Goal: Communication & Community: Answer question/provide support

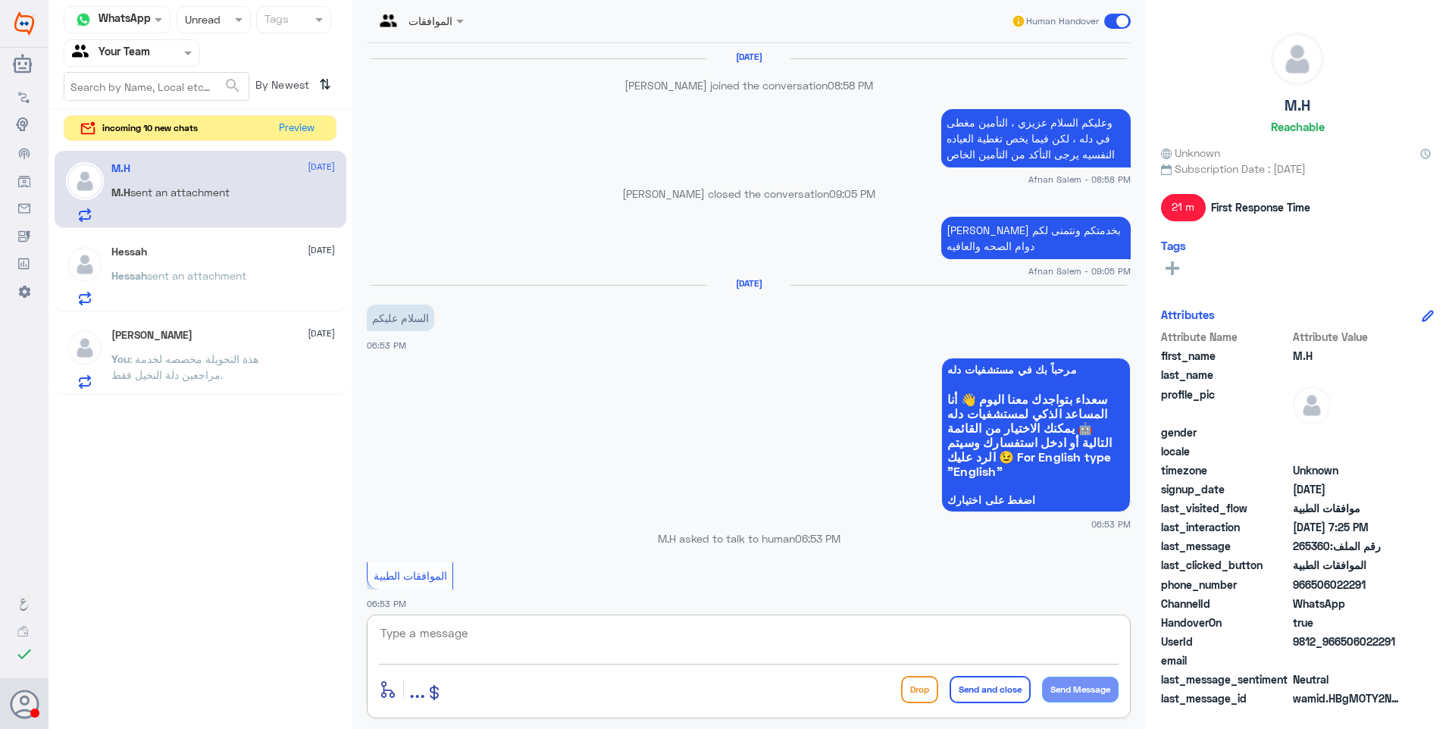
scroll to position [1375, 0]
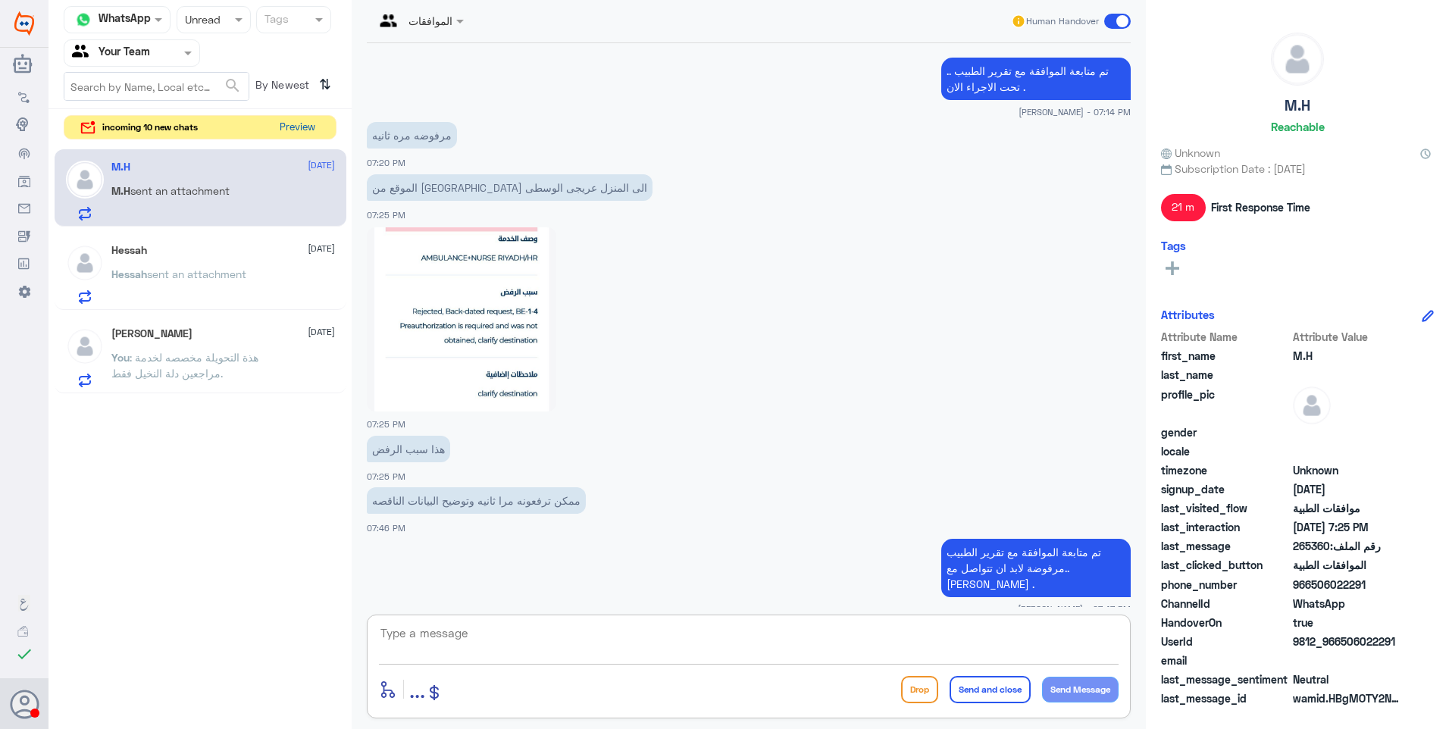
click at [292, 132] on button "Preview" at bounding box center [297, 127] width 47 height 23
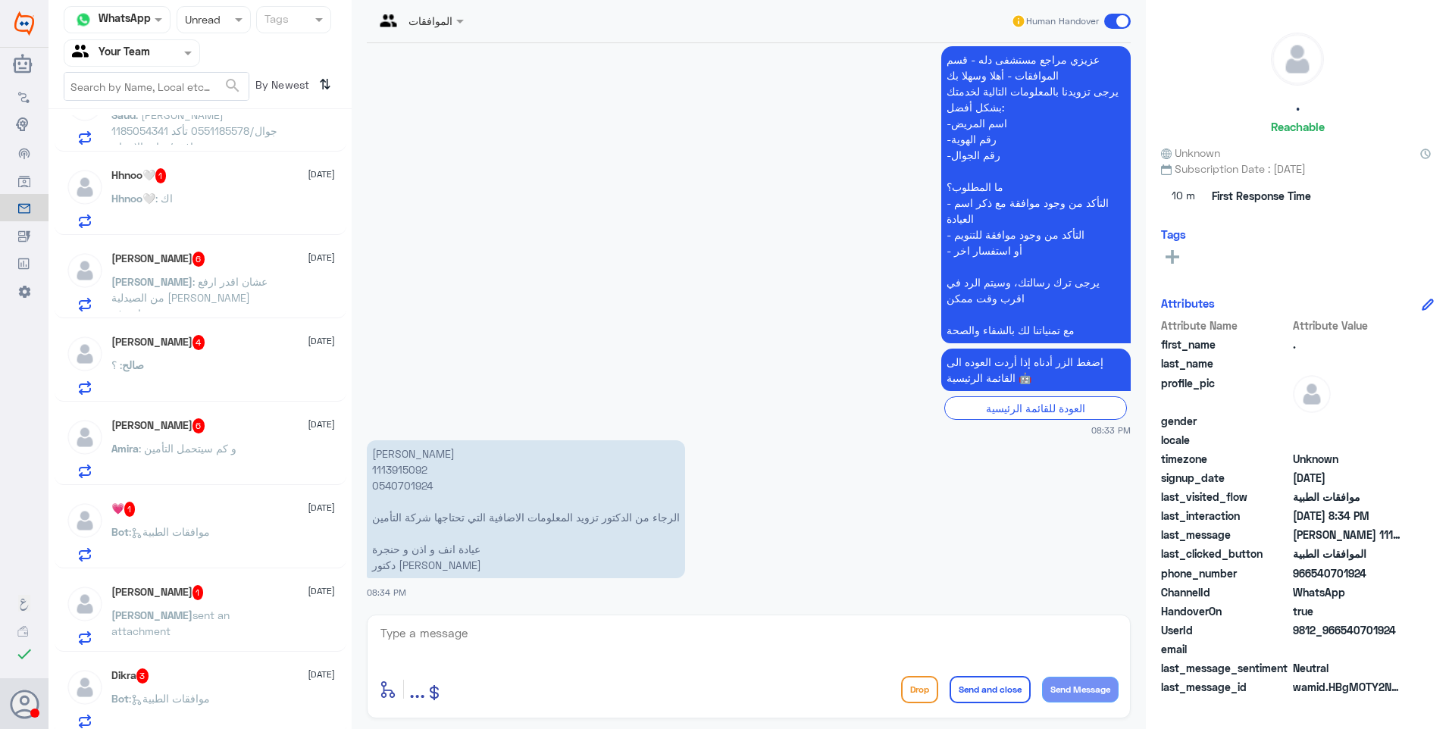
scroll to position [220, 0]
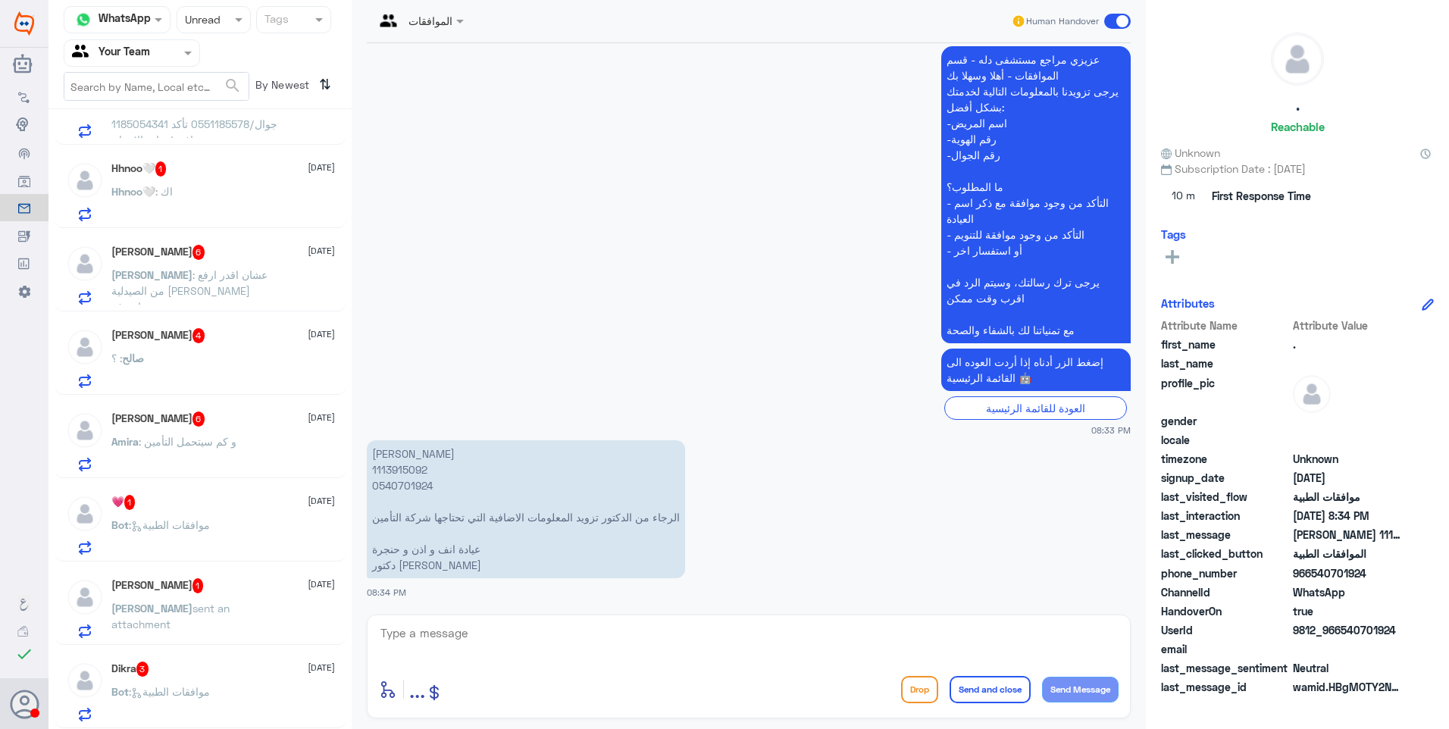
click at [275, 660] on div "Dikra 3 [DATE] Bot : موافقات الطبية" at bounding box center [201, 689] width 292 height 78
click at [236, 660] on div "Dikra 3 [DATE] Bot : موافقات الطبية" at bounding box center [201, 689] width 292 height 78
click at [233, 660] on div "Dikra 3 [DATE] Bot : موافقات الطبية" at bounding box center [201, 689] width 292 height 78
click at [174, 671] on div "Dikra 3 [DATE]" at bounding box center [223, 668] width 224 height 15
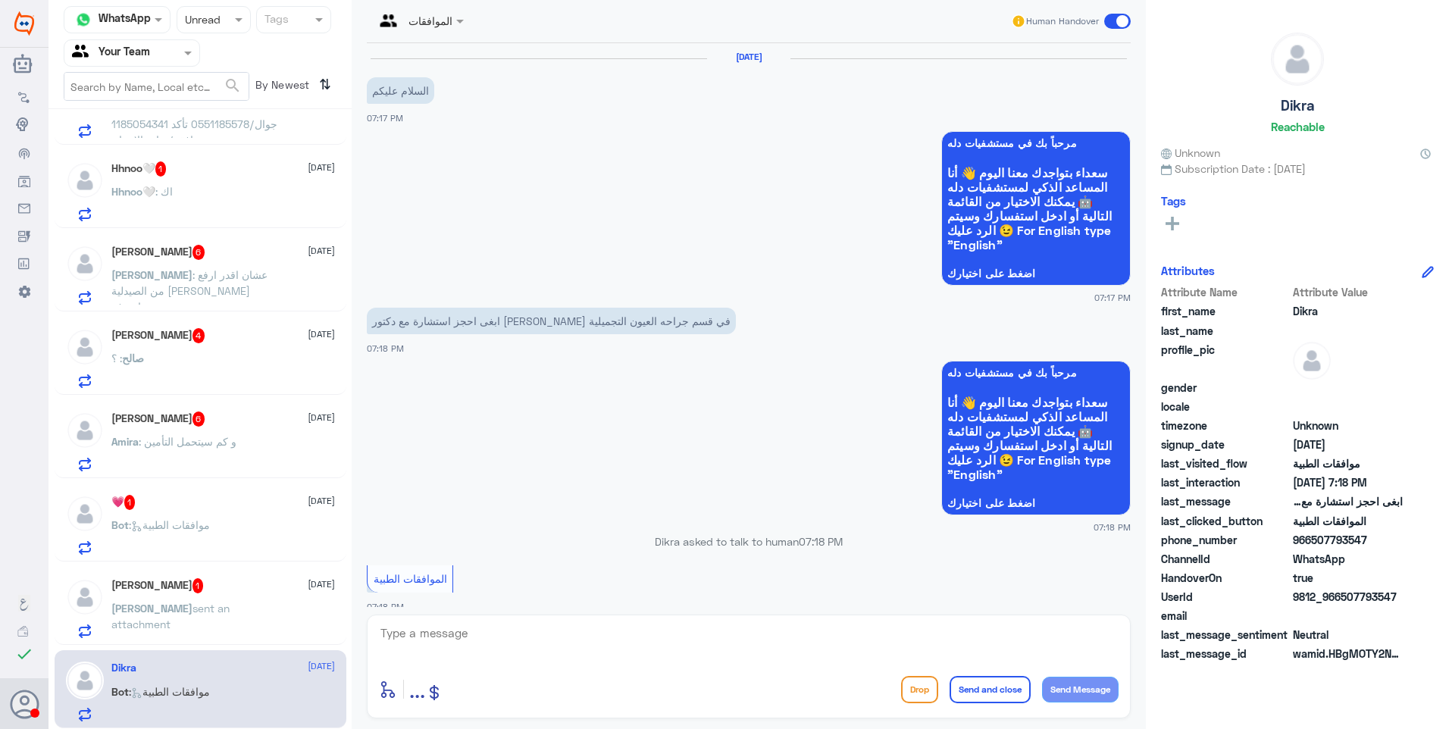
click at [438, 646] on textarea at bounding box center [749, 641] width 740 height 37
drag, startPoint x: 1071, startPoint y: 635, endPoint x: 1175, endPoint y: 621, distance: 104.7
click at [1175, 621] on div "Channel WhatsApp Status × Unread Tags Agent Filter Your Team search By Newest ⇅…" at bounding box center [748, 366] width 1400 height 733
click at [1016, 640] on textarea "هذة التحويلة مخصص لمتابعة الموافقات الطبية فقط" at bounding box center [749, 641] width 740 height 37
type textarea "هذة التحويلة مخصصة لمتابعة الموافقات الطبية فقط"
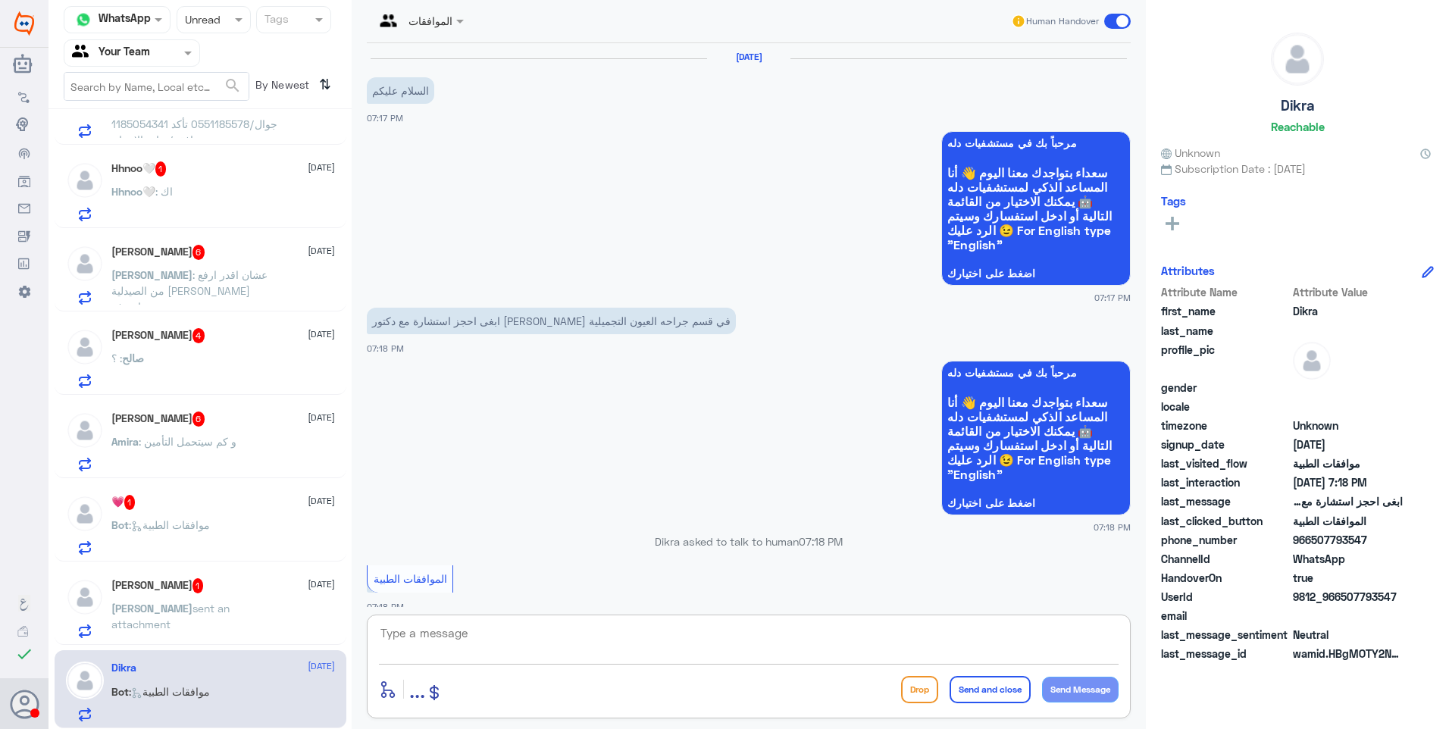
scroll to position [474, 0]
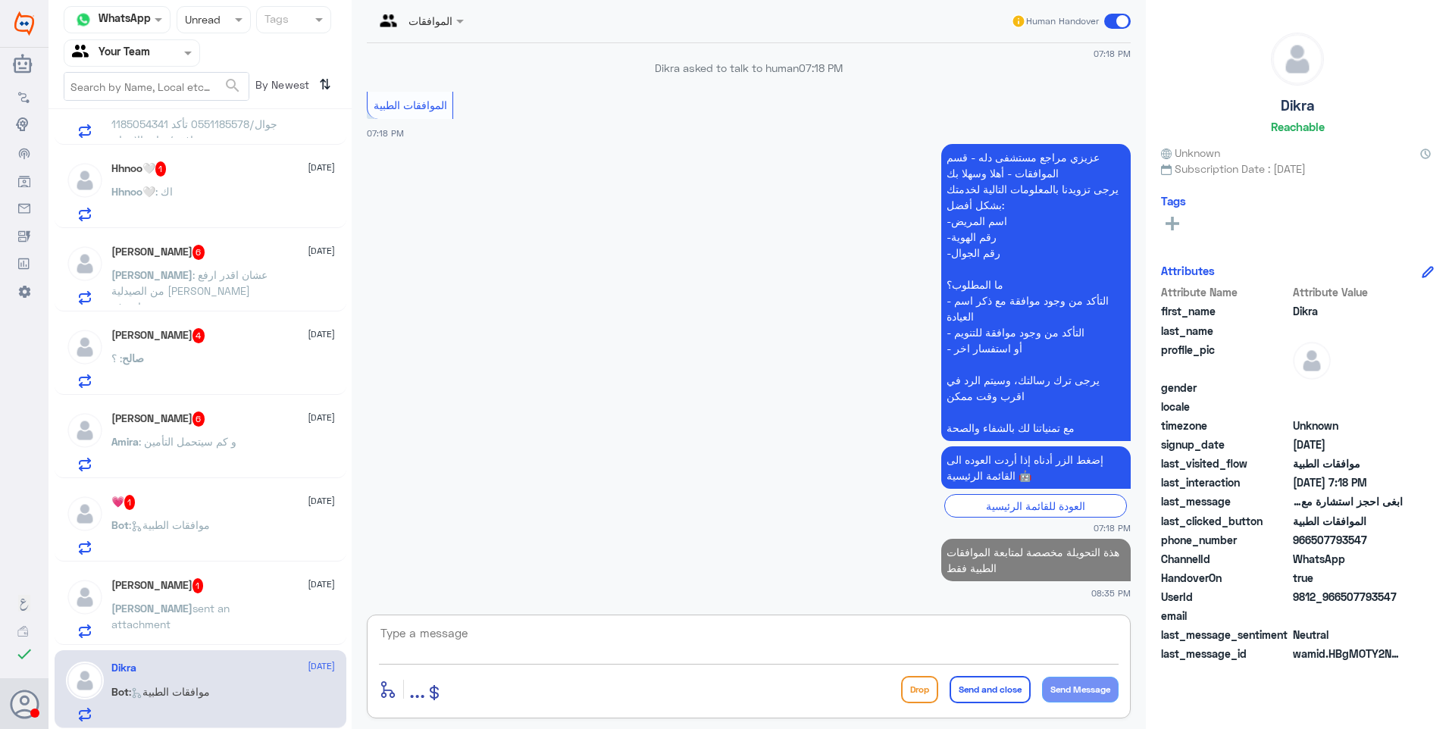
click at [261, 578] on div "[PERSON_NAME] 1 [DATE]" at bounding box center [223, 585] width 224 height 15
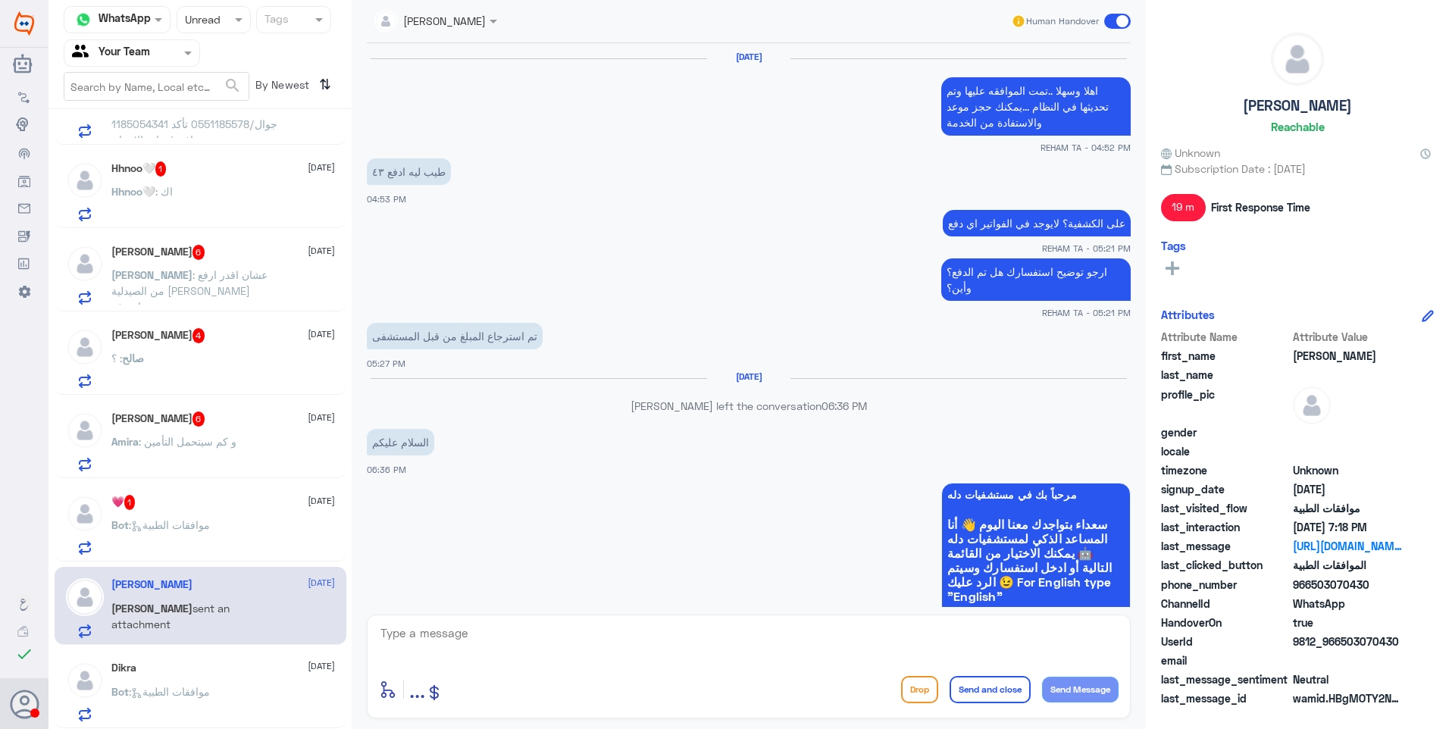
scroll to position [1421, 0]
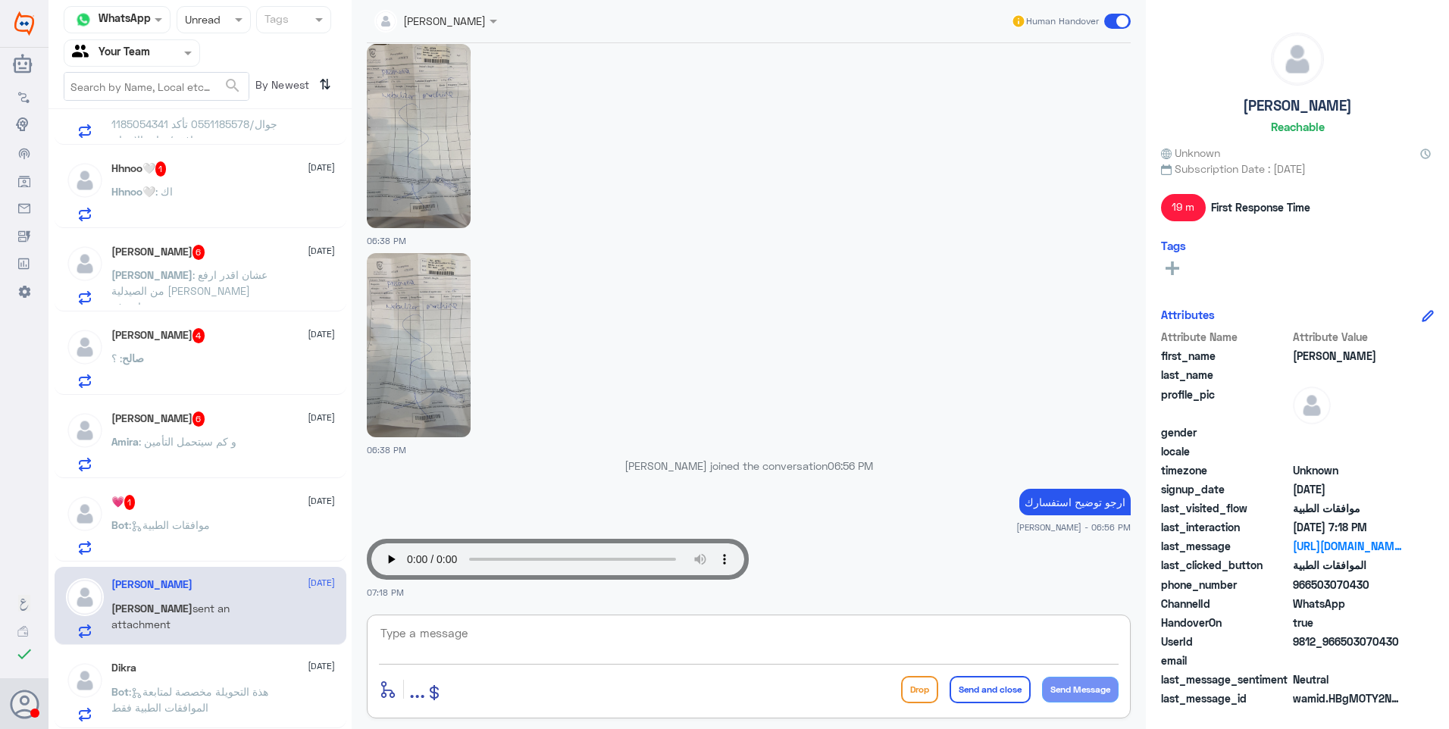
click at [455, 640] on textarea at bounding box center [749, 641] width 740 height 37
click at [1048, 504] on p "ارجو توضيح استفسارك" at bounding box center [1074, 502] width 111 height 27
click at [446, 325] on img at bounding box center [419, 345] width 104 height 184
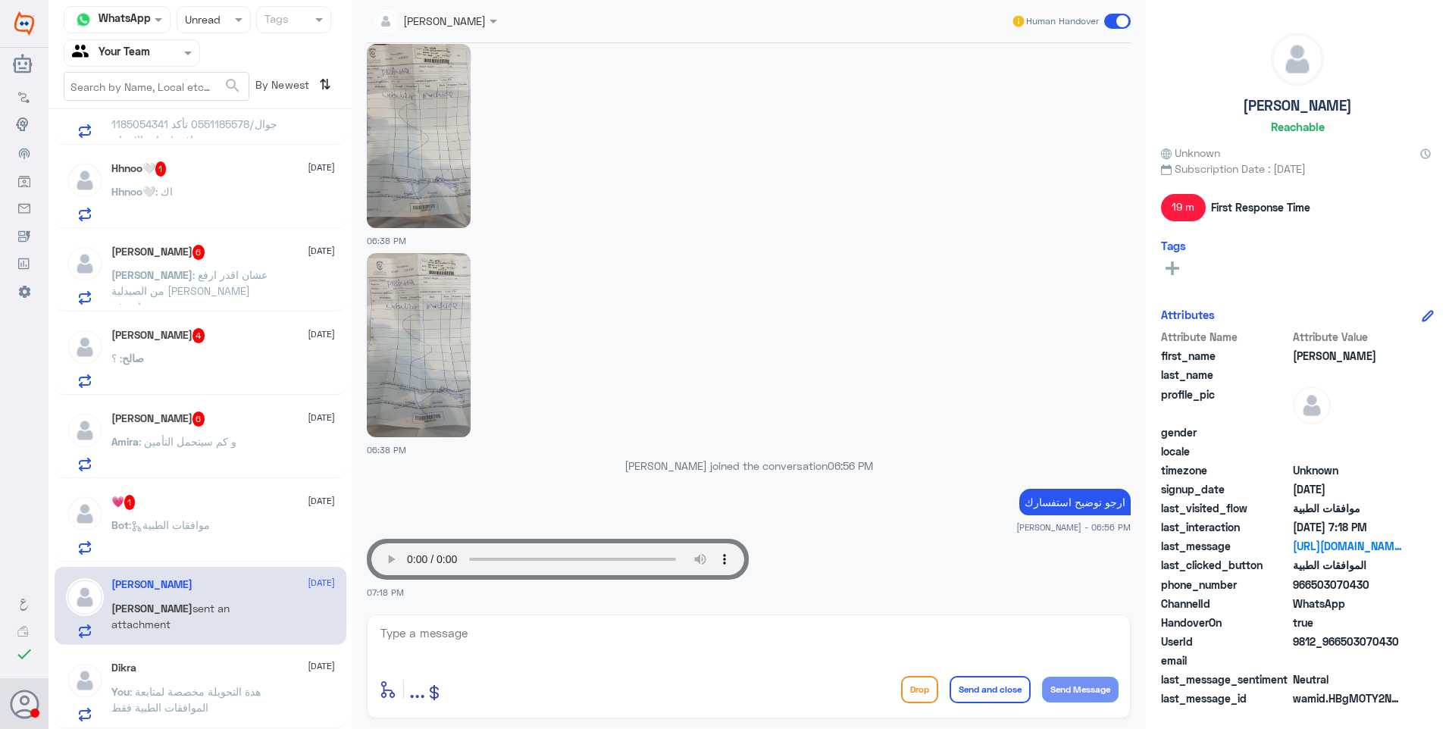
click at [480, 631] on textarea at bounding box center [749, 641] width 740 height 37
type textarea "سيتم متابعة الموافقة الان ."
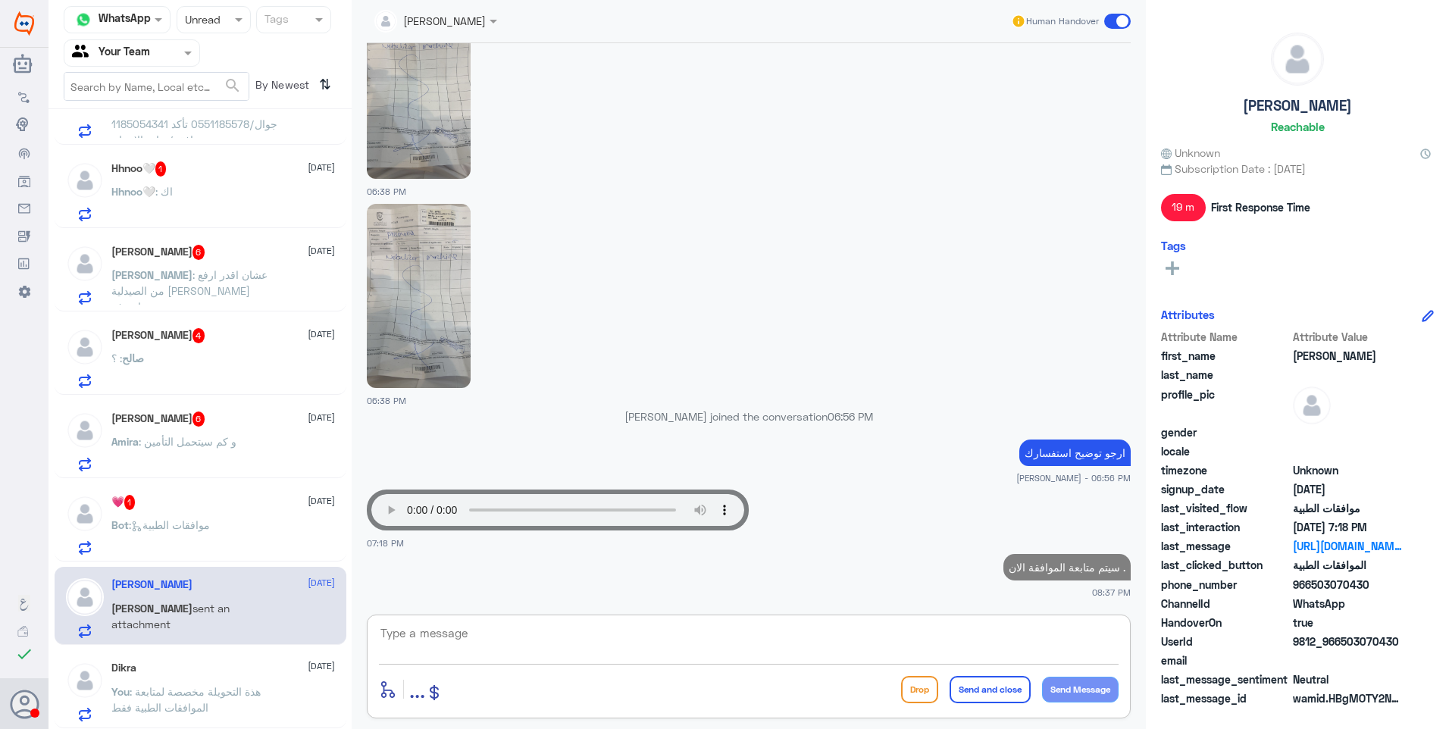
click at [166, 502] on div "💗 1 [DATE]" at bounding box center [223, 502] width 224 height 15
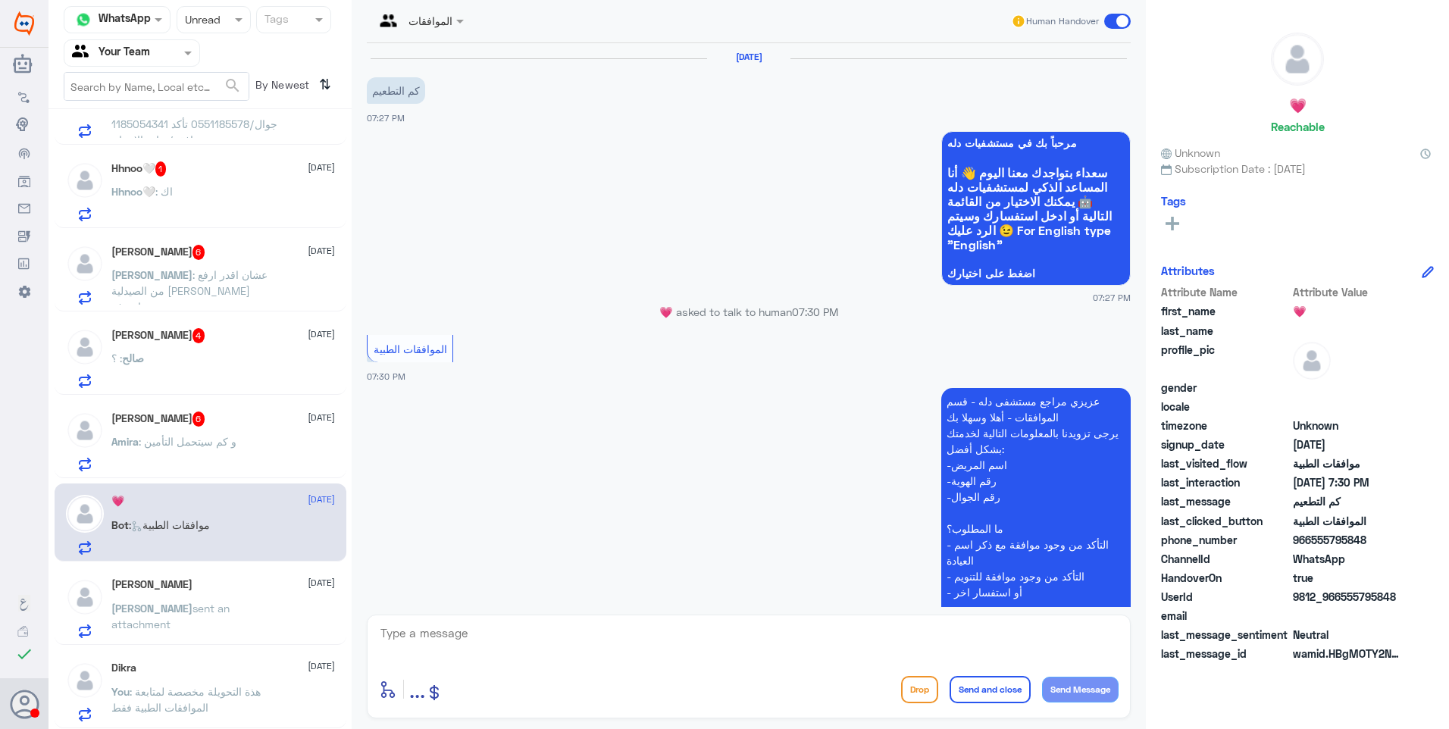
click at [253, 671] on div "Dikra [DATE]" at bounding box center [223, 667] width 224 height 13
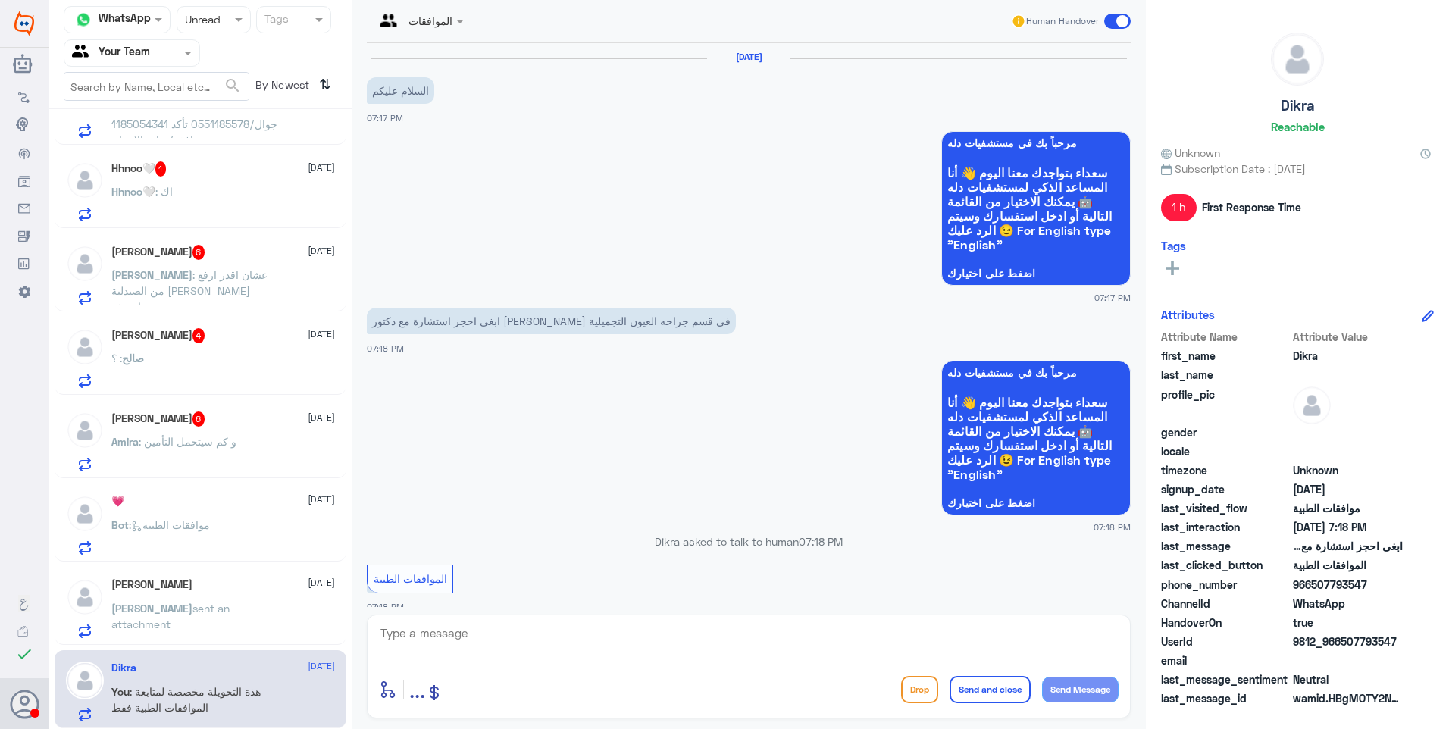
scroll to position [501, 0]
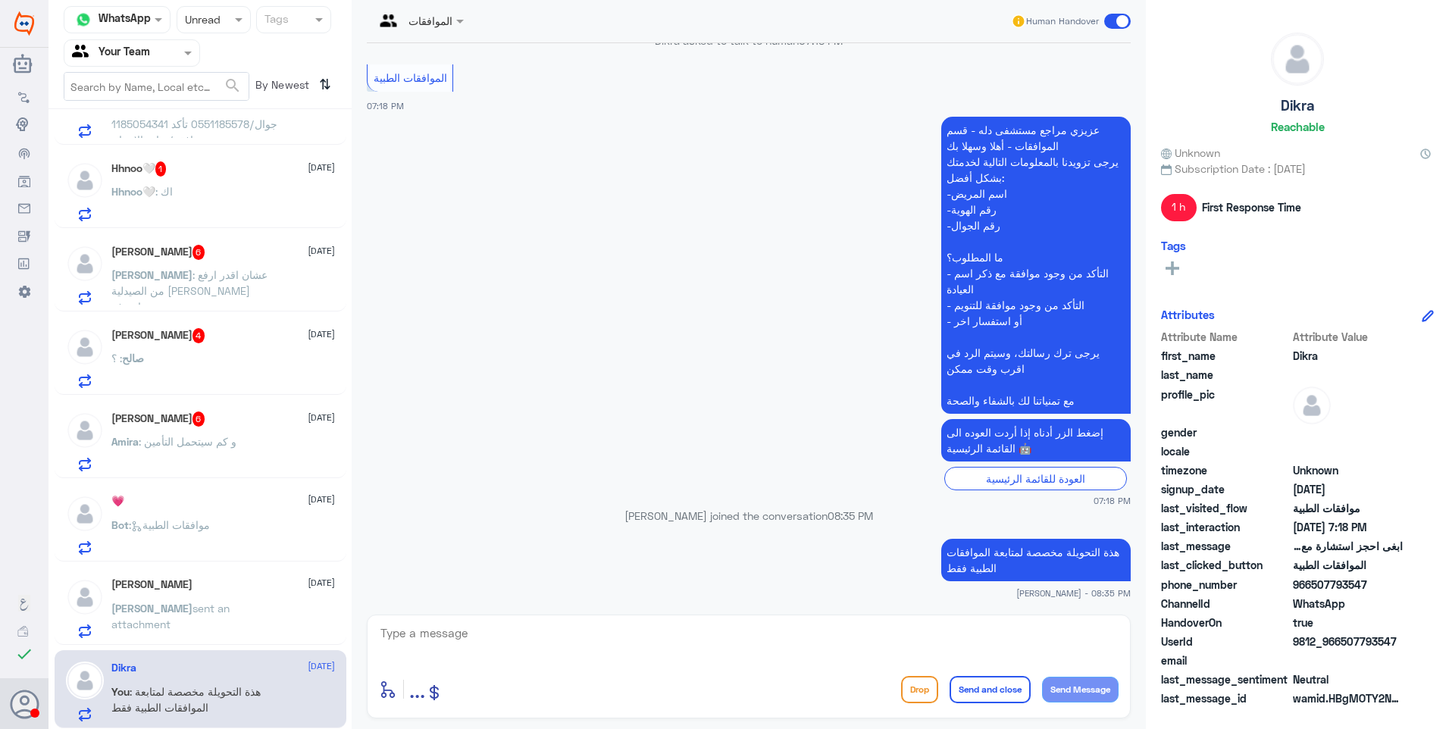
click at [962, 566] on p "هذة التحويلة مخصصة لمتابعة الموافقات الطبية فقط" at bounding box center [1035, 560] width 189 height 42
click at [959, 570] on p "هذة التحويلة مخصصة لمتابعة الموافقات الطبية فقط" at bounding box center [1035, 560] width 189 height 42
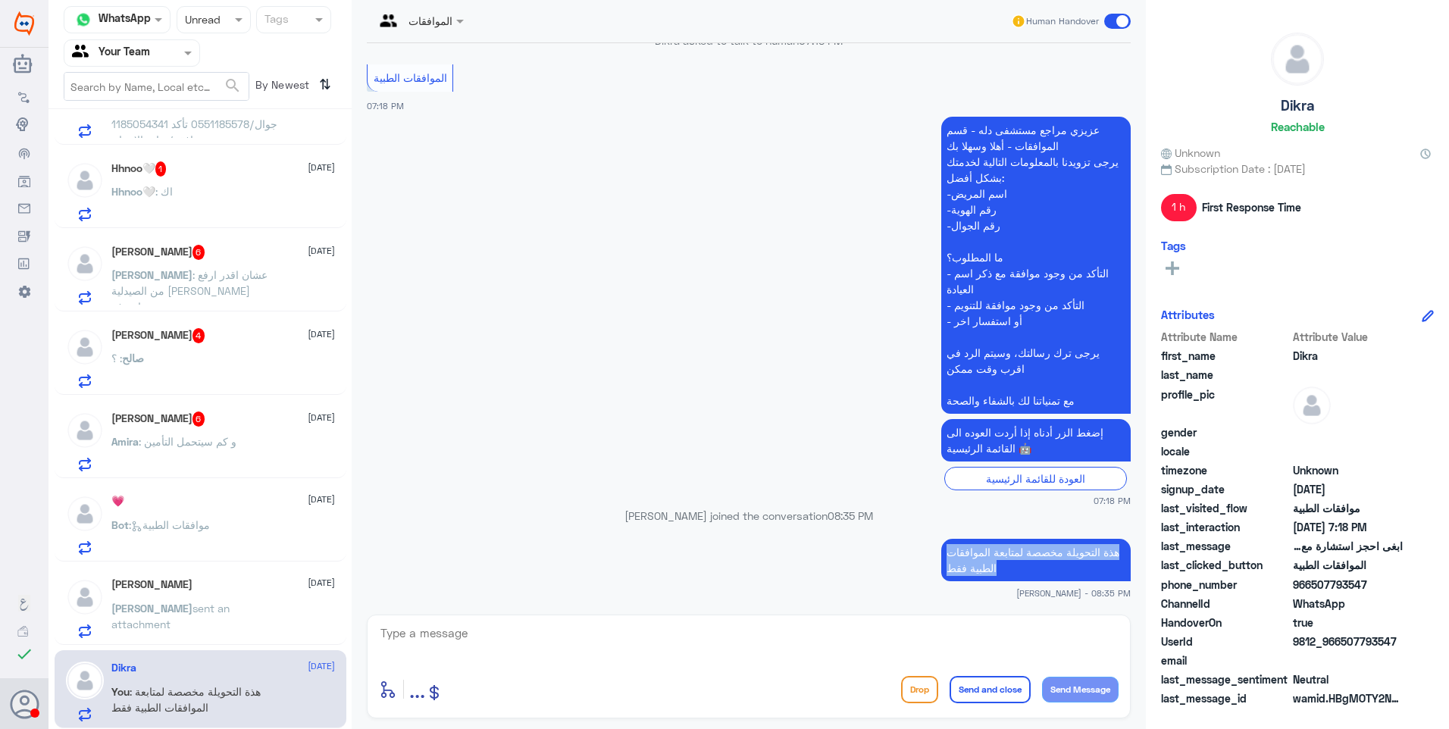
click at [959, 570] on p "هذة التحويلة مخصصة لمتابعة الموافقات الطبية فقط" at bounding box center [1035, 560] width 189 height 42
click at [283, 607] on div "[PERSON_NAME] sent an attachment" at bounding box center [223, 621] width 224 height 34
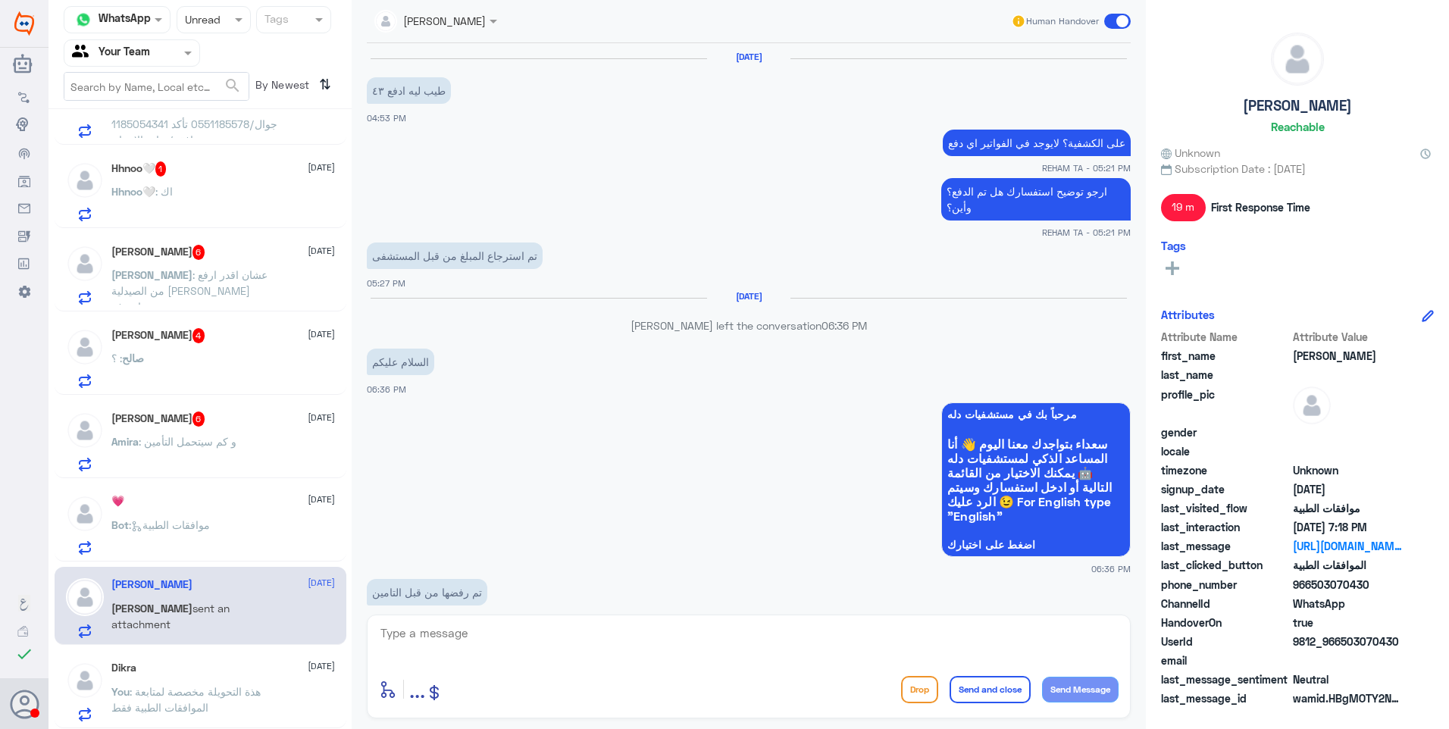
scroll to position [1389, 0]
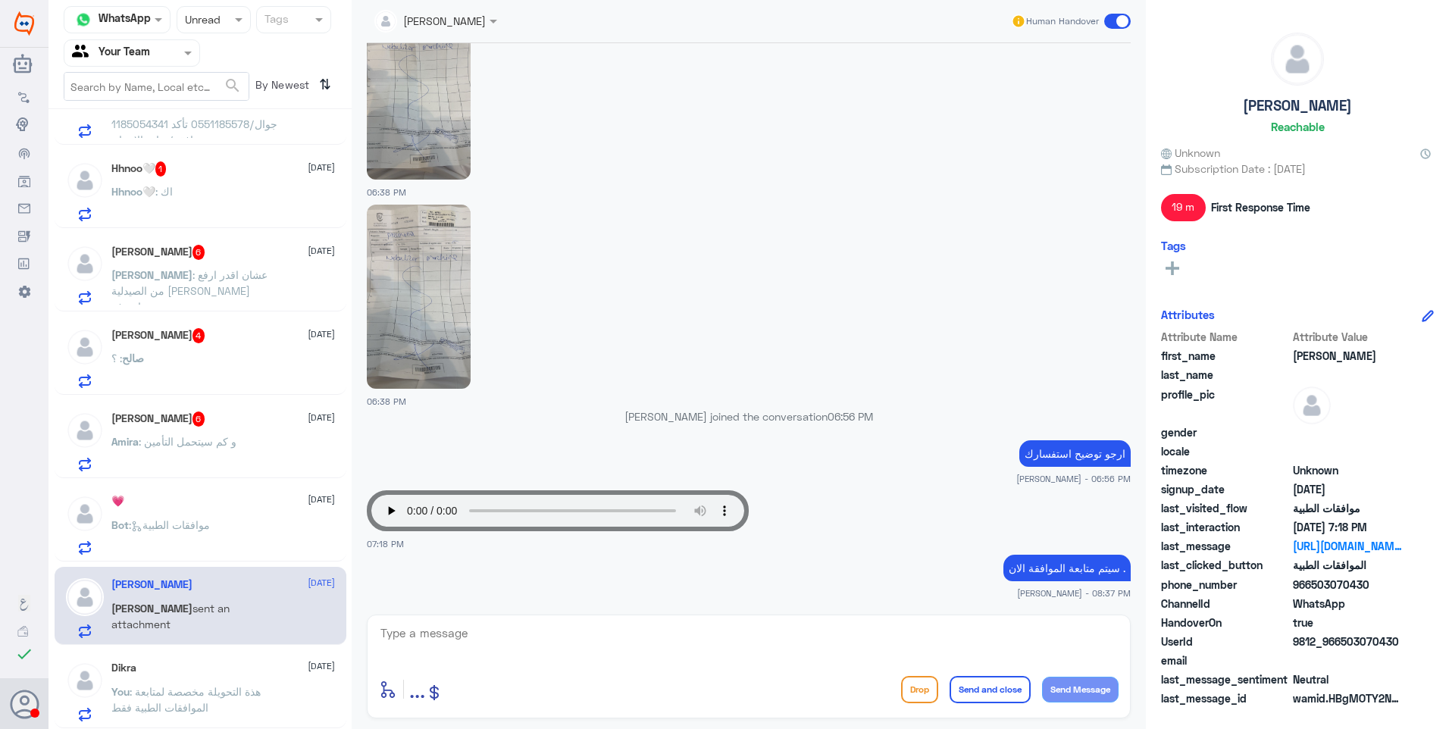
click at [278, 545] on div "Bot : موافقات الطبية" at bounding box center [223, 538] width 224 height 34
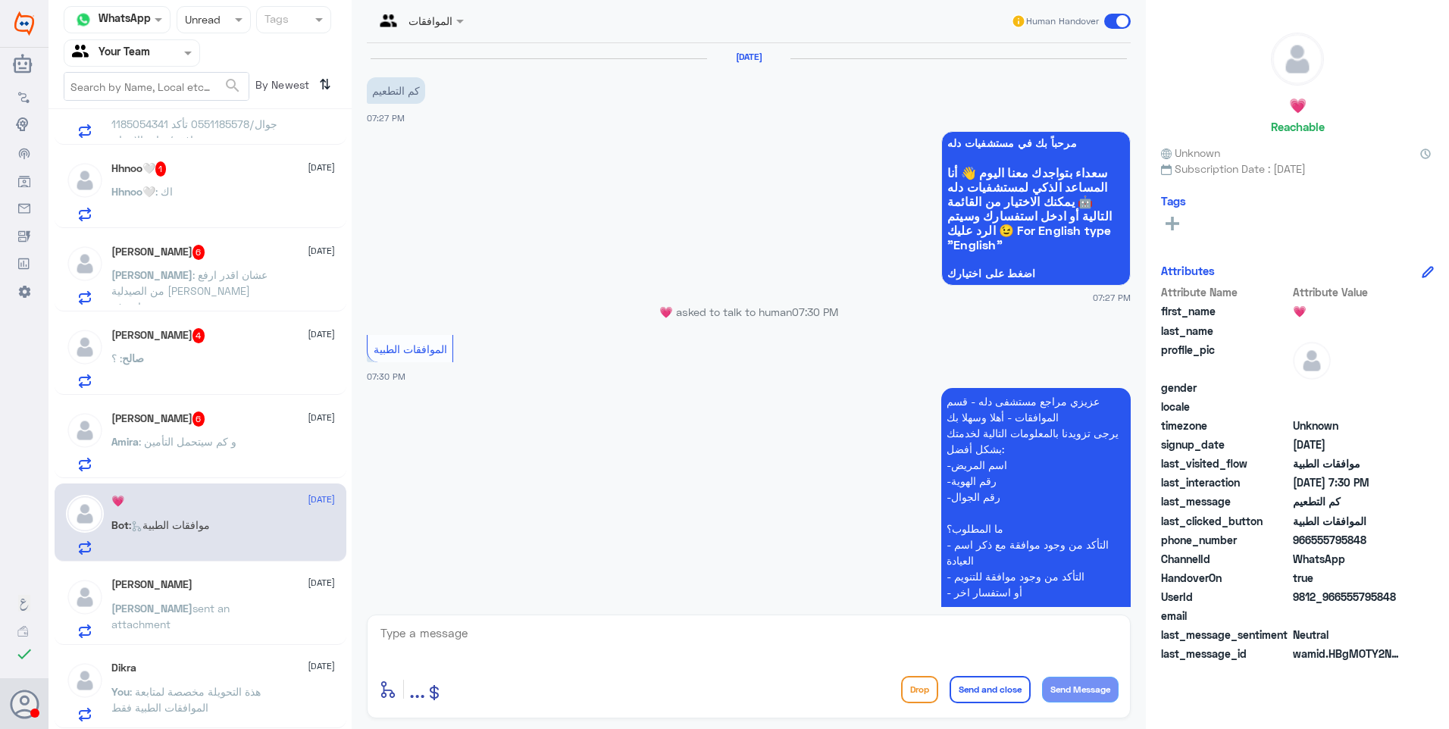
scroll to position [179, 0]
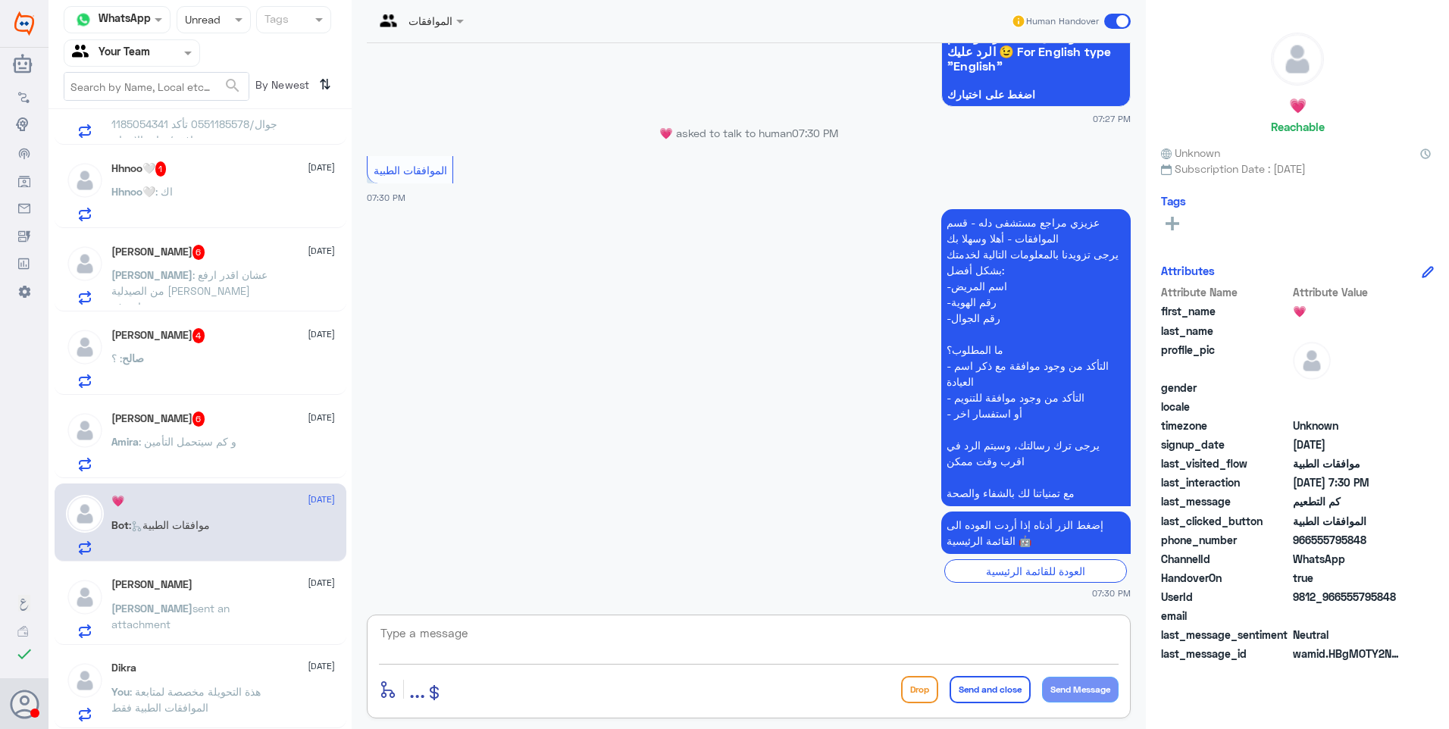
click at [424, 627] on textarea at bounding box center [749, 641] width 740 height 37
paste textarea "هذة التحويلة مخصصة لمتابعة الموافقات الطبية فقط"
type textarea "هذة التحويلة مخصصة لمتابعة الموافقات الطبية فقط"
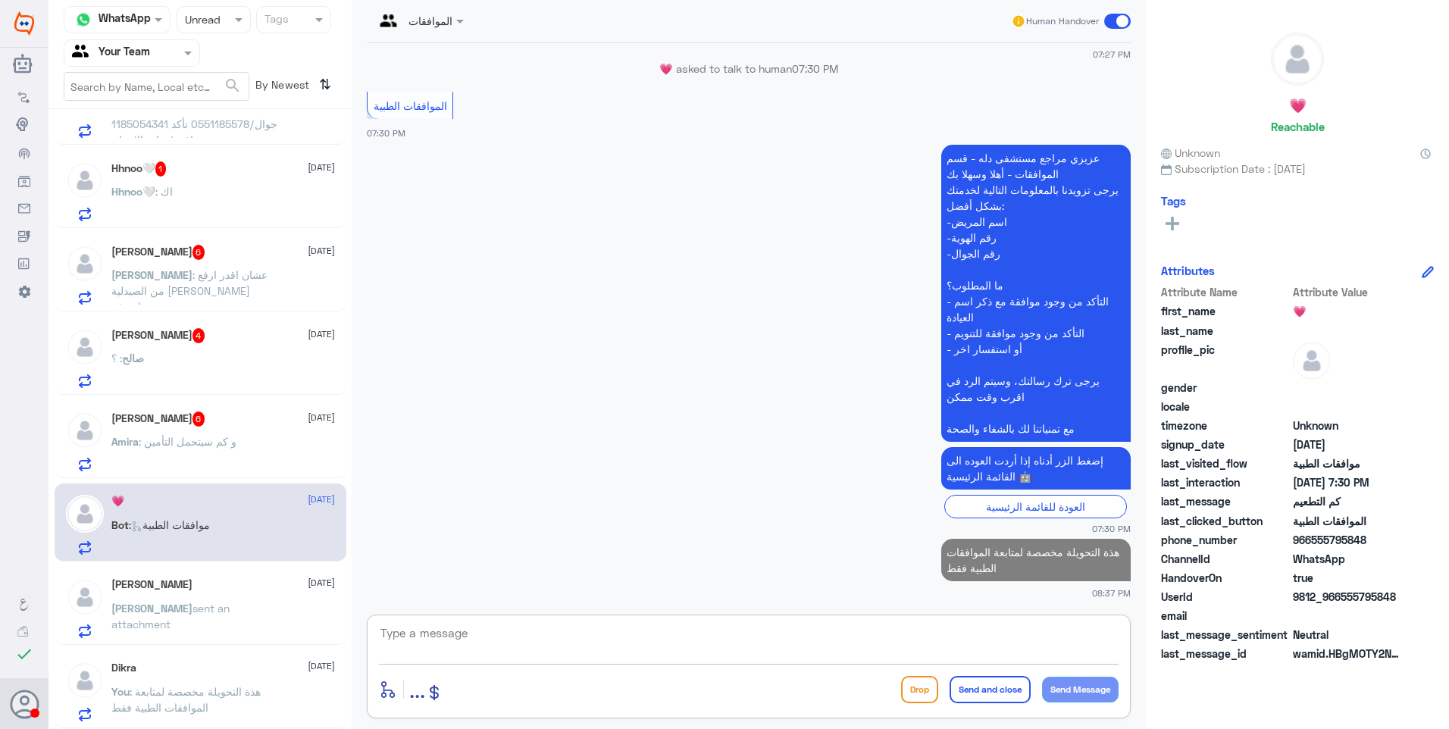
click at [291, 464] on div "Amira : و كم سيتحمل التأمين" at bounding box center [223, 454] width 224 height 34
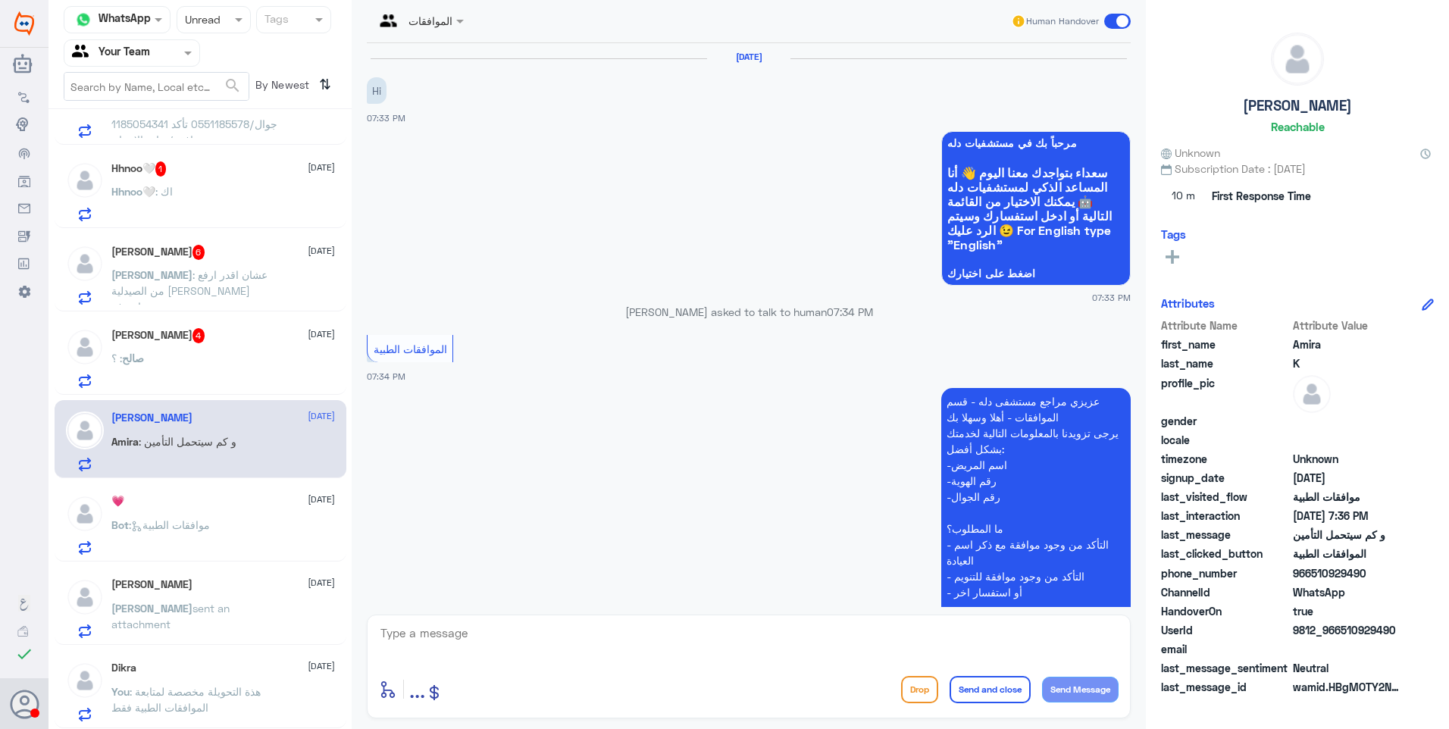
scroll to position [418, 0]
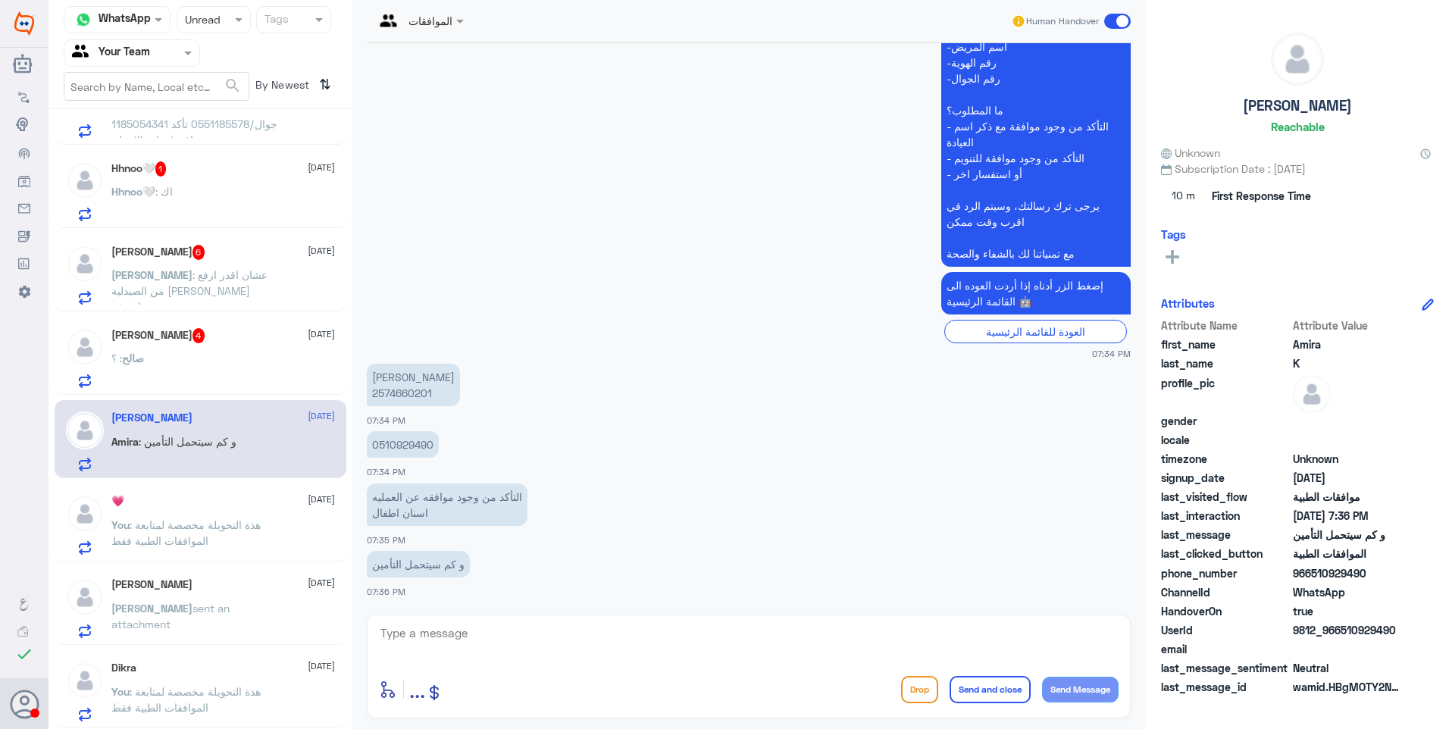
click at [399, 391] on p "[PERSON_NAME] 2574660201" at bounding box center [413, 385] width 93 height 42
copy p "2574660201"
click at [409, 643] on textarea at bounding box center [749, 641] width 740 height 37
type textarea "ت"
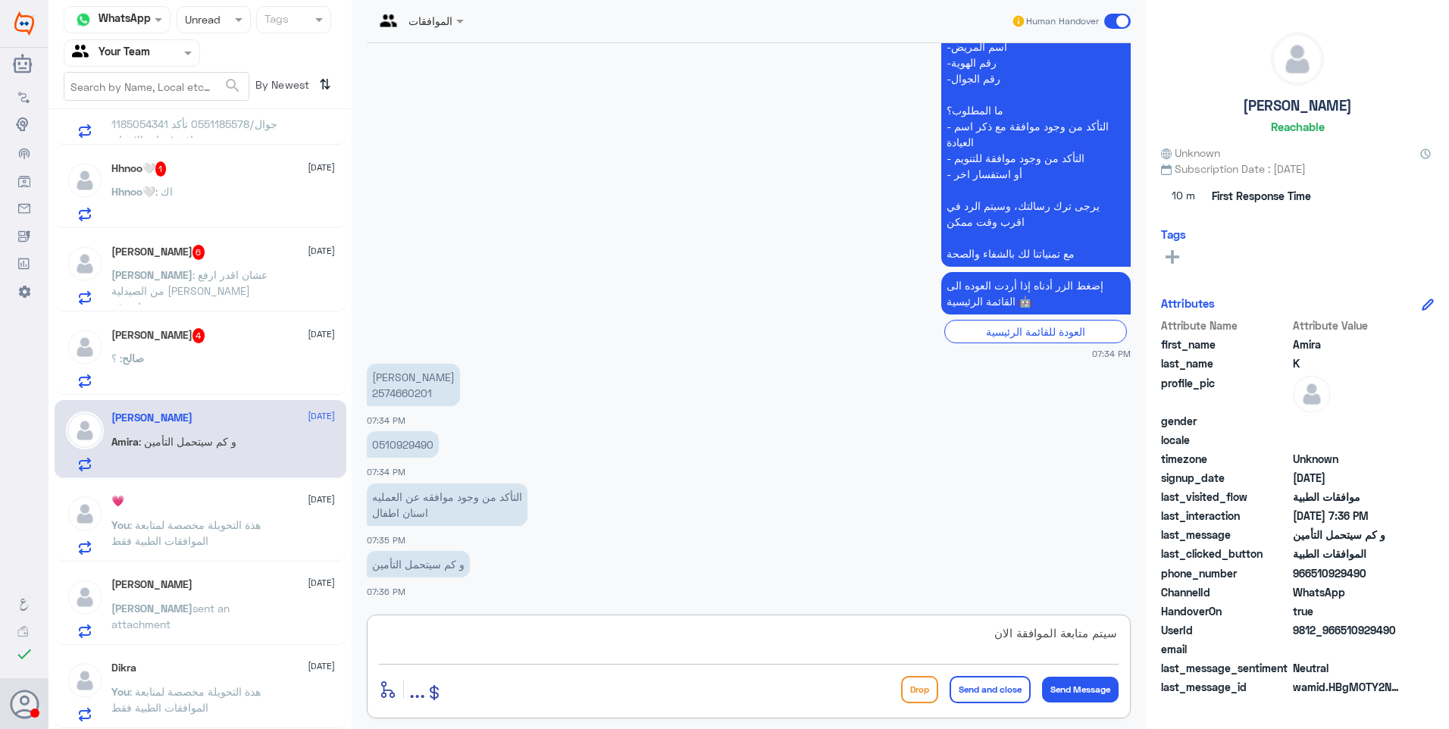
type textarea "سيتم متابعة الموافقة الان ."
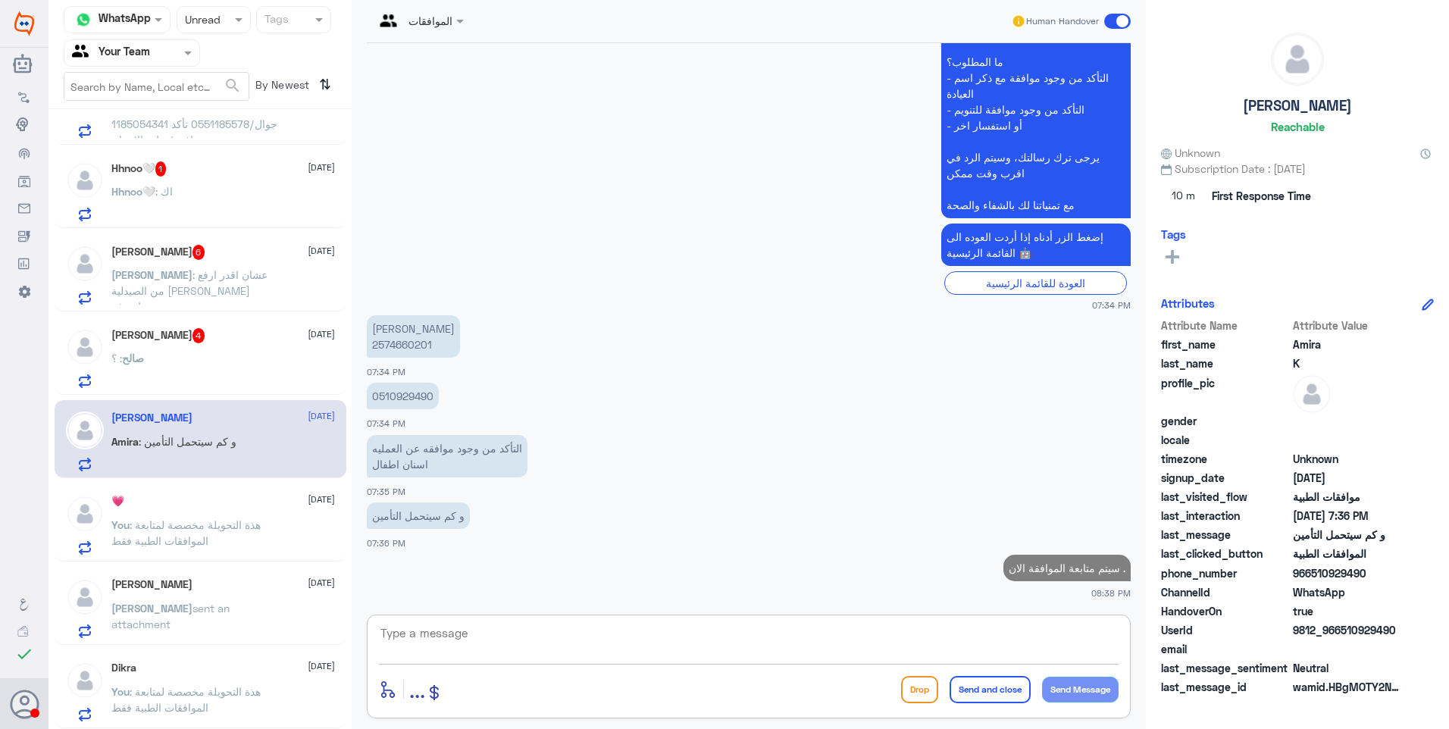
click at [221, 318] on div "[PERSON_NAME] 4 [DATE][PERSON_NAME] : ؟" at bounding box center [201, 356] width 292 height 78
click at [231, 333] on div "[PERSON_NAME] 4 [DATE]" at bounding box center [223, 335] width 224 height 15
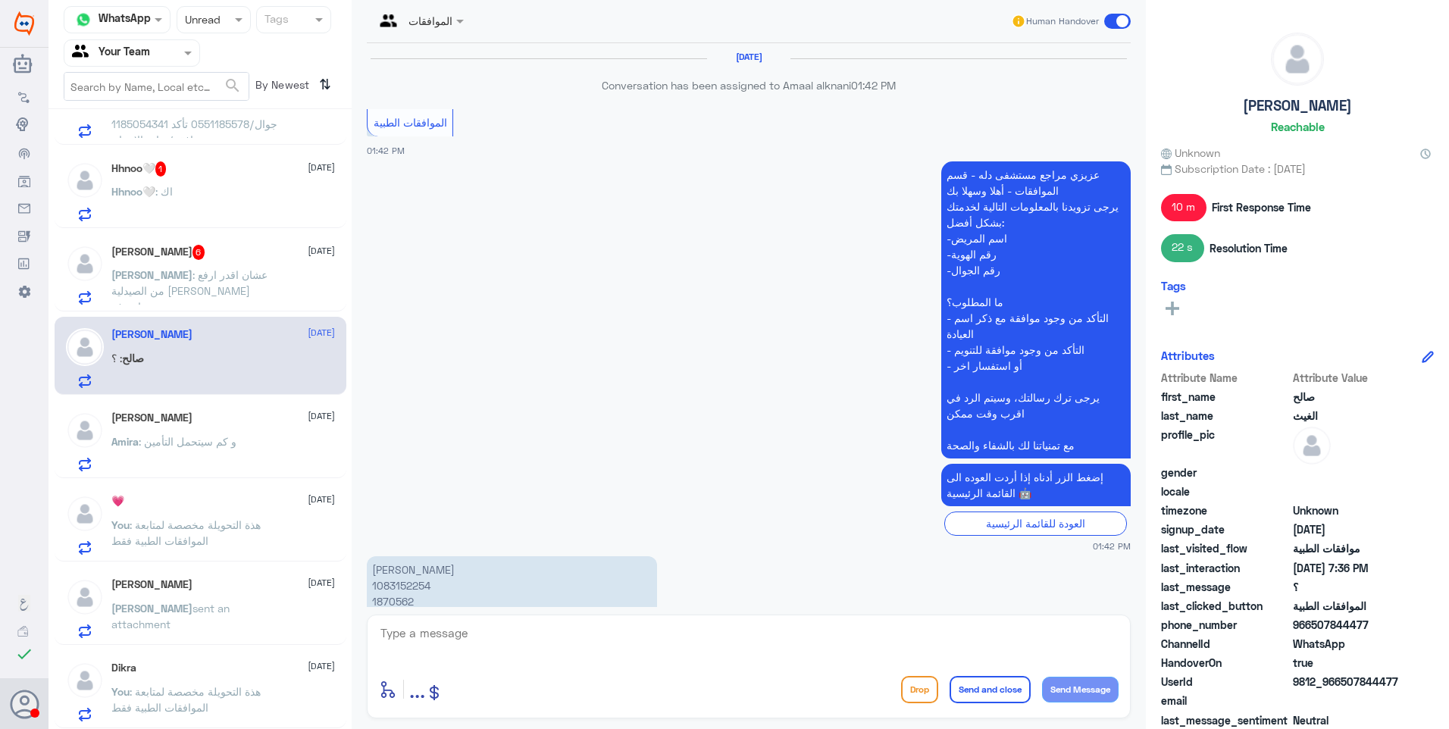
scroll to position [1462, 0]
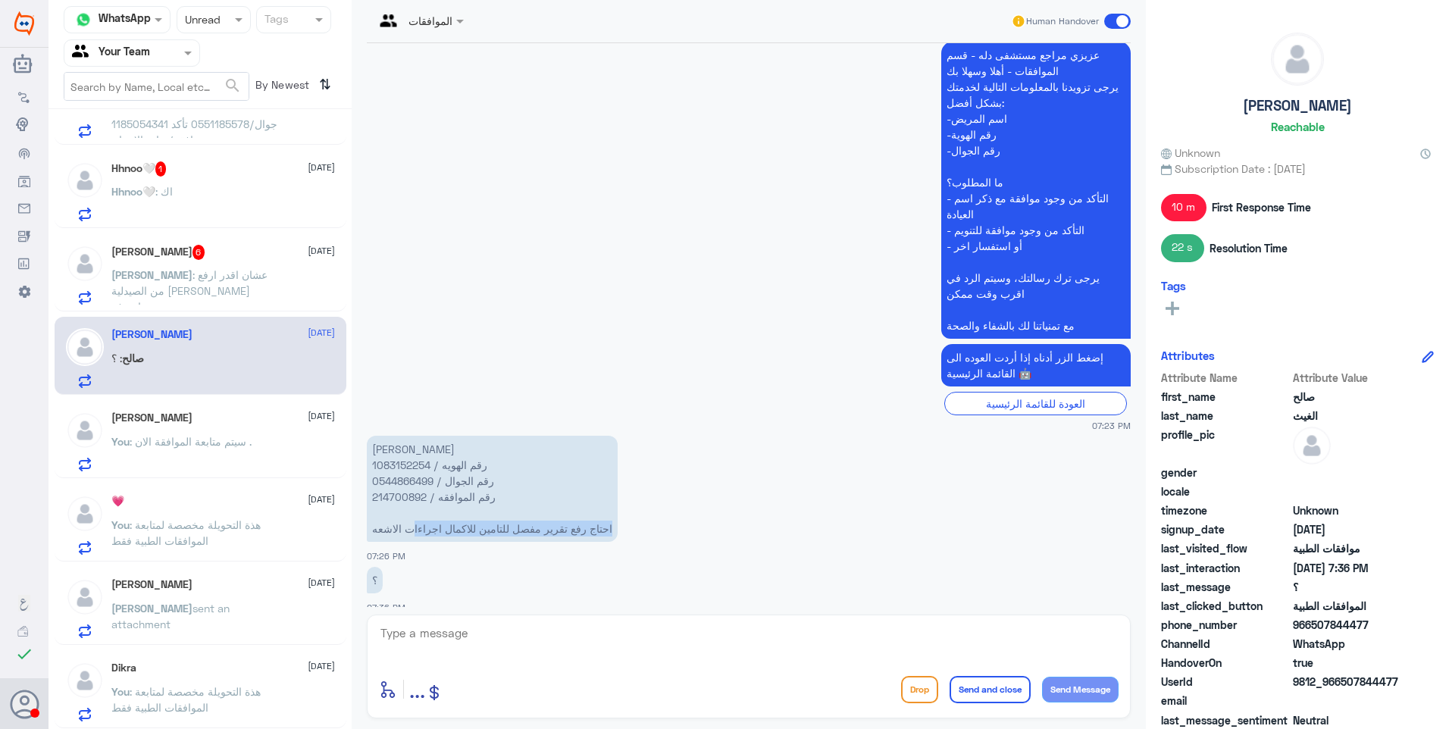
drag, startPoint x: 610, startPoint y: 510, endPoint x: 416, endPoint y: 519, distance: 194.2
click at [416, 519] on p "[PERSON_NAME] رقم الهويه / 1083152254 رقم الجوال / 0544866499 رقم الموافقه / 21…" at bounding box center [492, 489] width 251 height 106
drag, startPoint x: 416, startPoint y: 519, endPoint x: 389, endPoint y: 446, distance: 78.4
click at [389, 446] on p "[PERSON_NAME] رقم الهويه / 1083152254 رقم الجوال / 0544866499 رقم الموافقه / 21…" at bounding box center [492, 489] width 251 height 106
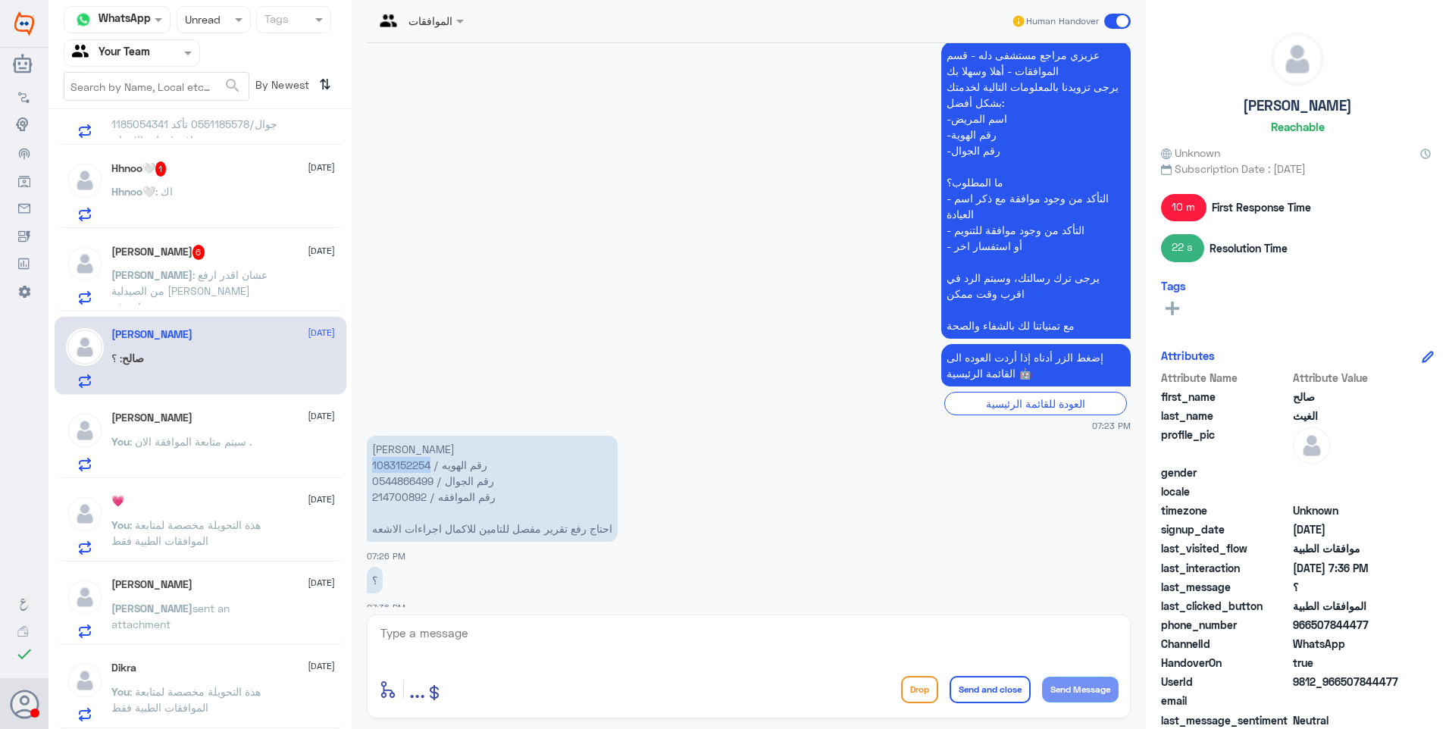
copy p "1083152254"
click at [442, 655] on textarea at bounding box center [749, 641] width 740 height 37
type textarea "م"
type textarea "تم متابعة الموافقة مع تقرير الطبيب ."
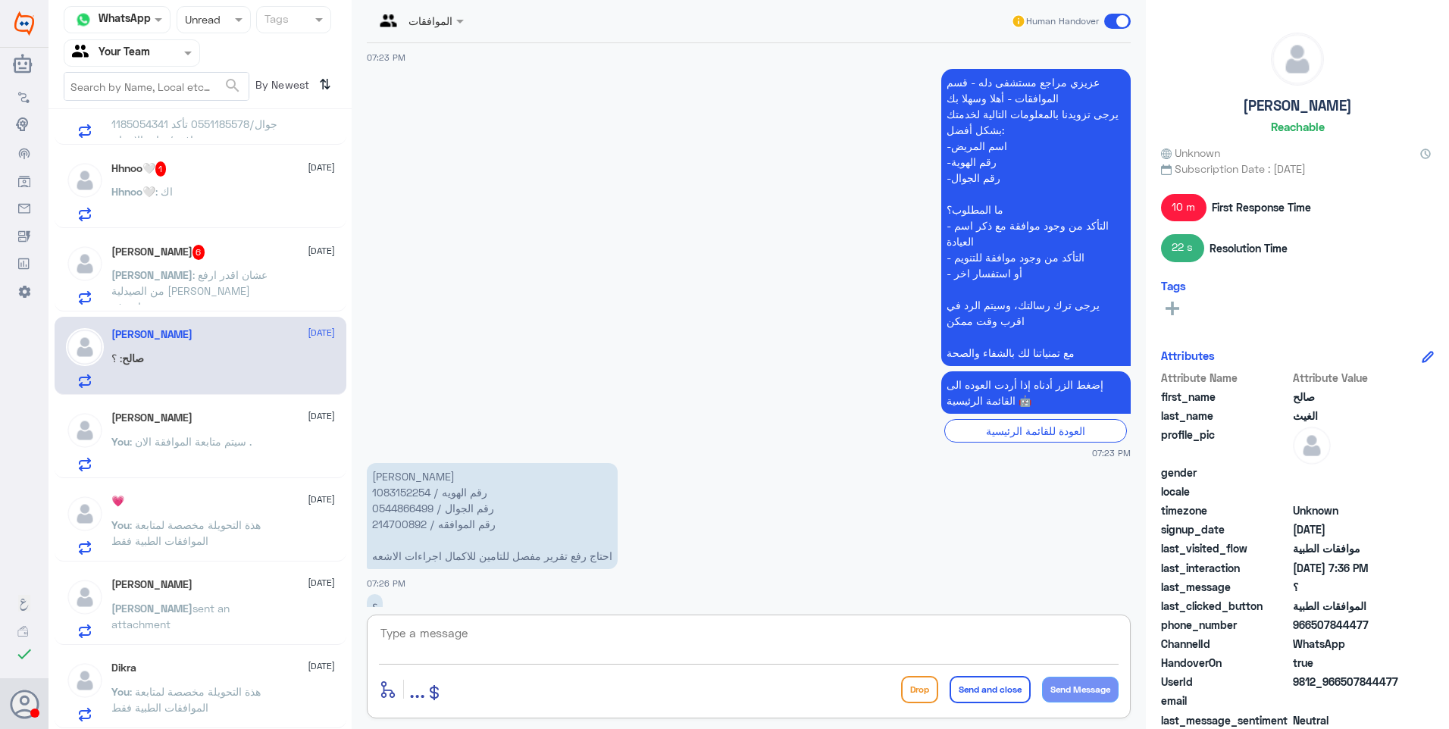
click at [265, 266] on div "[PERSON_NAME] 6 [DATE][PERSON_NAME] : عشان اقدر ارفع من الصيدلية [PERSON_NAME] …" at bounding box center [223, 275] width 224 height 60
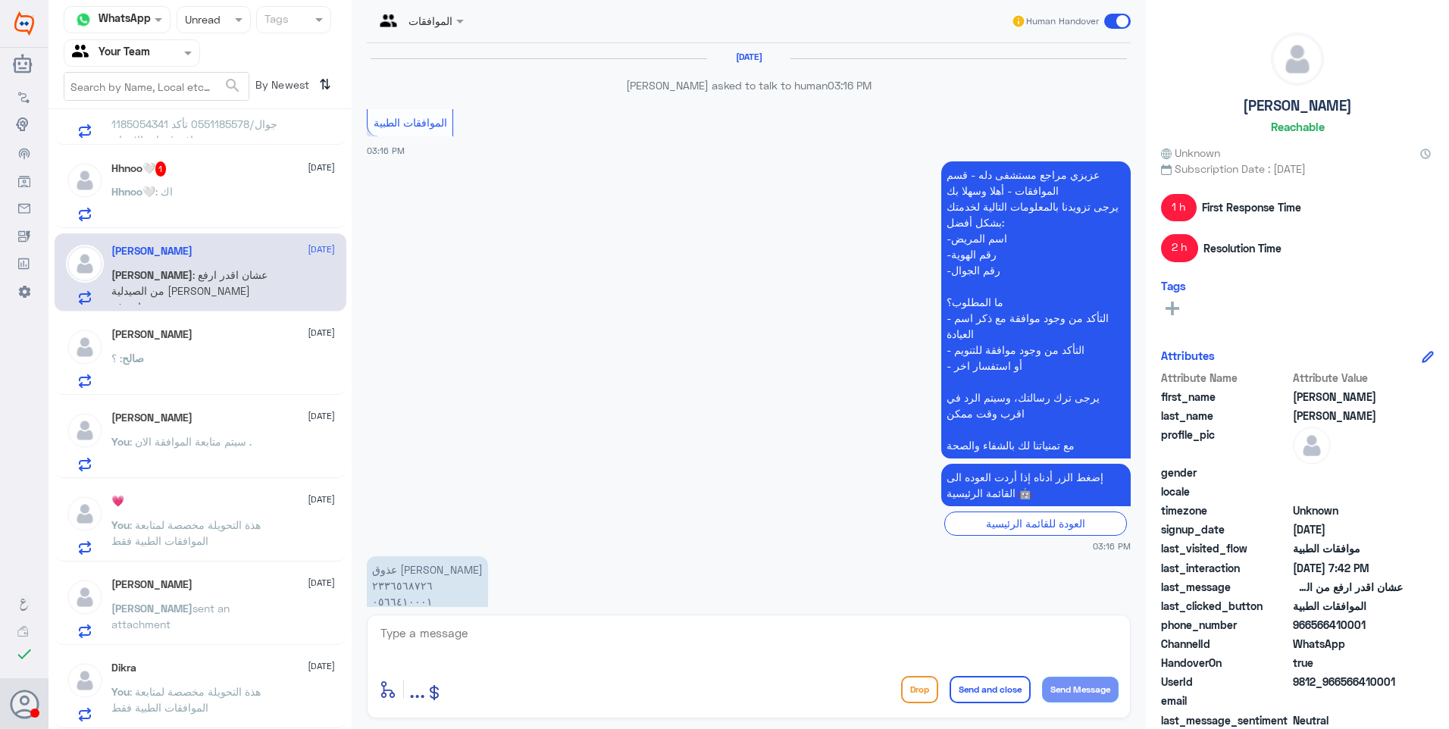
scroll to position [1334, 0]
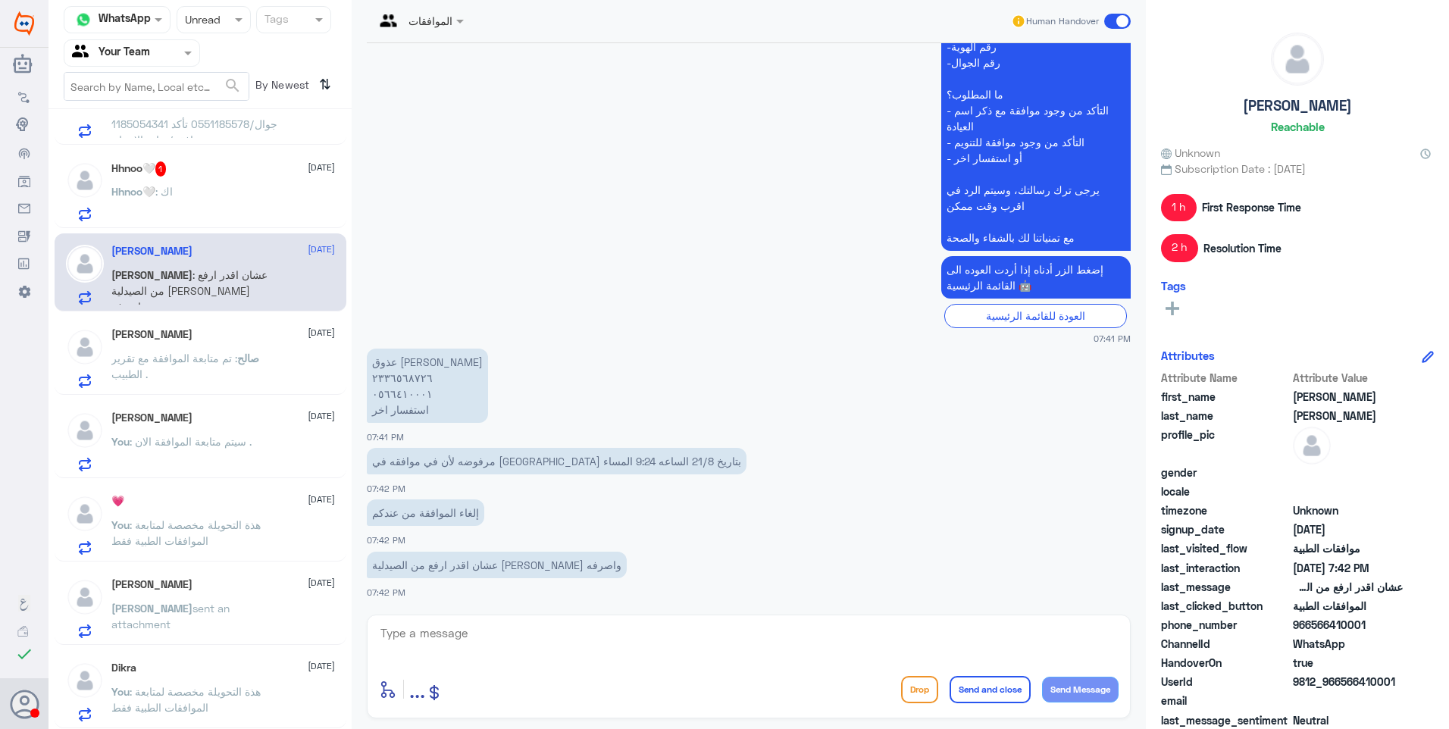
click at [451, 624] on textarea at bounding box center [749, 641] width 740 height 37
drag, startPoint x: 477, startPoint y: 641, endPoint x: 320, endPoint y: 574, distance: 170.7
click at [320, 574] on div "Channel WhatsApp Status × Unread Tags Agent Filter Your Team search By Newest ⇅…" at bounding box center [748, 366] width 1400 height 733
drag, startPoint x: 493, startPoint y: 461, endPoint x: 416, endPoint y: 464, distance: 77.4
click at [416, 464] on p "مرفوضه لأن في موافقه في [GEOGRAPHIC_DATA] بتاريخ 21/8 الساعه 9:24 المساء" at bounding box center [557, 461] width 380 height 27
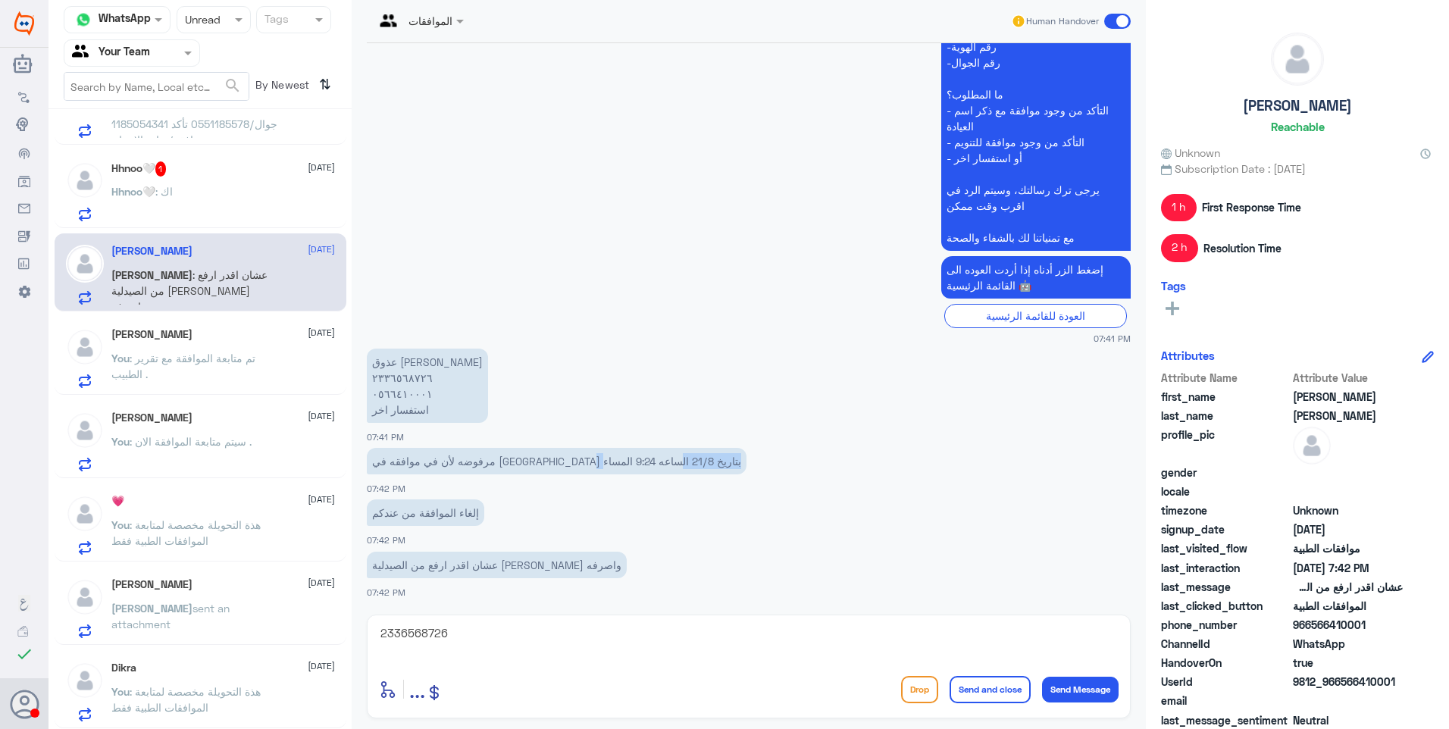
drag, startPoint x: 496, startPoint y: 516, endPoint x: 333, endPoint y: 504, distance: 163.4
click at [333, 504] on div "Channel WhatsApp Status × Unread Tags Agent Filter Your Team search By Newest ⇅…" at bounding box center [748, 366] width 1400 height 733
click at [490, 630] on textarea "2336568726" at bounding box center [749, 641] width 740 height 37
drag, startPoint x: 494, startPoint y: 638, endPoint x: 48, endPoint y: 482, distance: 472.1
click at [260, 567] on div "Channel WhatsApp Status × Unread Tags Agent Filter Your Team search By Newest ⇅…" at bounding box center [748, 366] width 1400 height 733
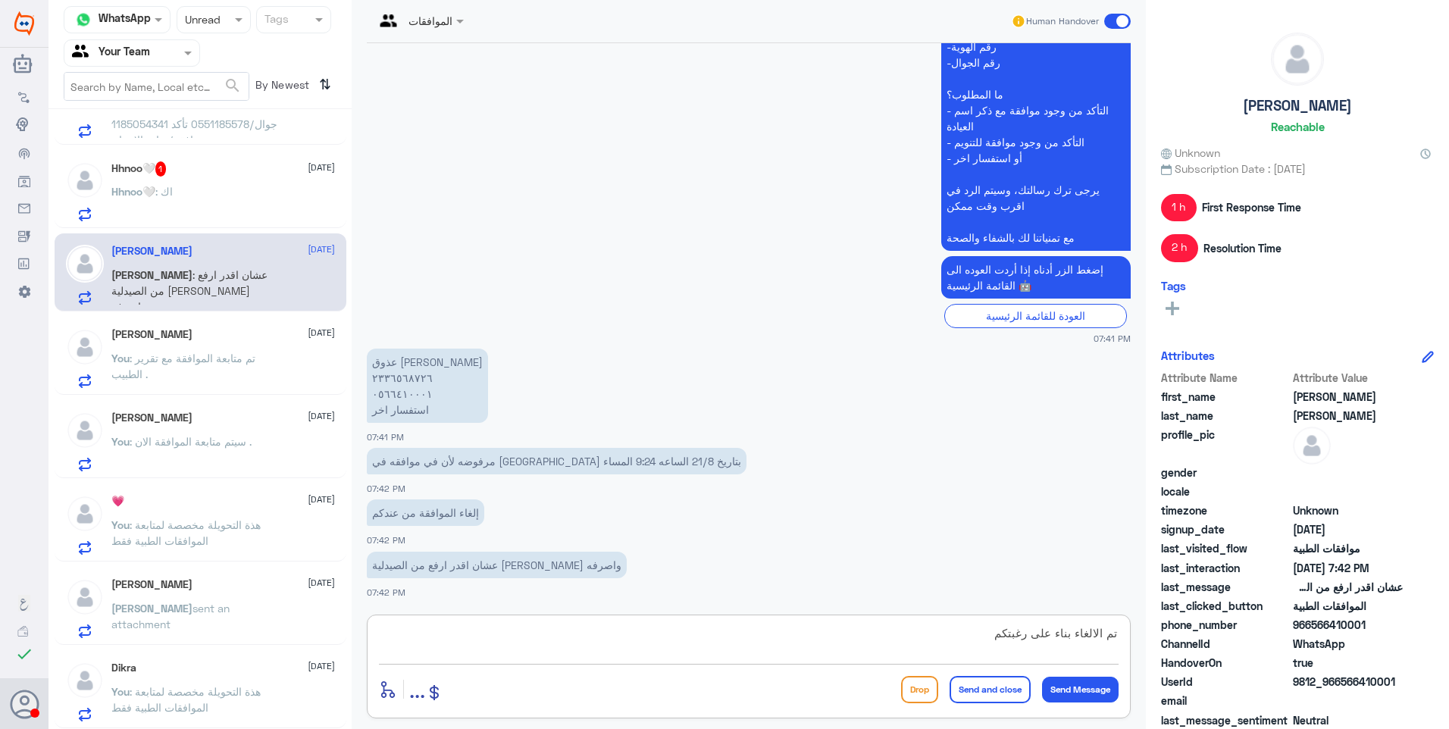
type textarea "تم الالغاء بناء على رغبتكم ."
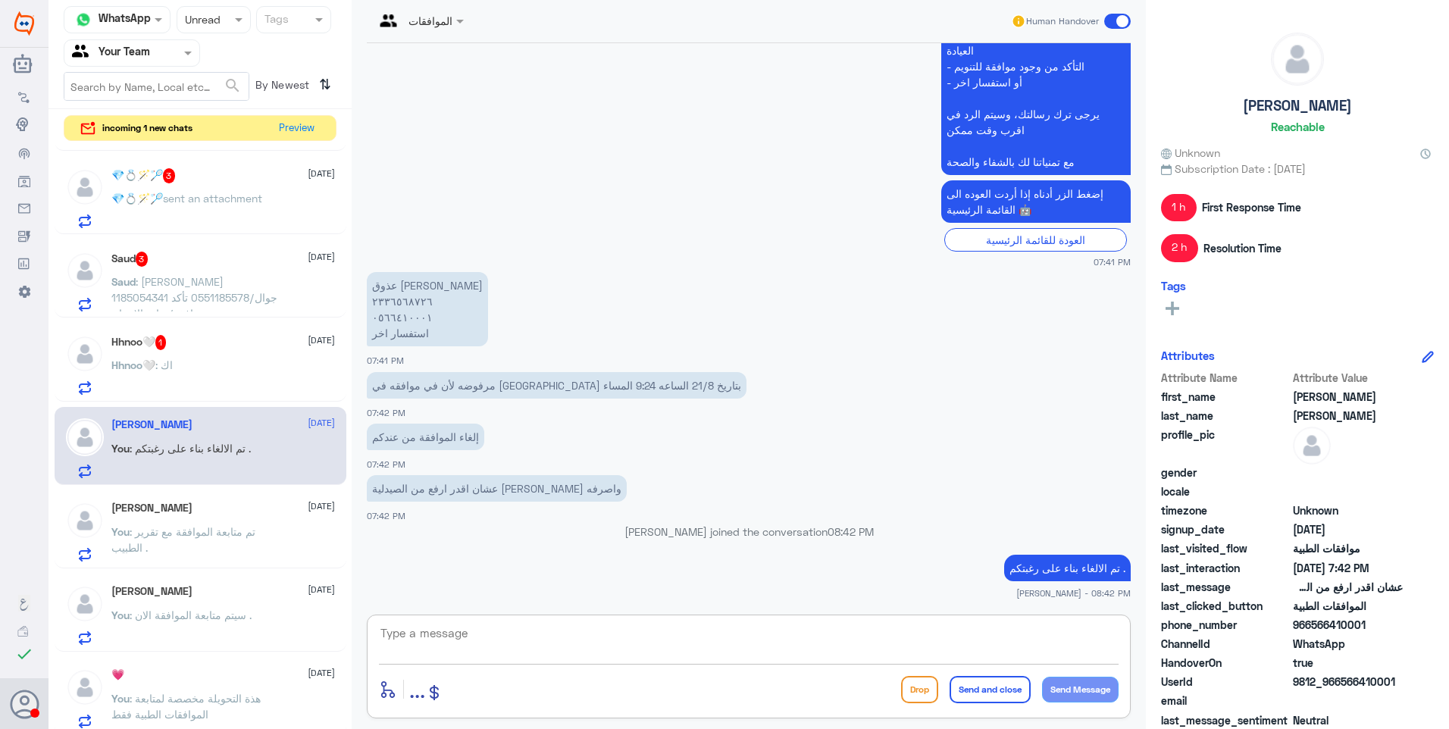
scroll to position [69, 0]
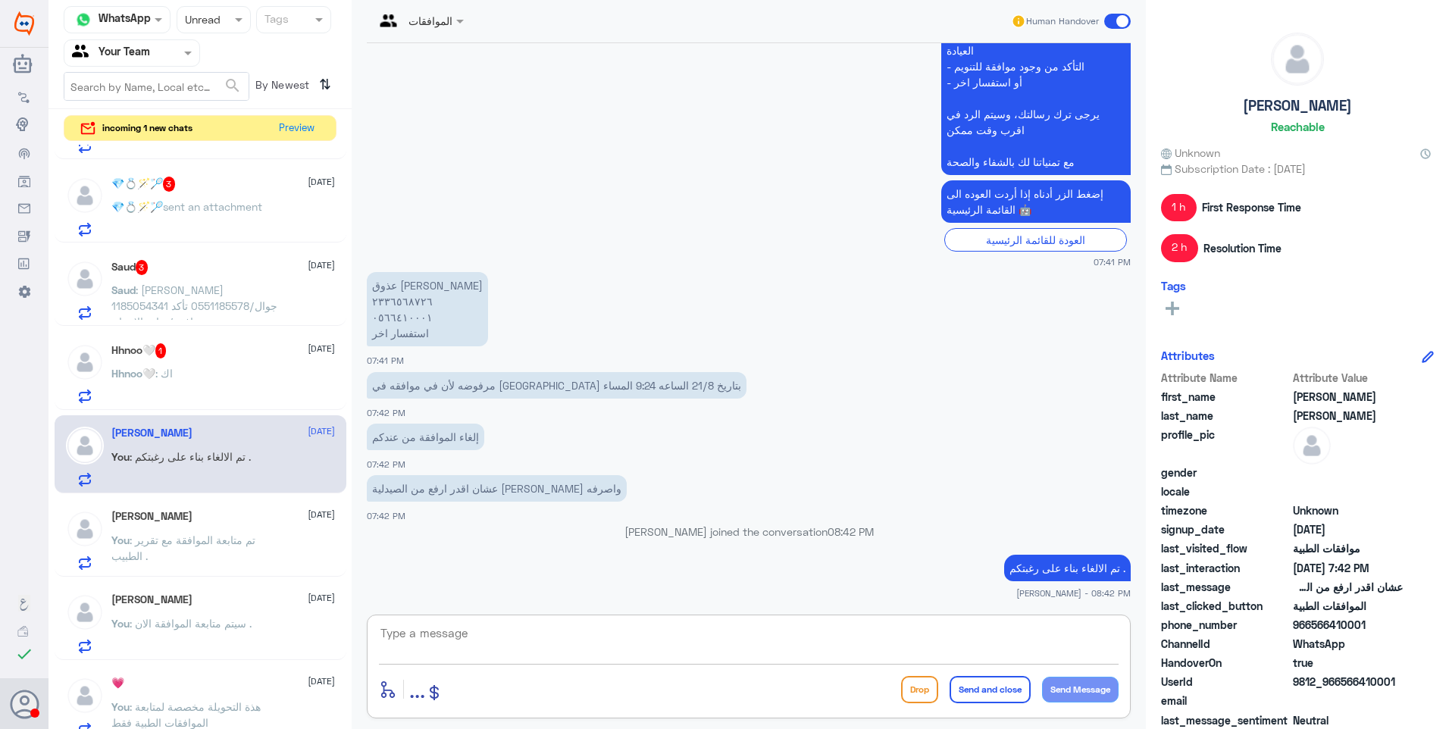
click at [252, 374] on div "Hhnoo🤍 : اك" at bounding box center [223, 386] width 224 height 34
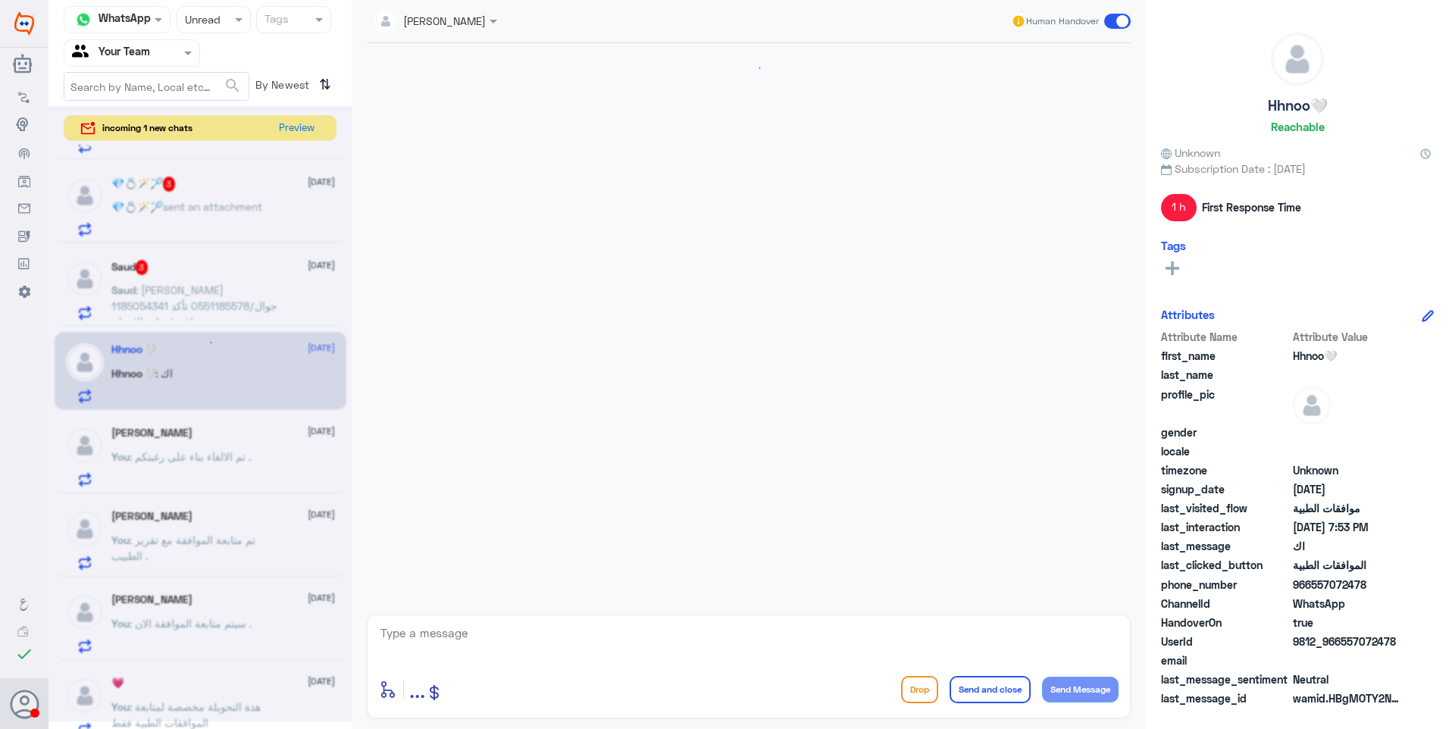
scroll to position [1179, 0]
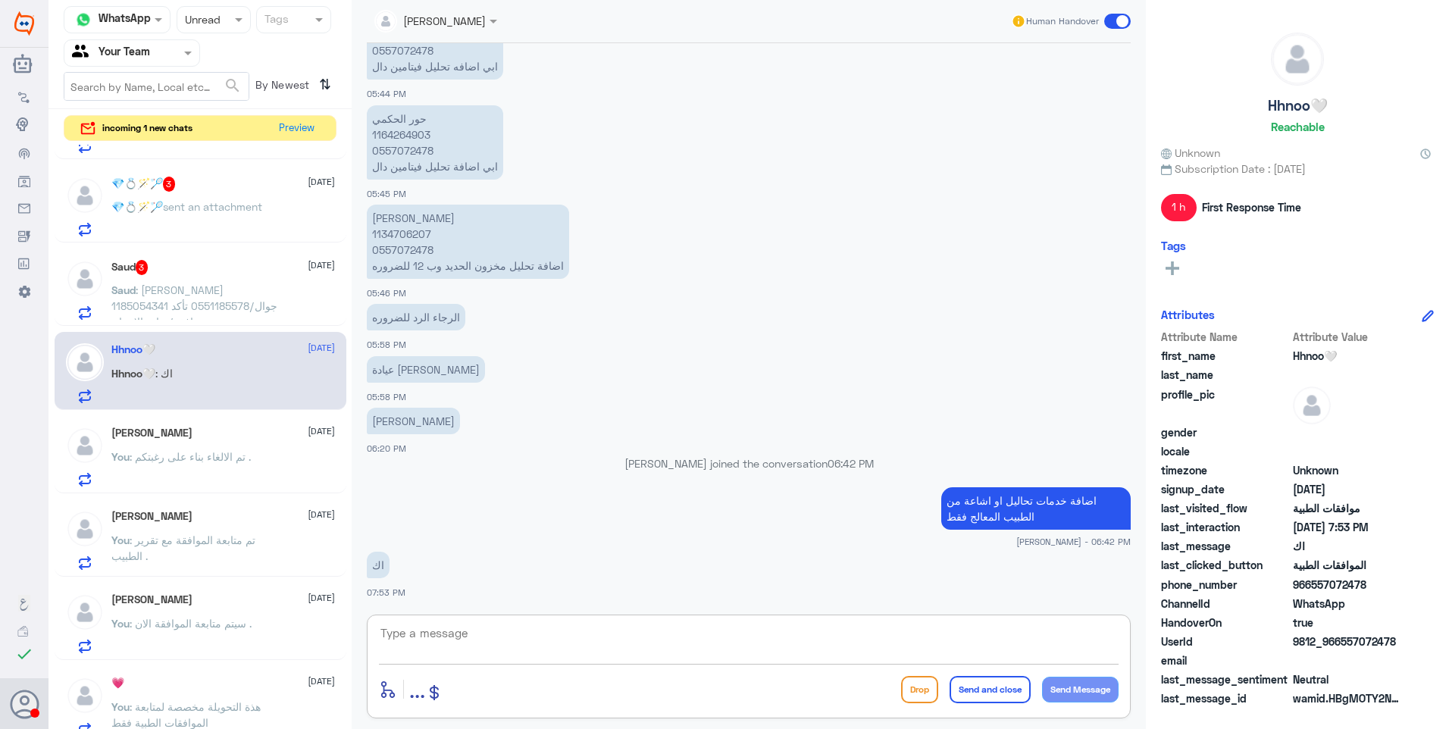
click at [468, 626] on textarea at bounding box center [749, 641] width 740 height 37
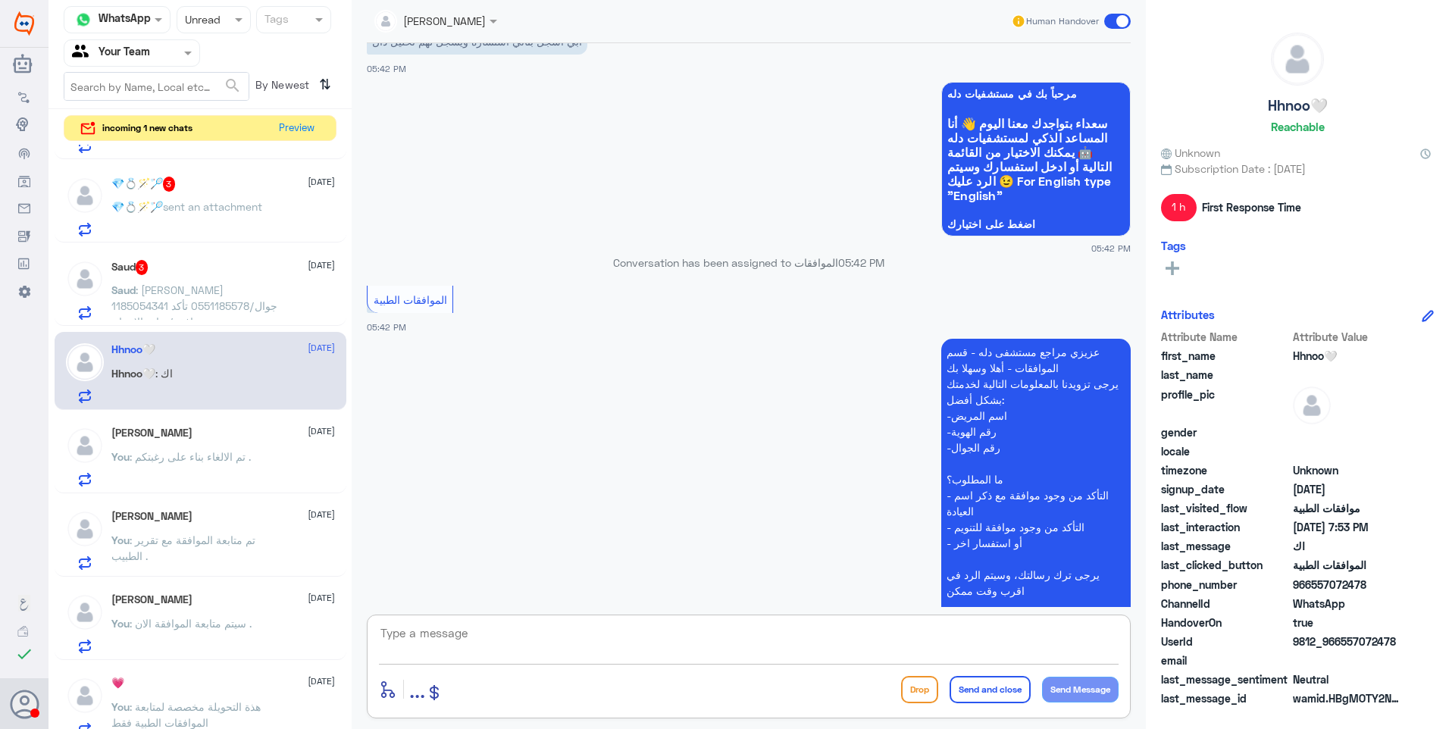
scroll to position [724, 0]
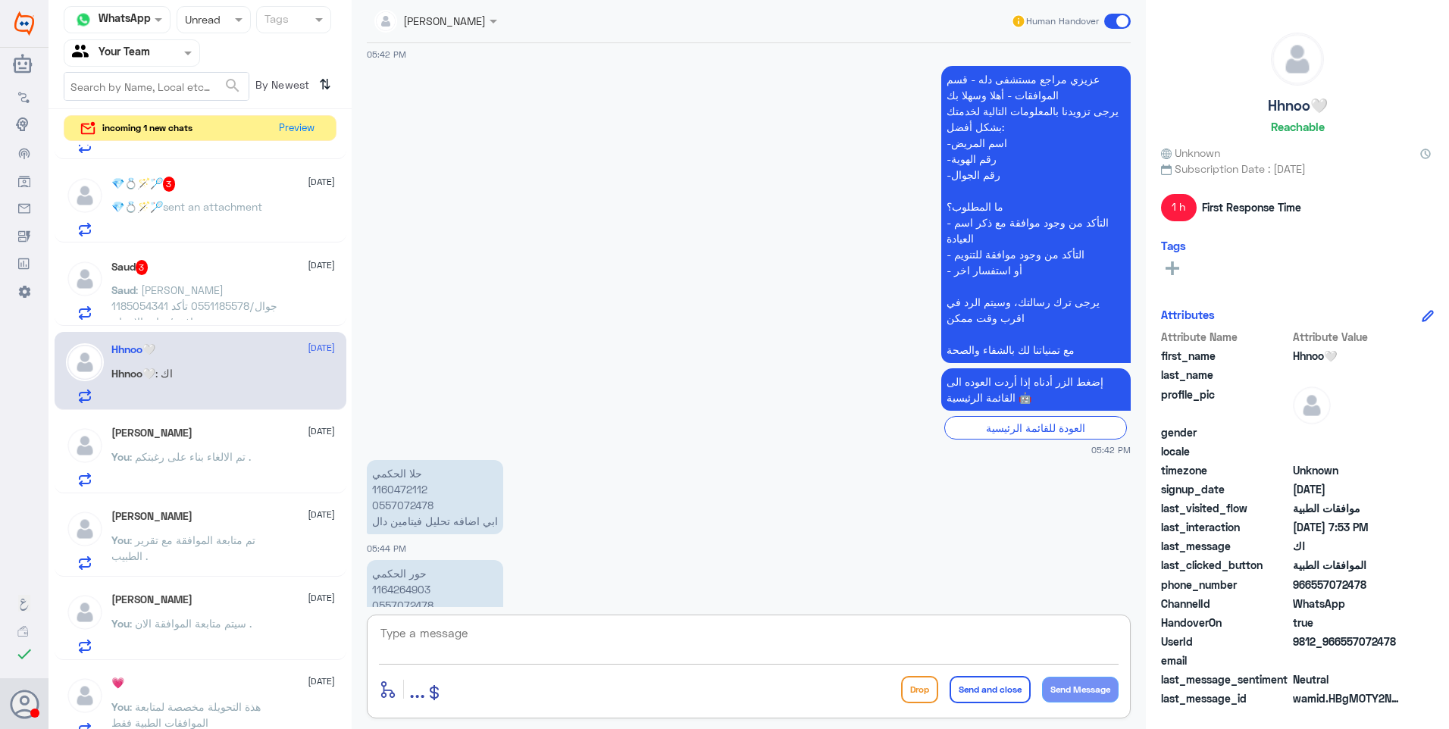
click at [990, 352] on p "عزيزي مراجع مستشفى دله - قسم الموافقات - أهلا وسهلا بك يرجى تزويدنا بالمعلومات …" at bounding box center [1035, 214] width 189 height 297
copy div "مع تمنياتنا لك بالشفاء والصحة"
click at [814, 629] on textarea at bounding box center [749, 641] width 740 height 37
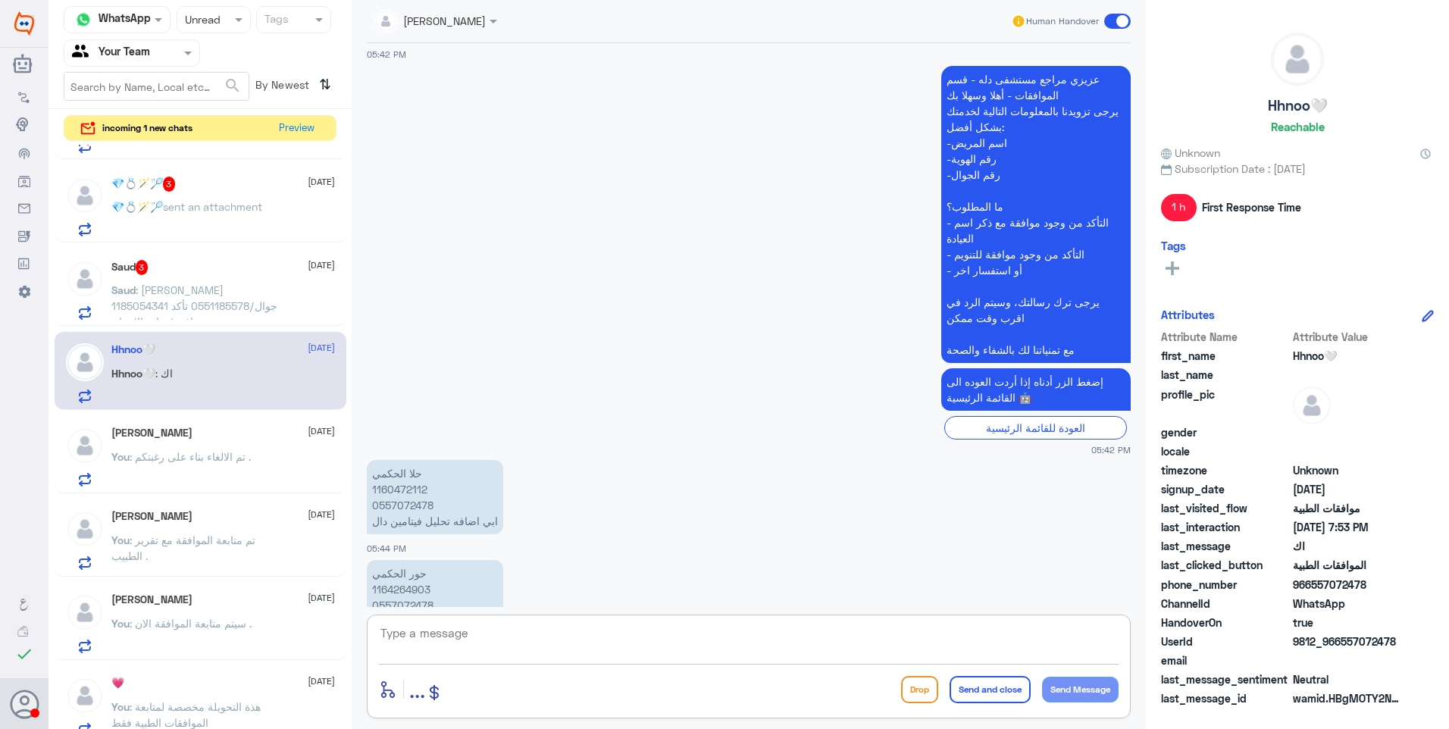
paste textarea "مع تمنياتنا لك بالشفاء والصحة"
type textarea "مع تمنياتنا لك بالشفاء والصحة"
click at [964, 686] on button "Send and close" at bounding box center [989, 689] width 81 height 27
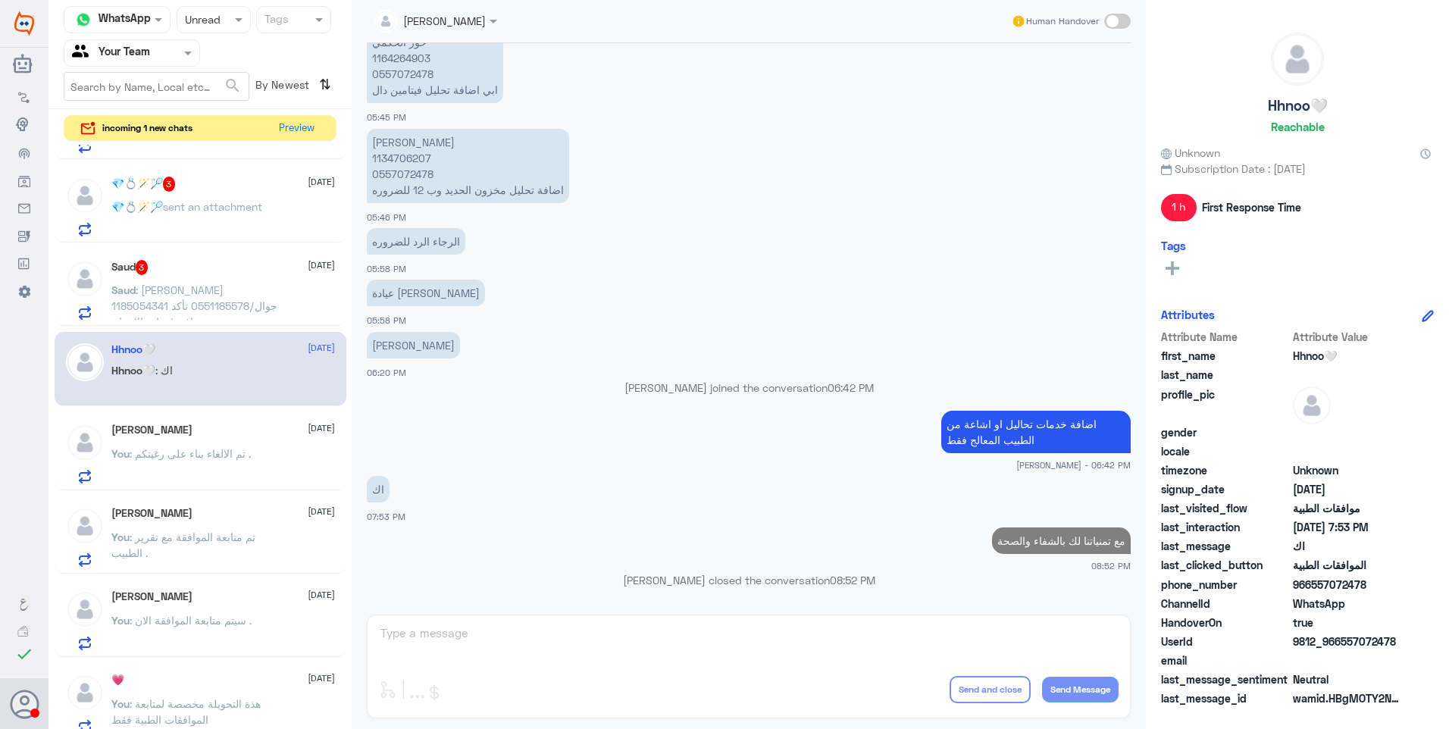
click at [245, 467] on p "You : تم الالغاء بناء على رغبتكم ." at bounding box center [180, 465] width 139 height 38
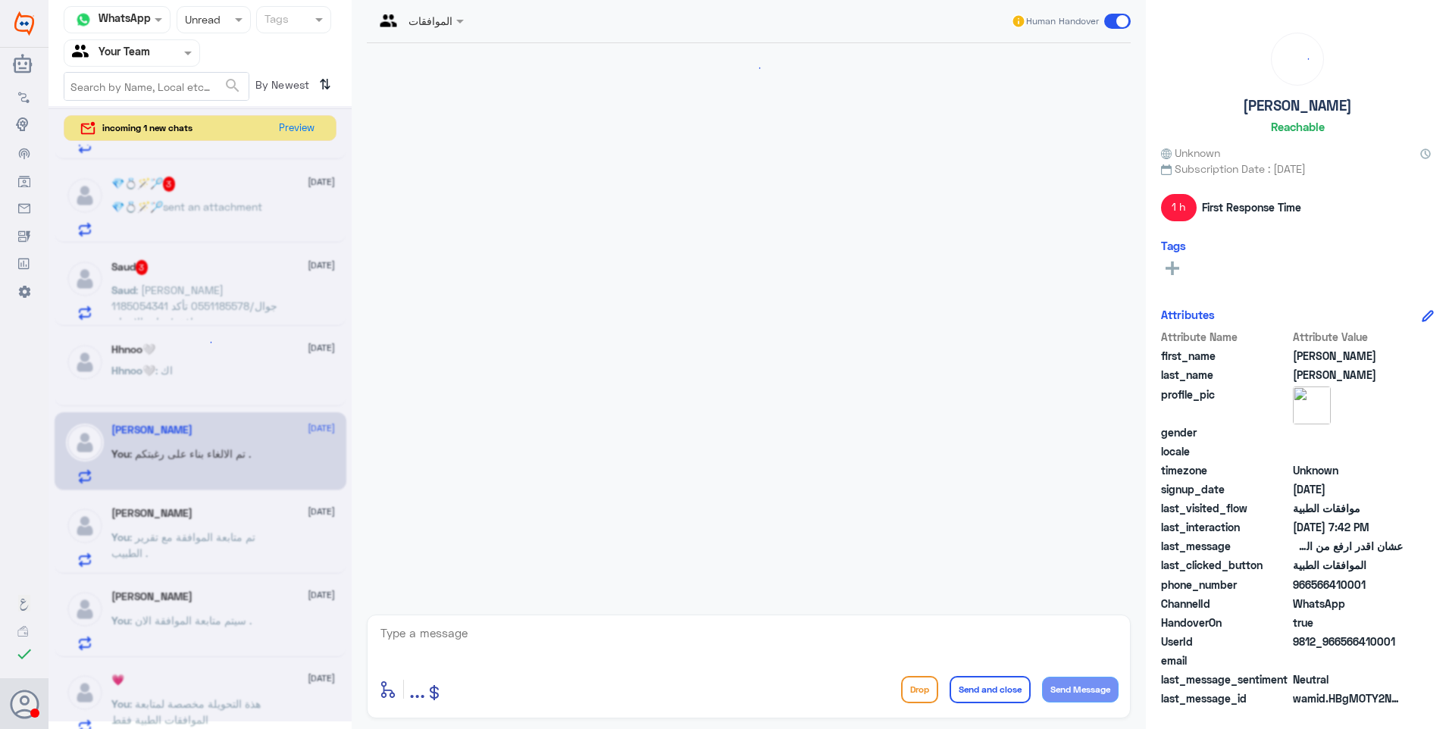
click at [443, 621] on div "enter flow name ... Drop Send and close Send Message" at bounding box center [749, 667] width 764 height 104
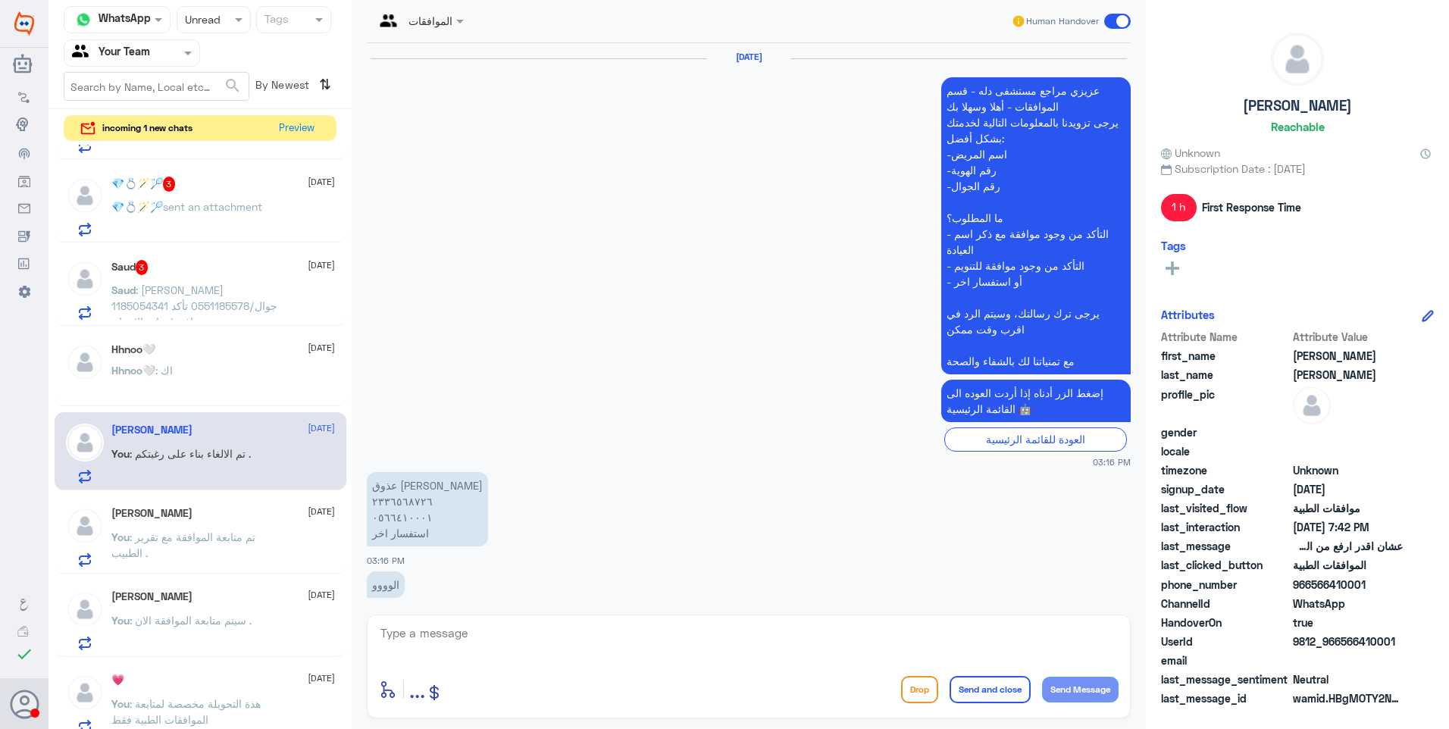
scroll to position [1327, 0]
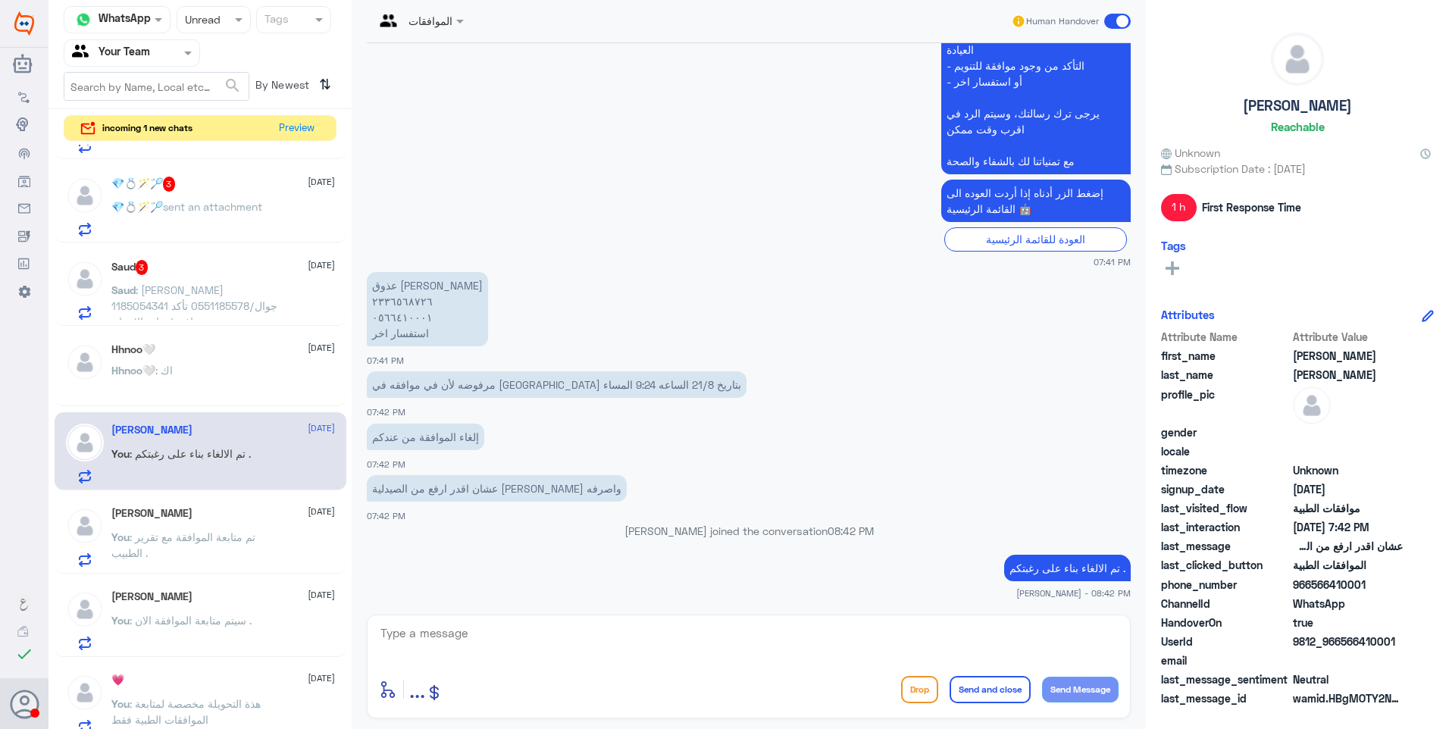
click at [909, 641] on textarea at bounding box center [749, 641] width 740 height 37
paste textarea "مع تمنياتنا لك بالشفاء والصحة"
type textarea "مع تمنياتنا لك بالشفاء والصحة"
click at [964, 678] on button "Send and close" at bounding box center [989, 689] width 81 height 27
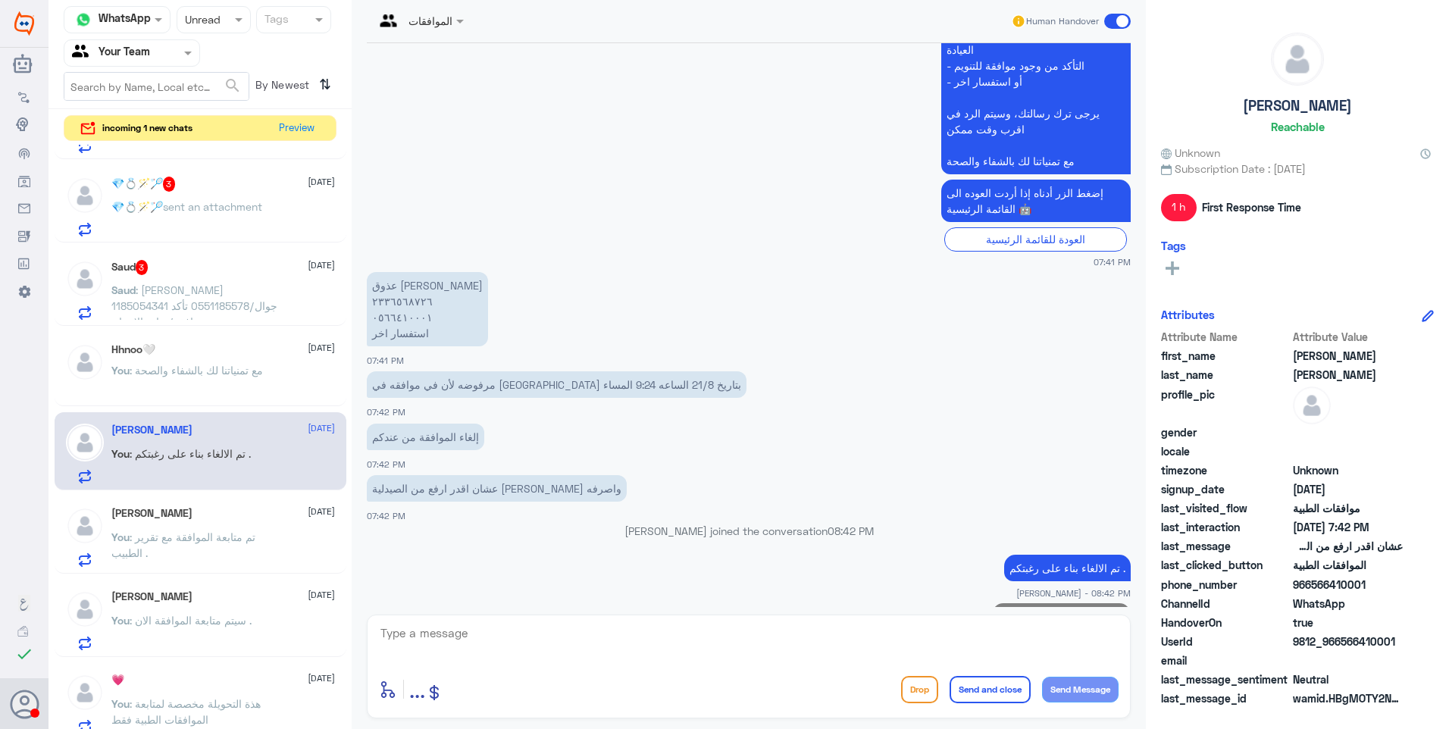
scroll to position [1375, 0]
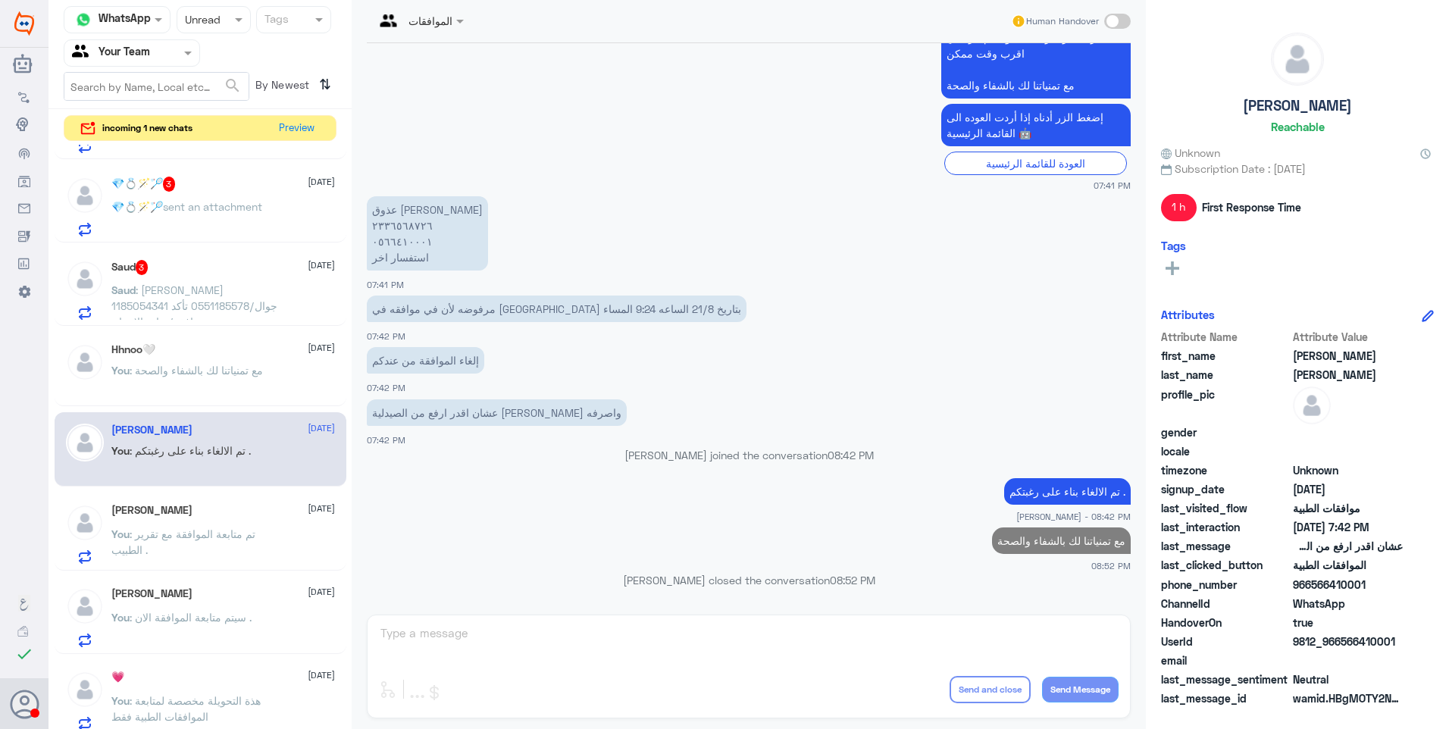
click at [251, 543] on p "You : تم متابعة الموافقة مع تقرير الطبيب ." at bounding box center [196, 545] width 170 height 38
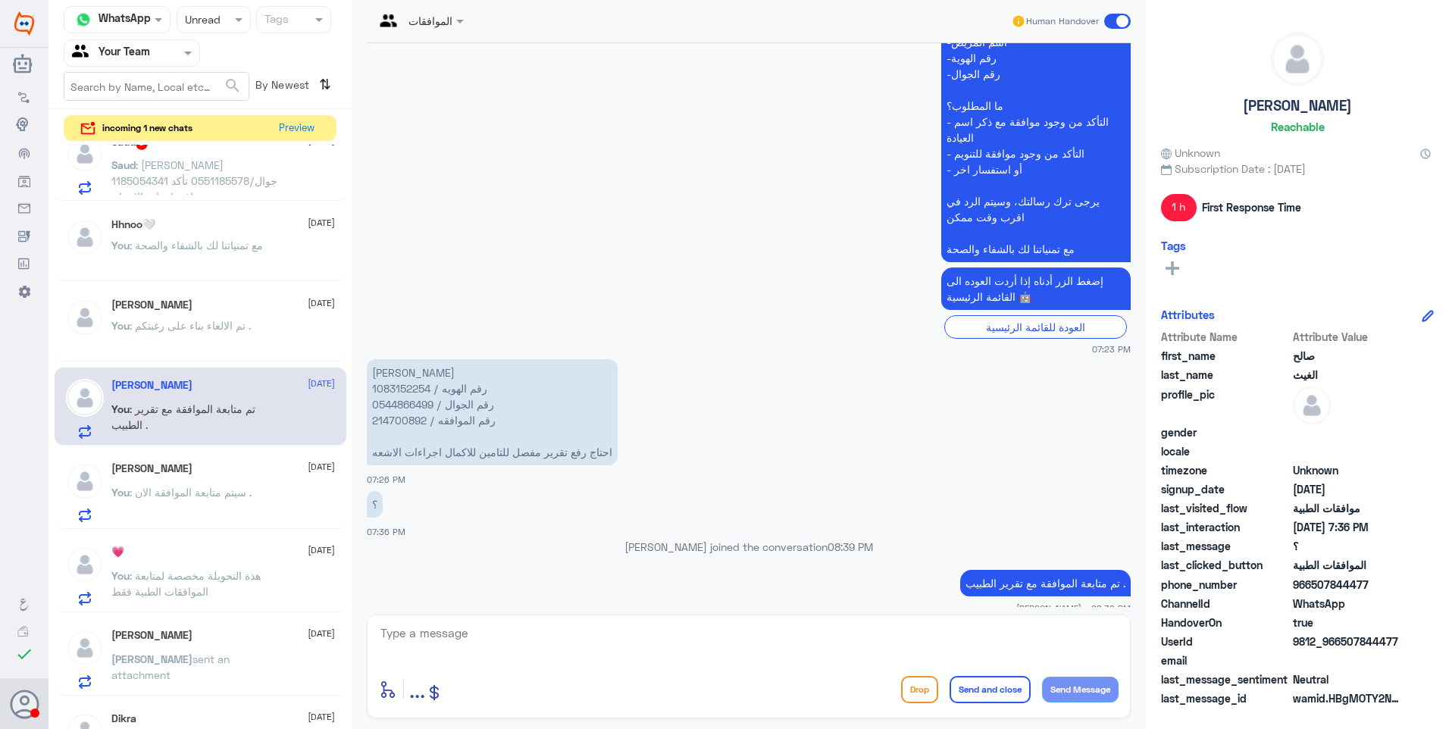
scroll to position [245, 0]
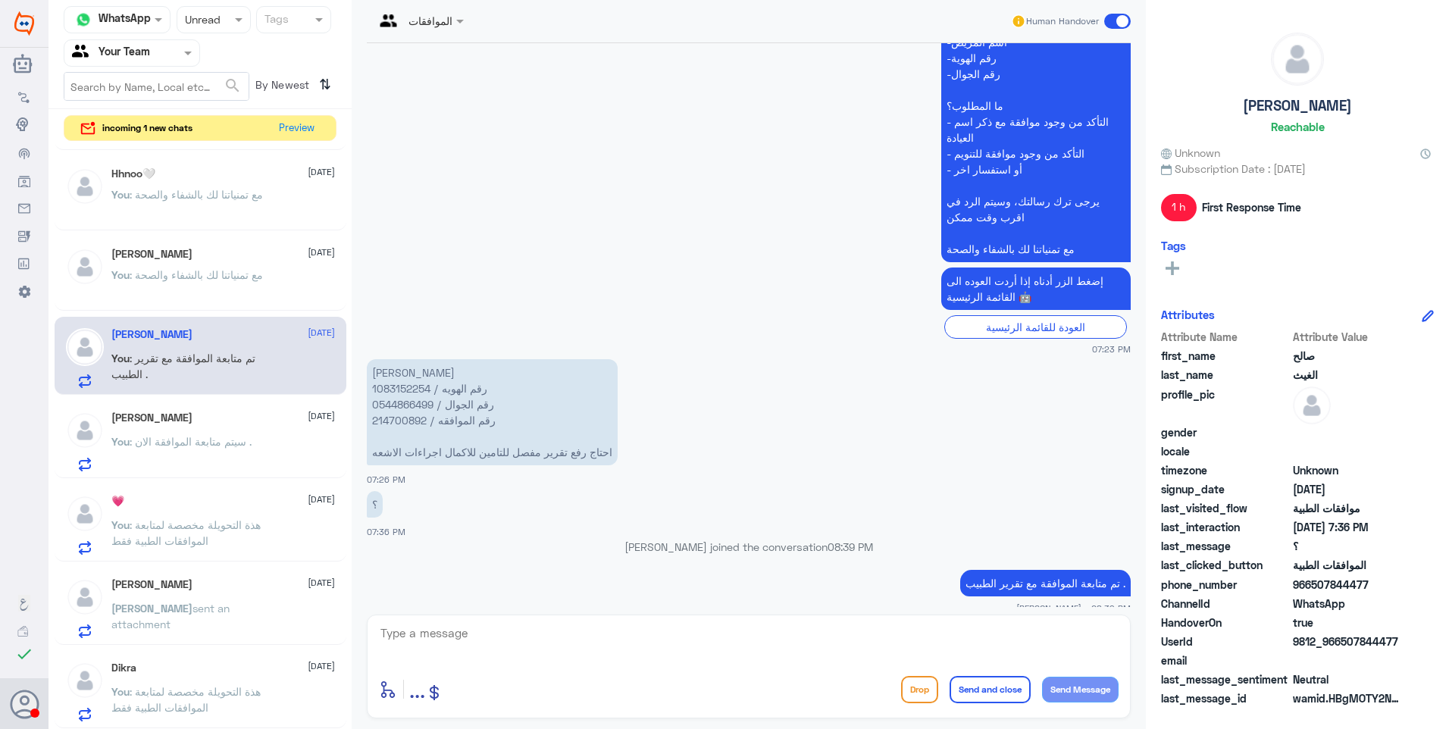
click at [232, 542] on p "You : هذة التحويلة مخصصة لمتابعة الموافقات الطبية فقط" at bounding box center [196, 536] width 170 height 38
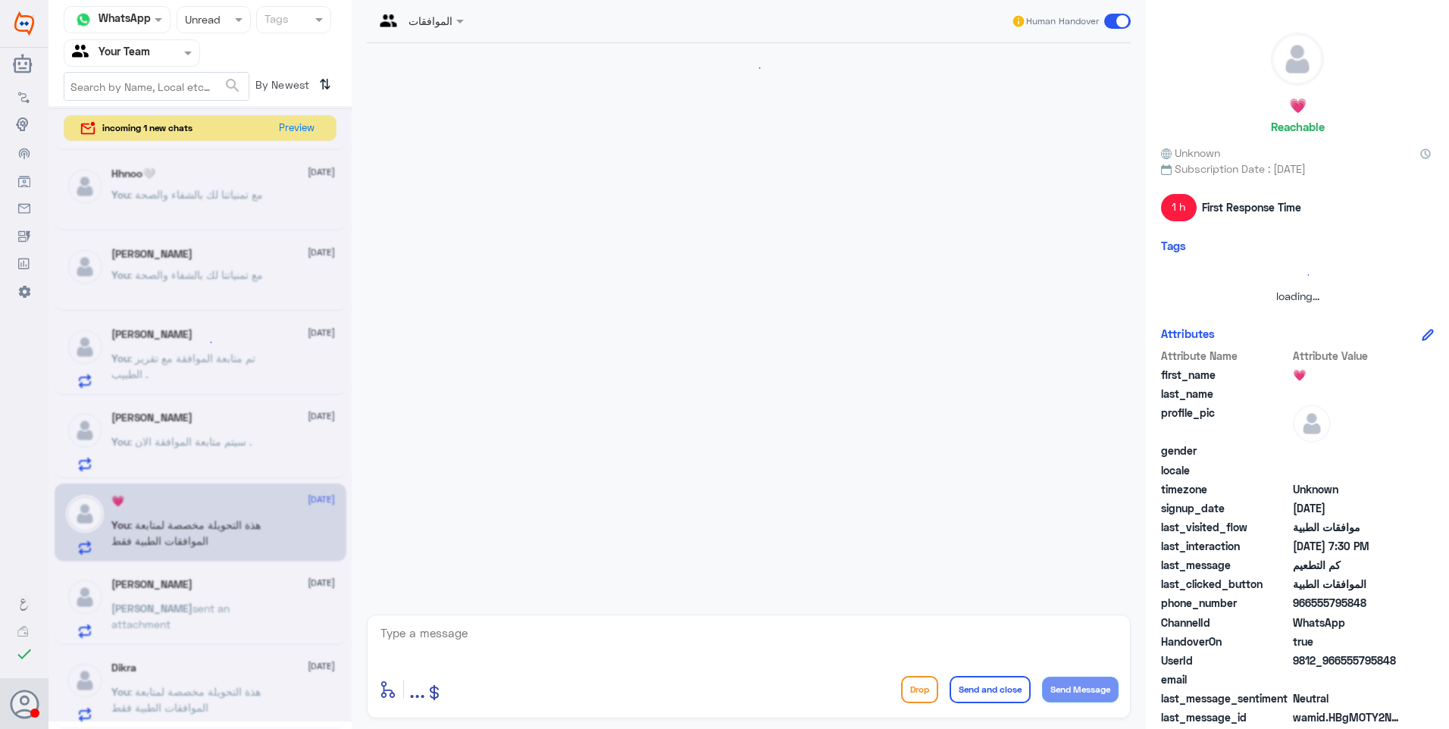
scroll to position [271, 0]
click at [437, 639] on textarea at bounding box center [749, 641] width 740 height 37
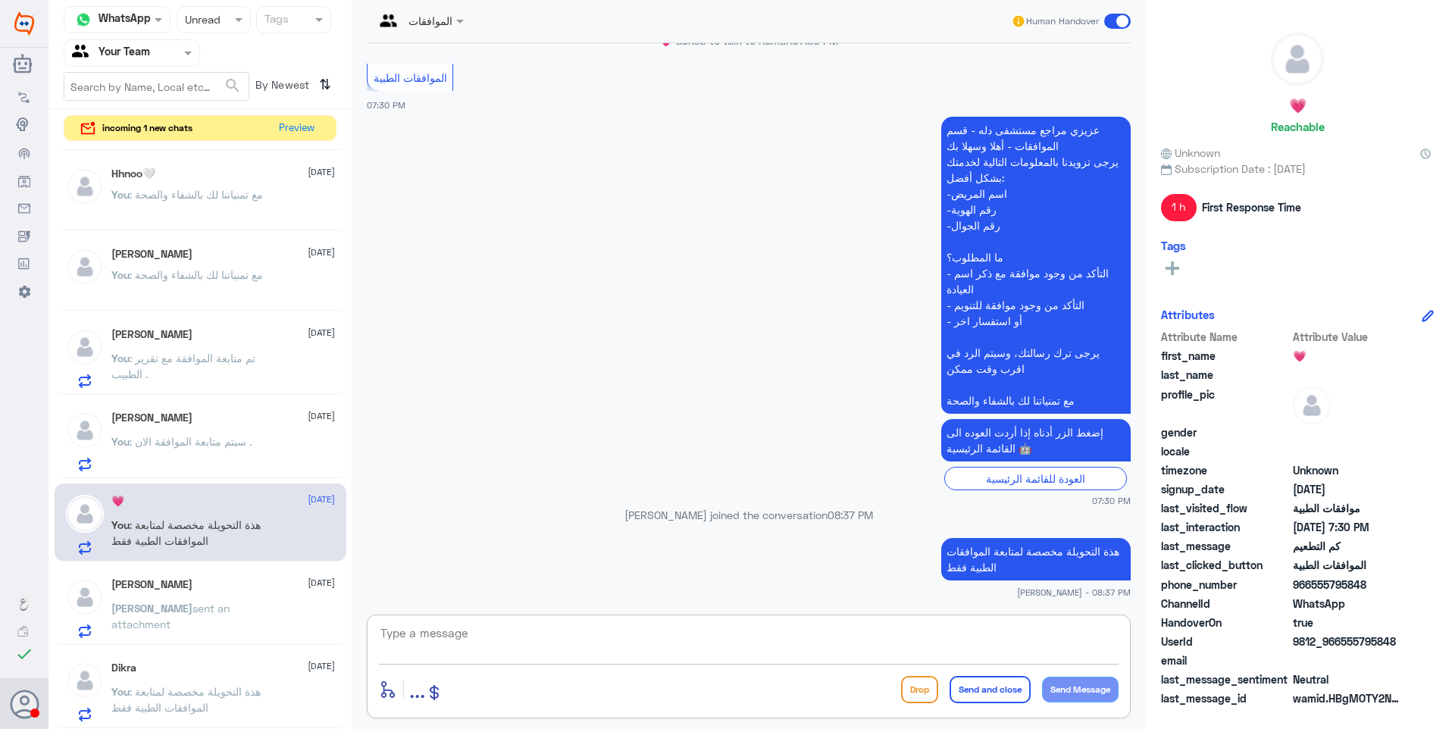
paste textarea "مع تمنياتنا لك بالشفاء والصحة"
type textarea "مع تمنياتنا لك بالشفاء والصحة"
click at [962, 683] on button "Send and close" at bounding box center [989, 689] width 81 height 27
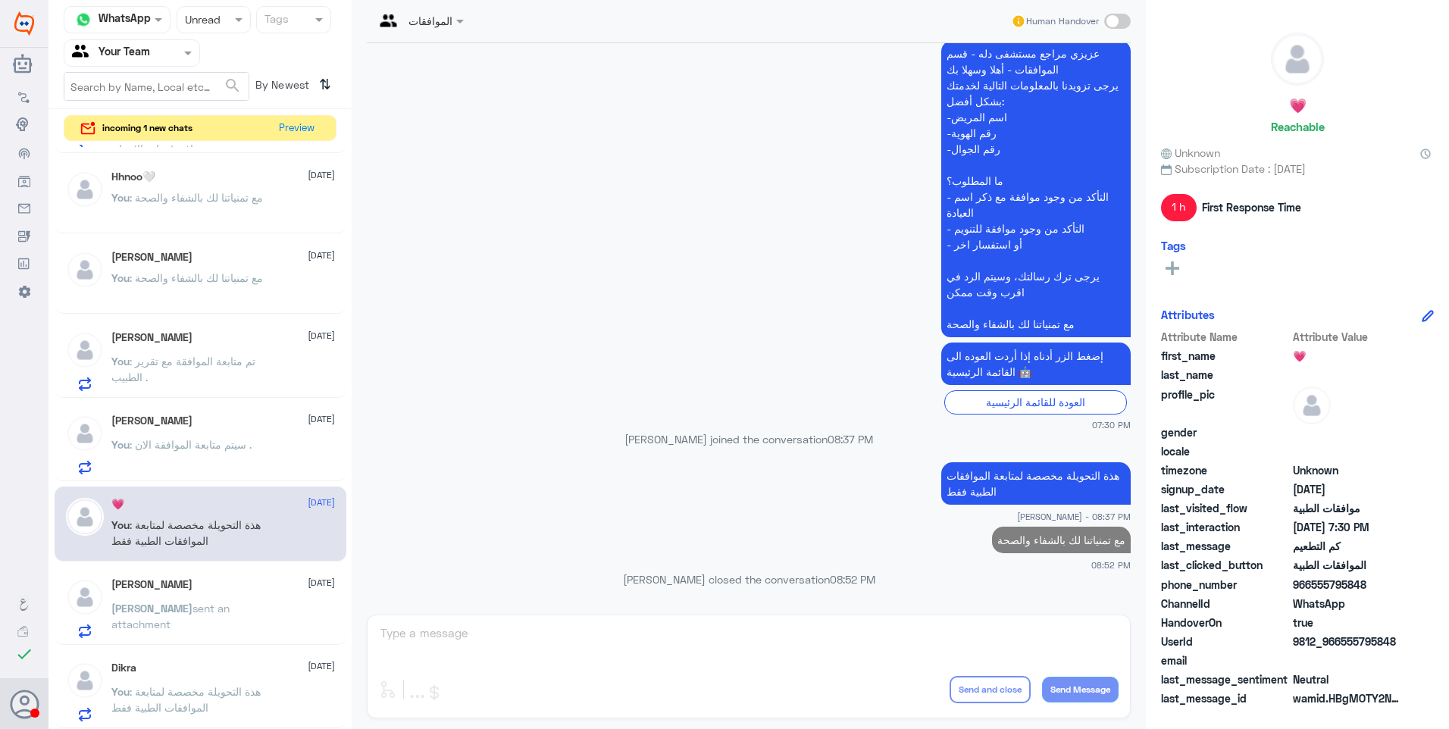
scroll to position [242, 0]
click at [198, 586] on div "[PERSON_NAME] [DATE]" at bounding box center [223, 584] width 224 height 13
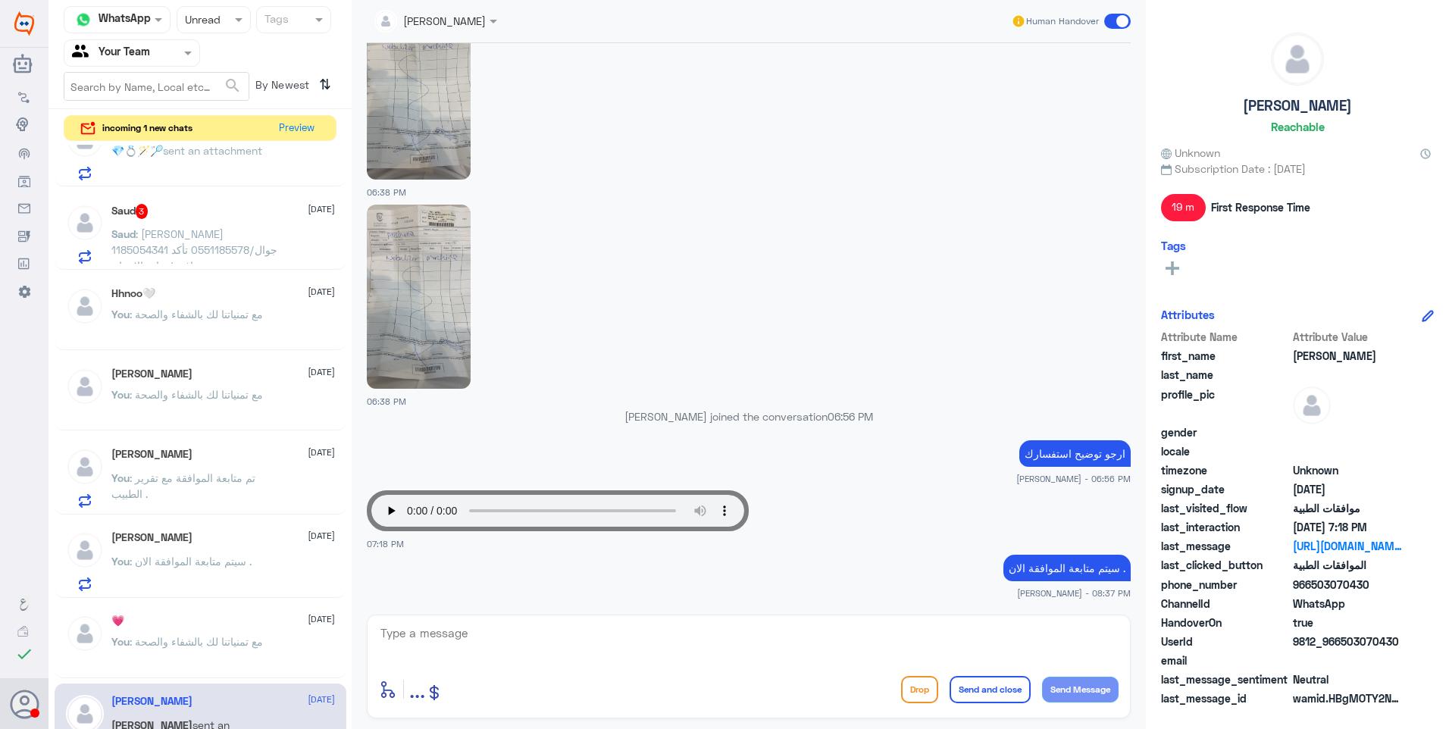
scroll to position [14, 0]
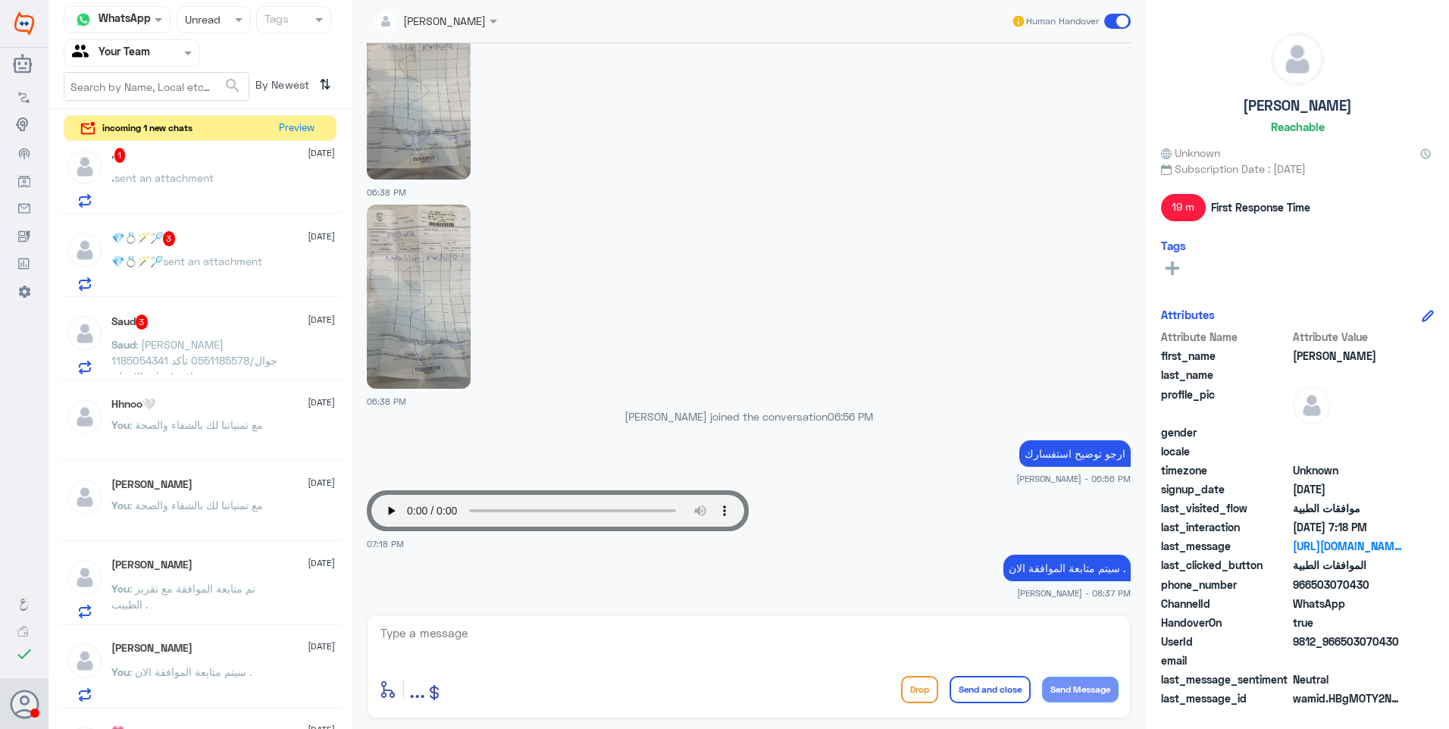
click at [171, 352] on p "Saud : [PERSON_NAME] 1185054341 جوال/0551185578 تأكد من وجود موافقه/عياده الاسن…" at bounding box center [196, 355] width 170 height 38
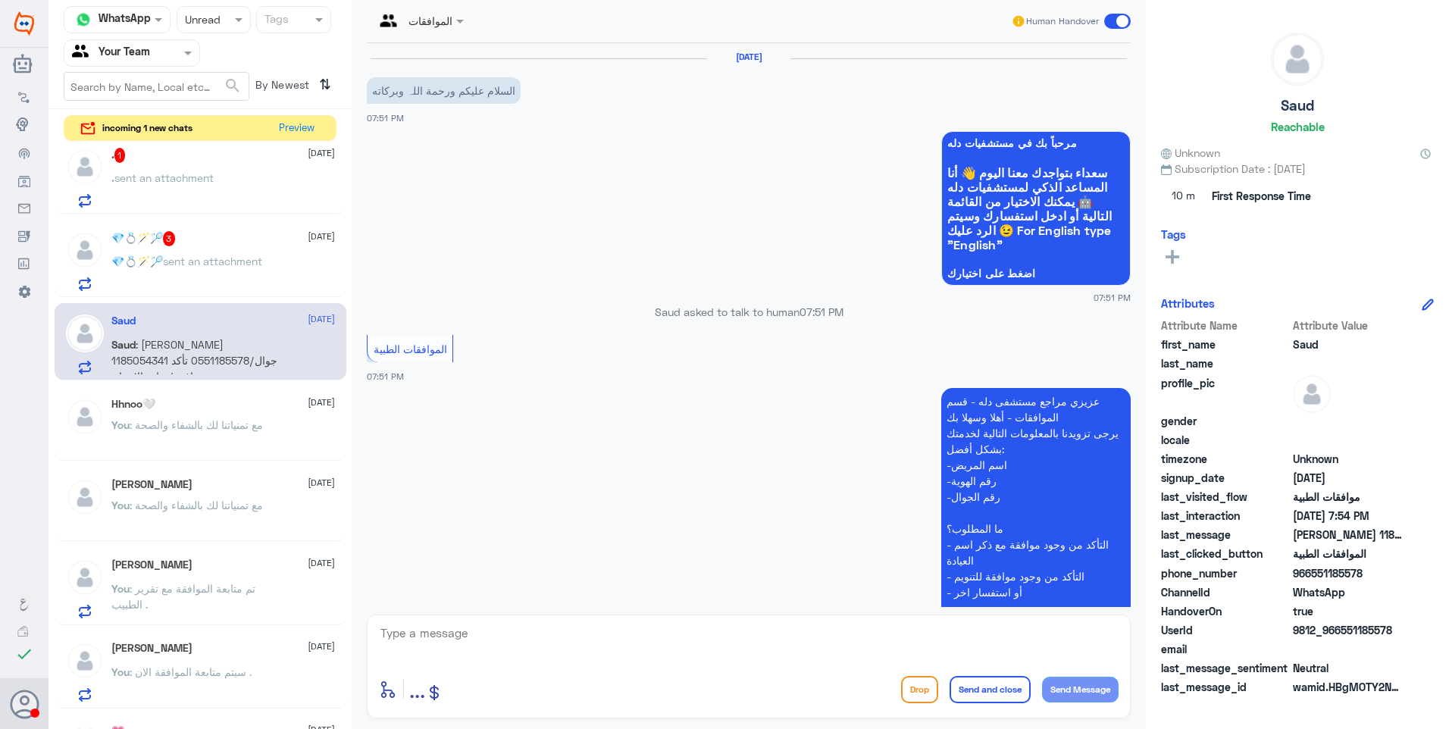
scroll to position [278, 0]
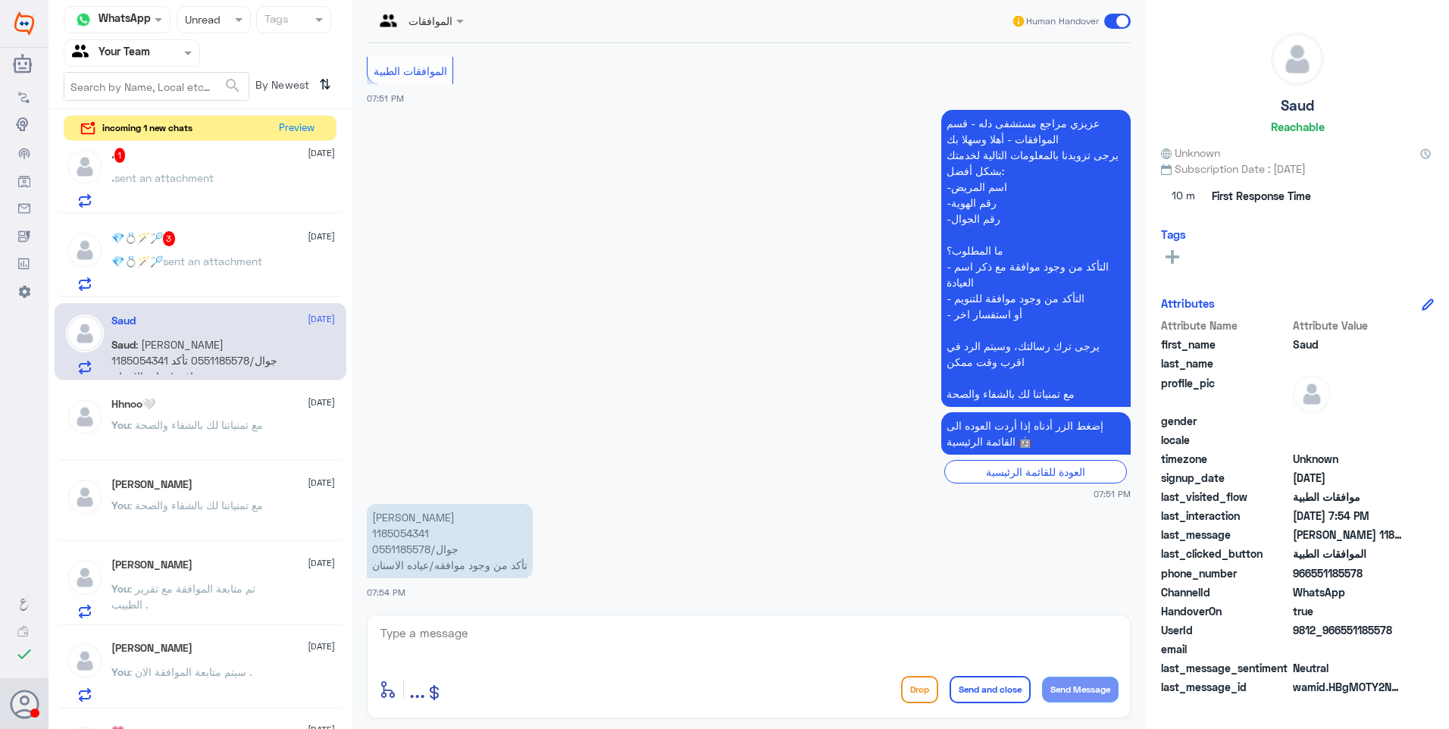
click at [403, 534] on p "[PERSON_NAME] 1185054341 جوال/0551185578 تأكد من وجود موافقه/عياده الاسنان" at bounding box center [450, 541] width 166 height 74
copy p "1185054341"
click at [455, 628] on textarea at bounding box center [749, 641] width 740 height 37
type textarea "موافقة جزئية ."
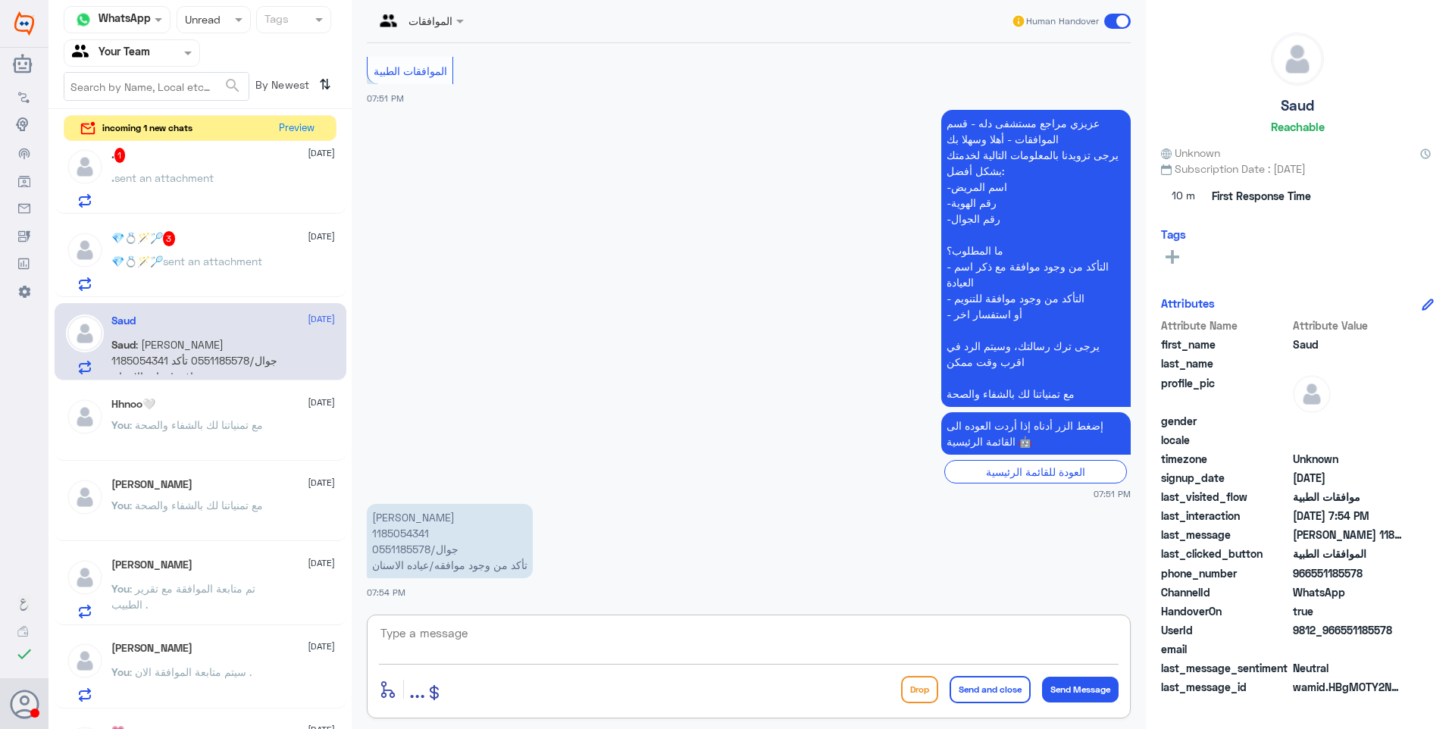
scroll to position [327, 0]
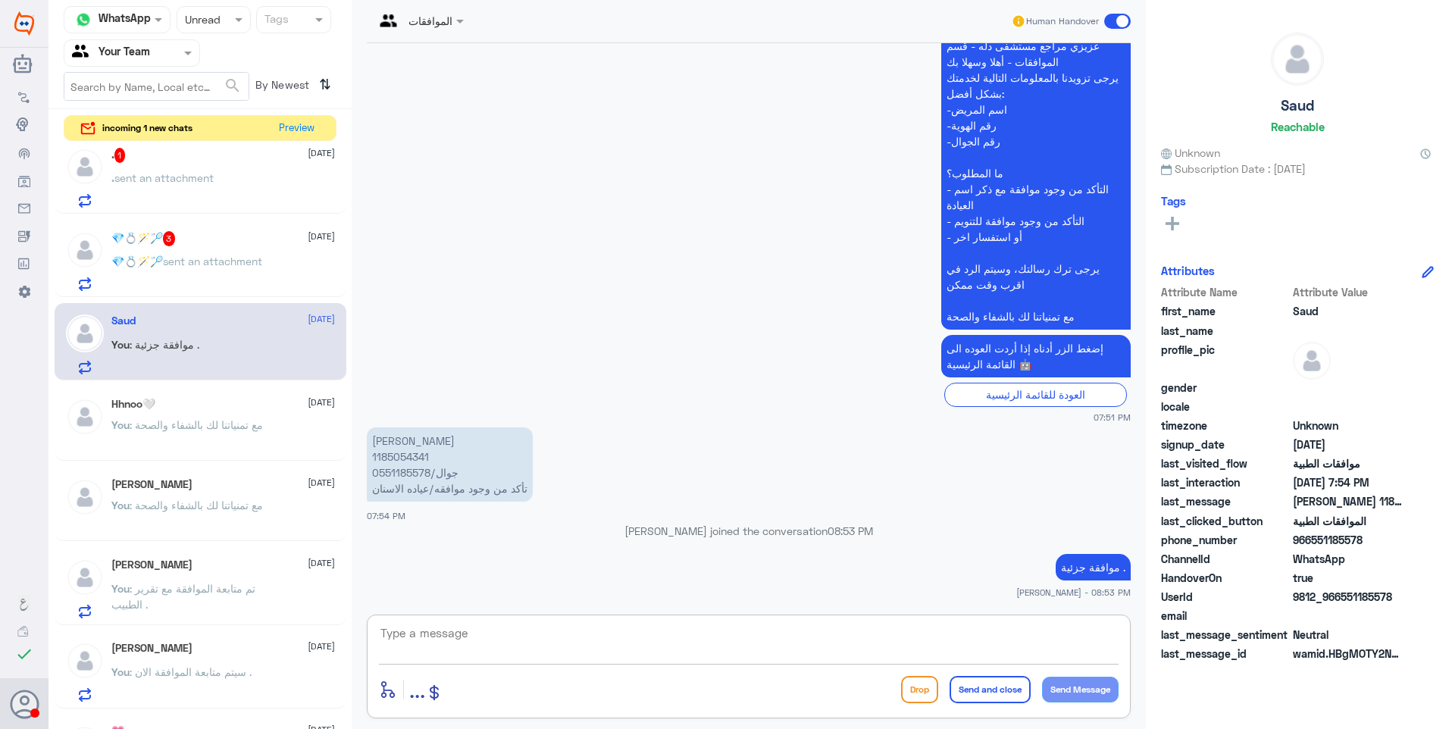
click at [180, 259] on span "sent an attachment" at bounding box center [212, 261] width 99 height 13
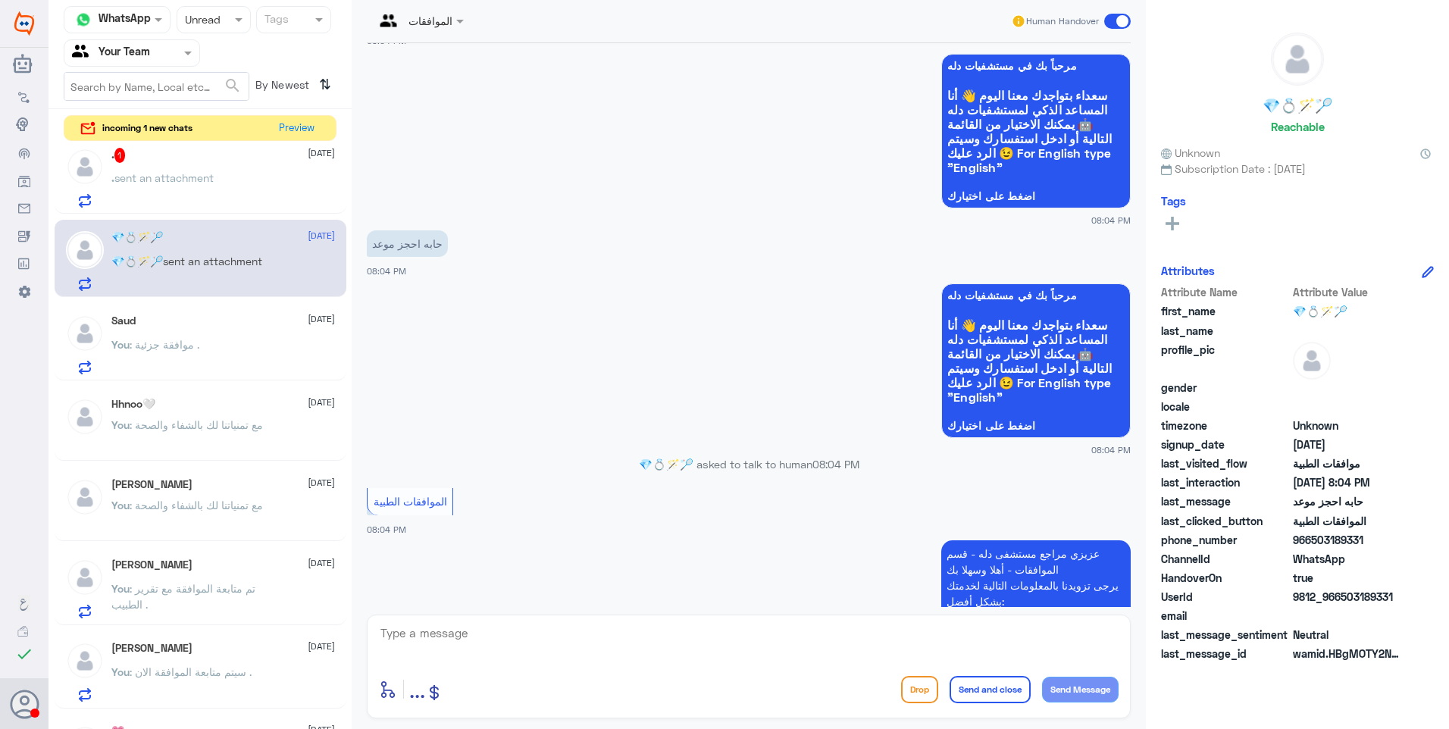
scroll to position [30, 0]
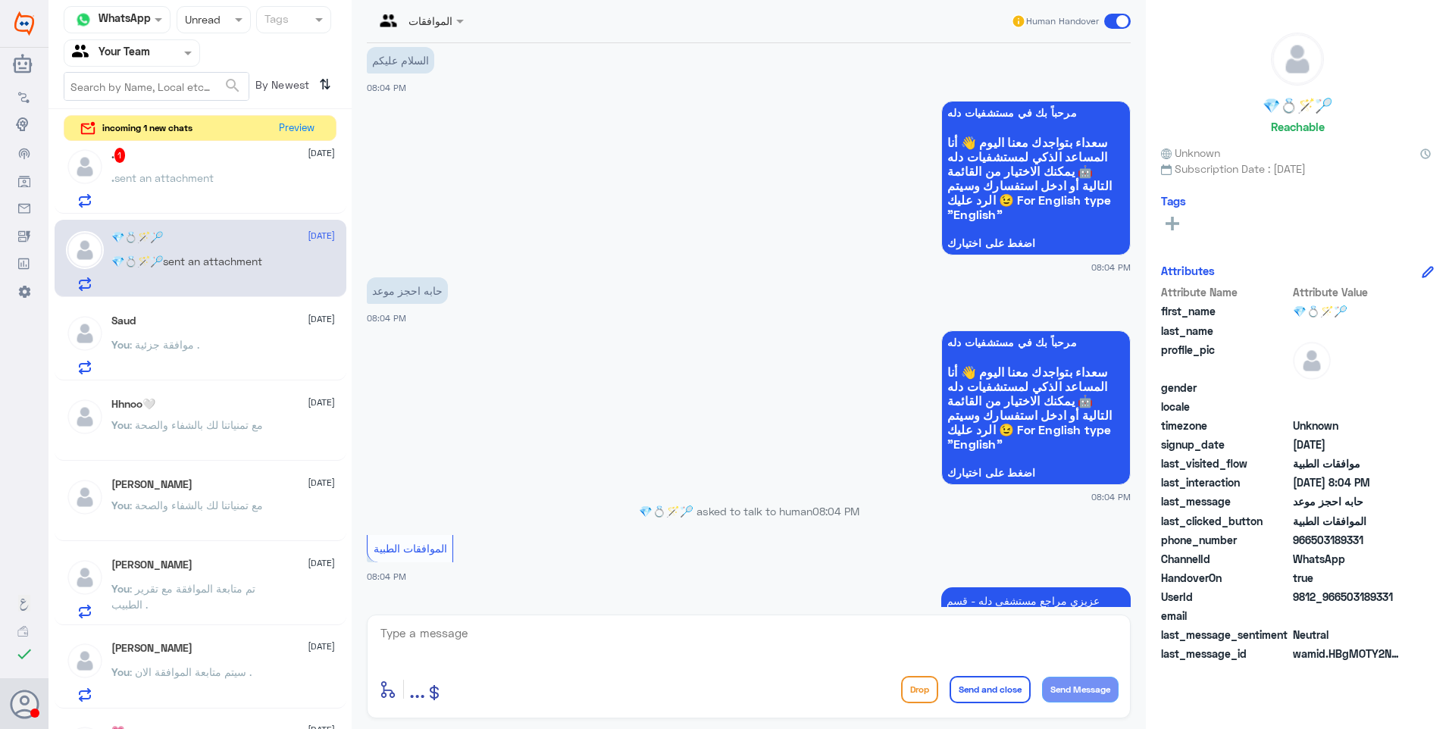
click at [274, 558] on div "[PERSON_NAME] [DATE]" at bounding box center [223, 564] width 224 height 13
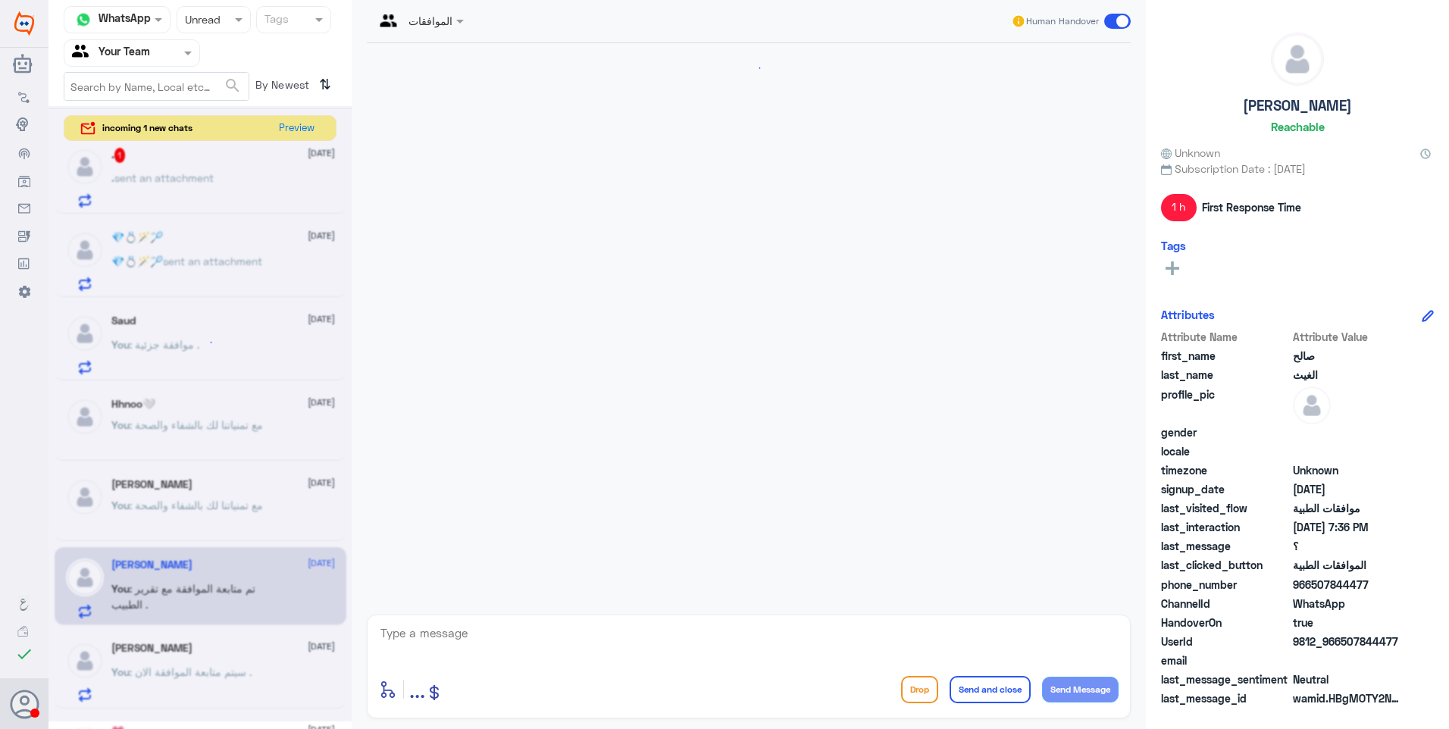
scroll to position [1454, 0]
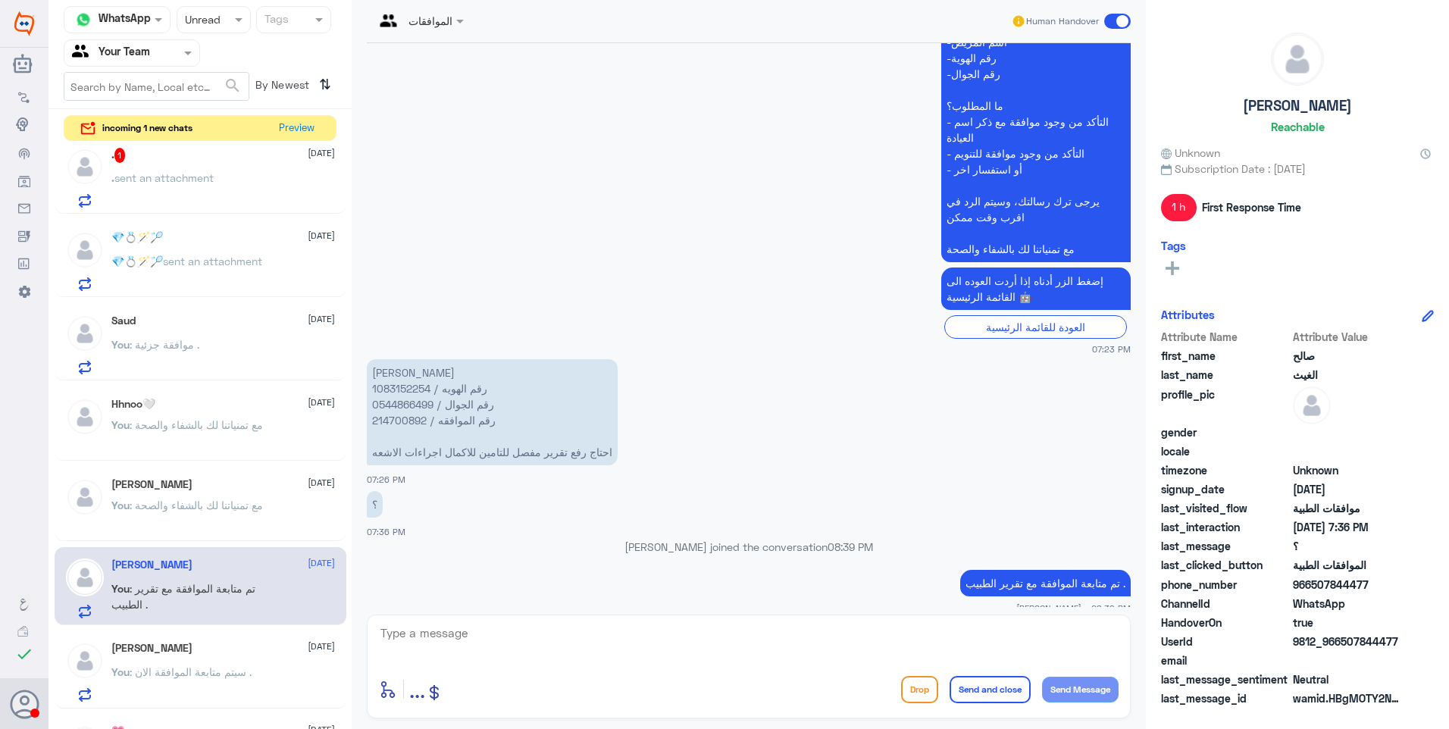
click at [1020, 577] on p "تم متابعة الموافقة مع تقرير الطبيب ." at bounding box center [1045, 583] width 170 height 27
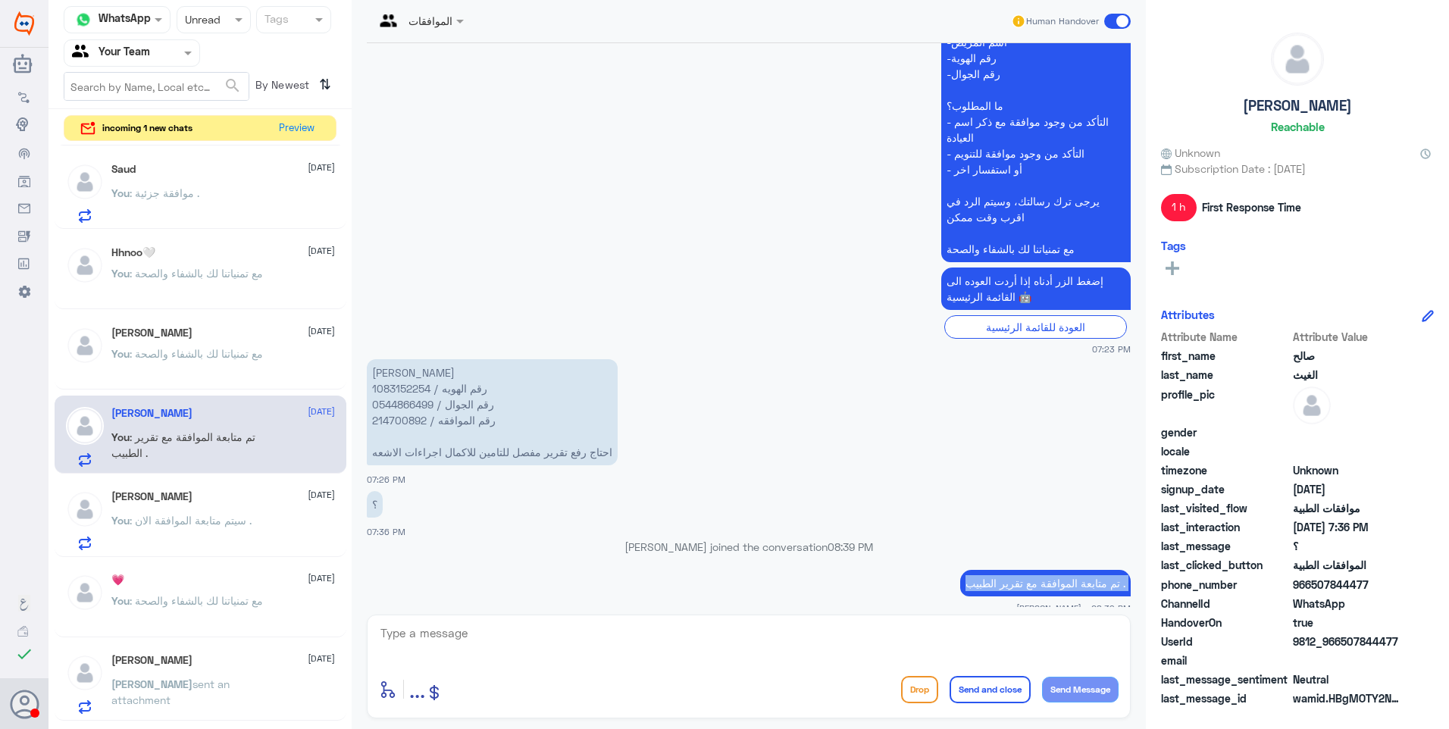
scroll to position [242, 0]
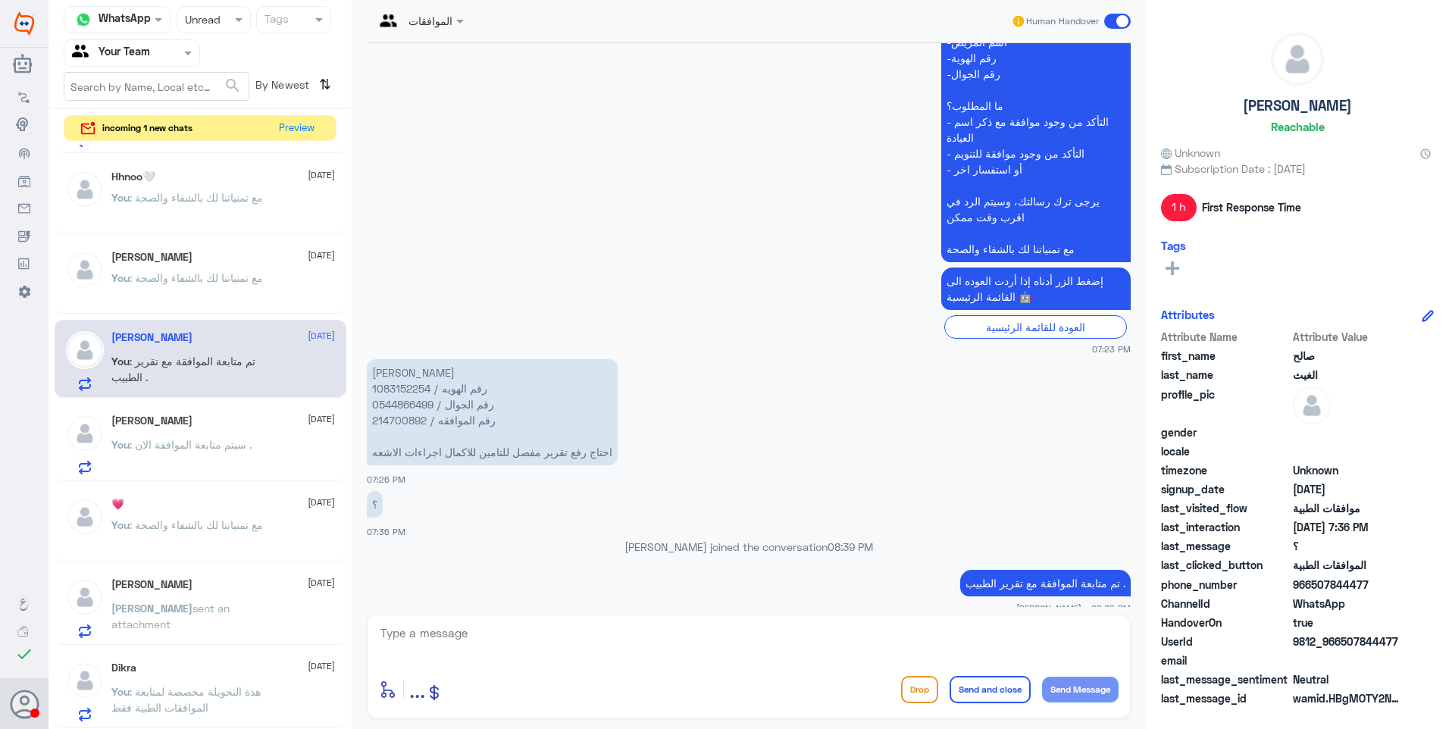
click at [247, 552] on p "You : مع تمنياتنا لك بالشفاء والصحة" at bounding box center [187, 536] width 152 height 38
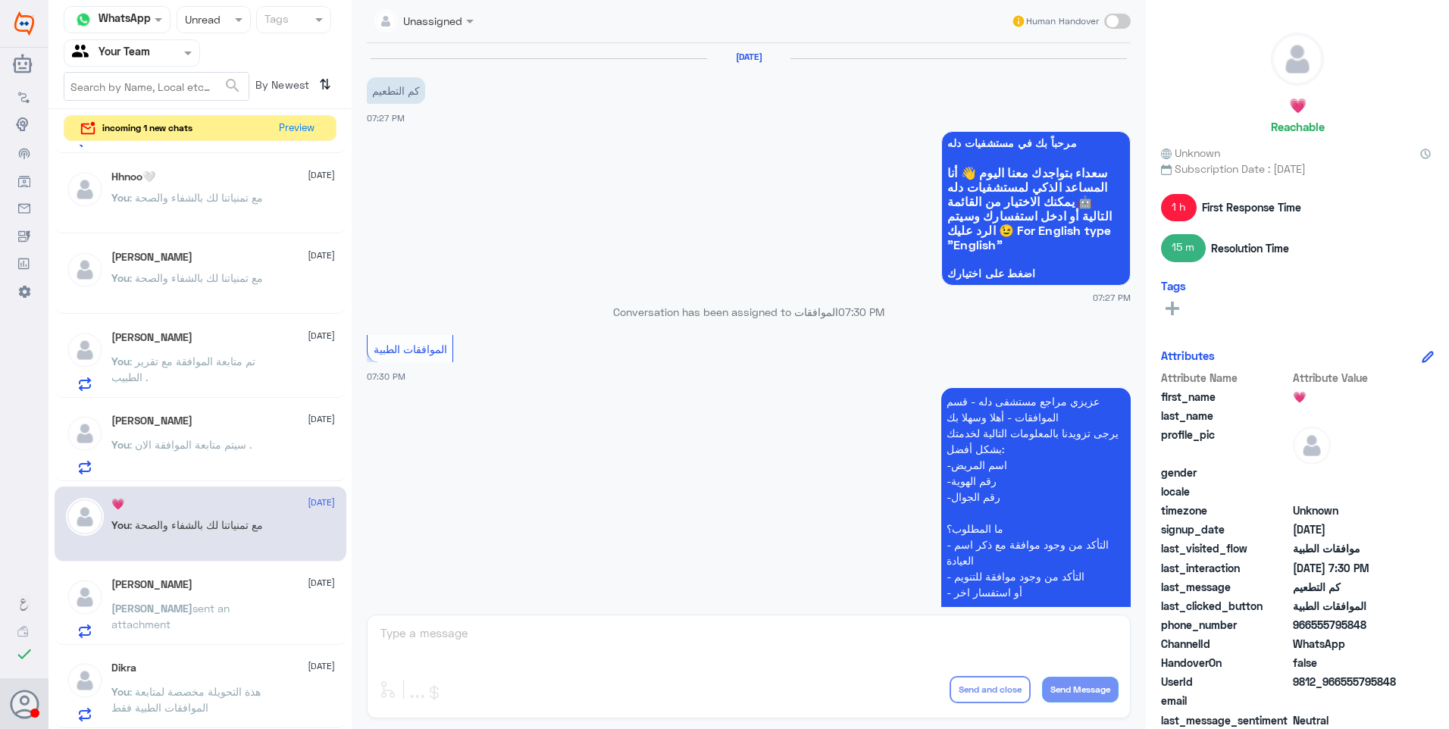
scroll to position [347, 0]
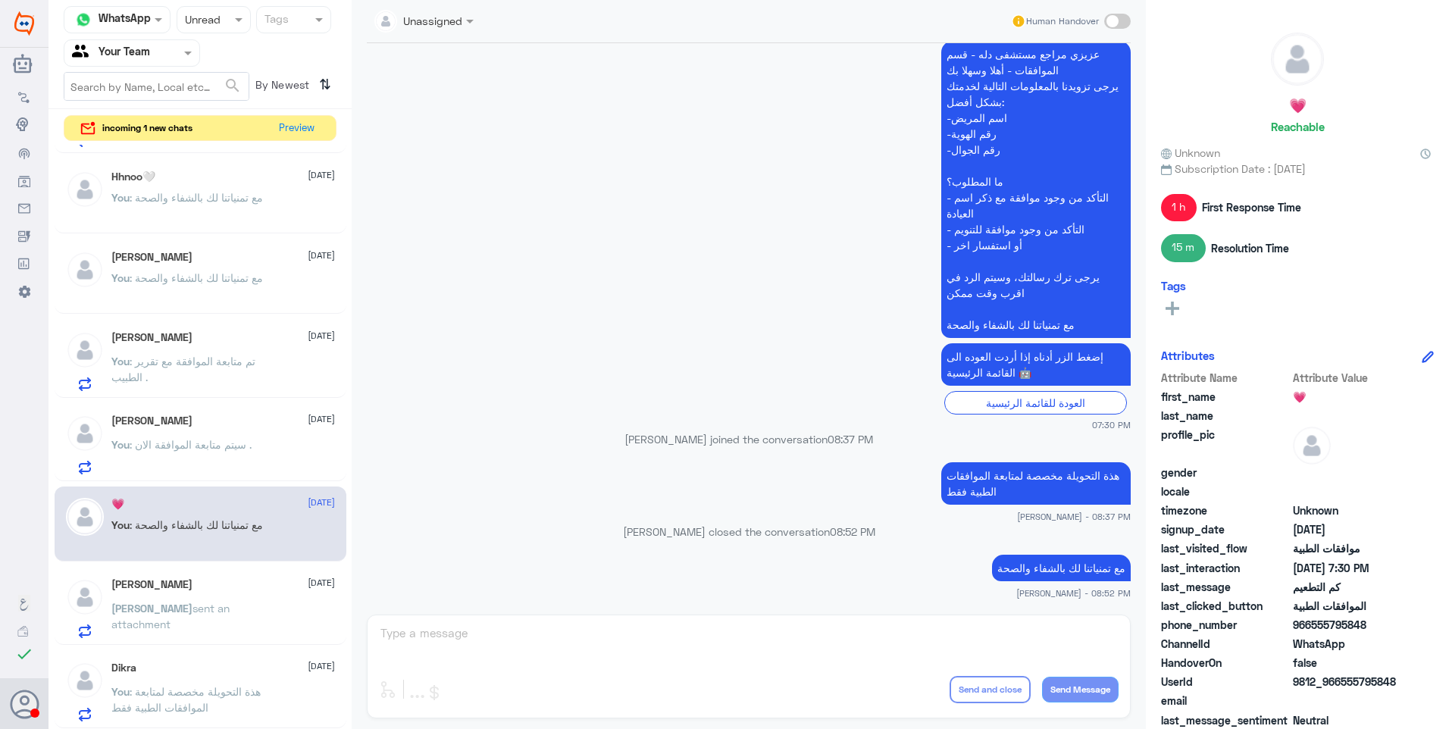
click at [951, 481] on p "هذة التحويلة مخصصة لمتابعة الموافقات الطبية فقط" at bounding box center [1035, 483] width 189 height 42
copy div "هذة التحويلة مخصصة لمتابعة الموافقات الطبية فقط"
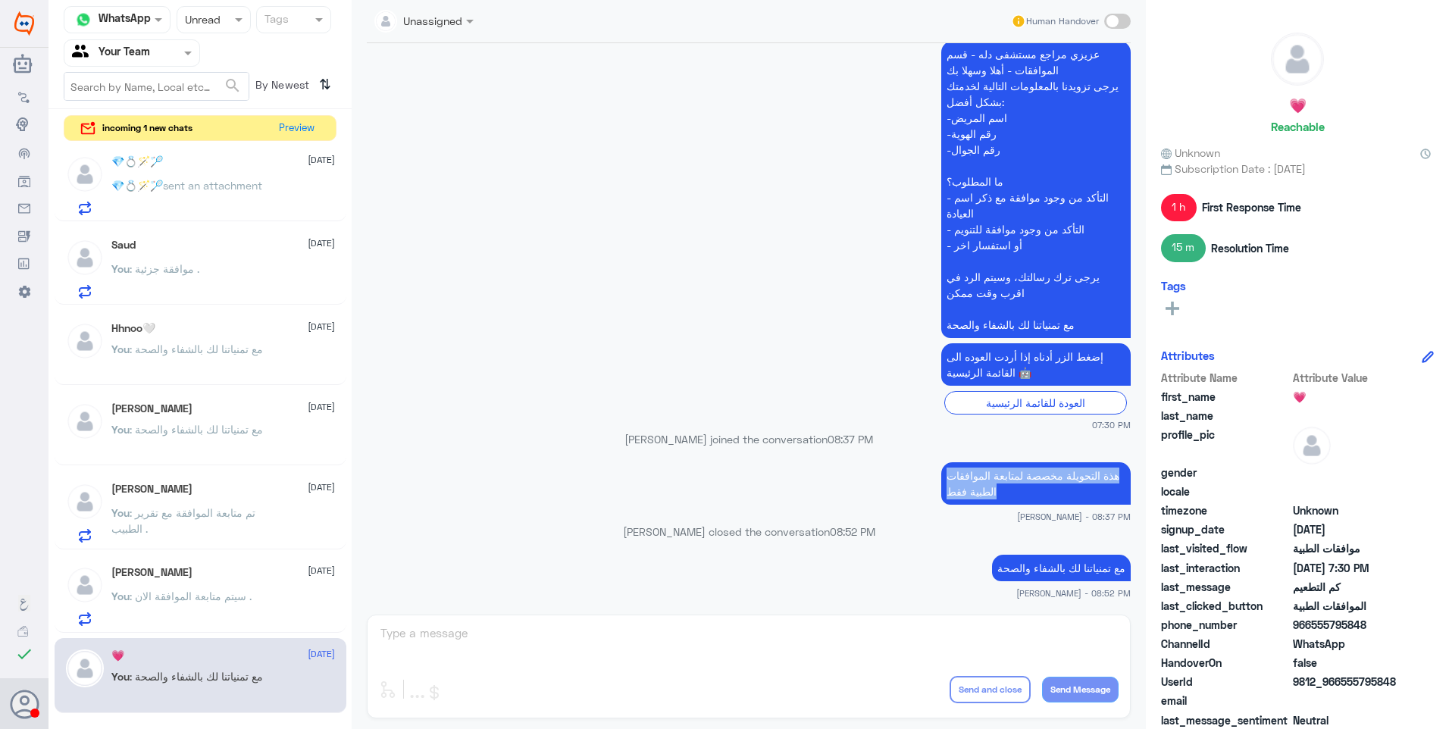
scroll to position [0, 0]
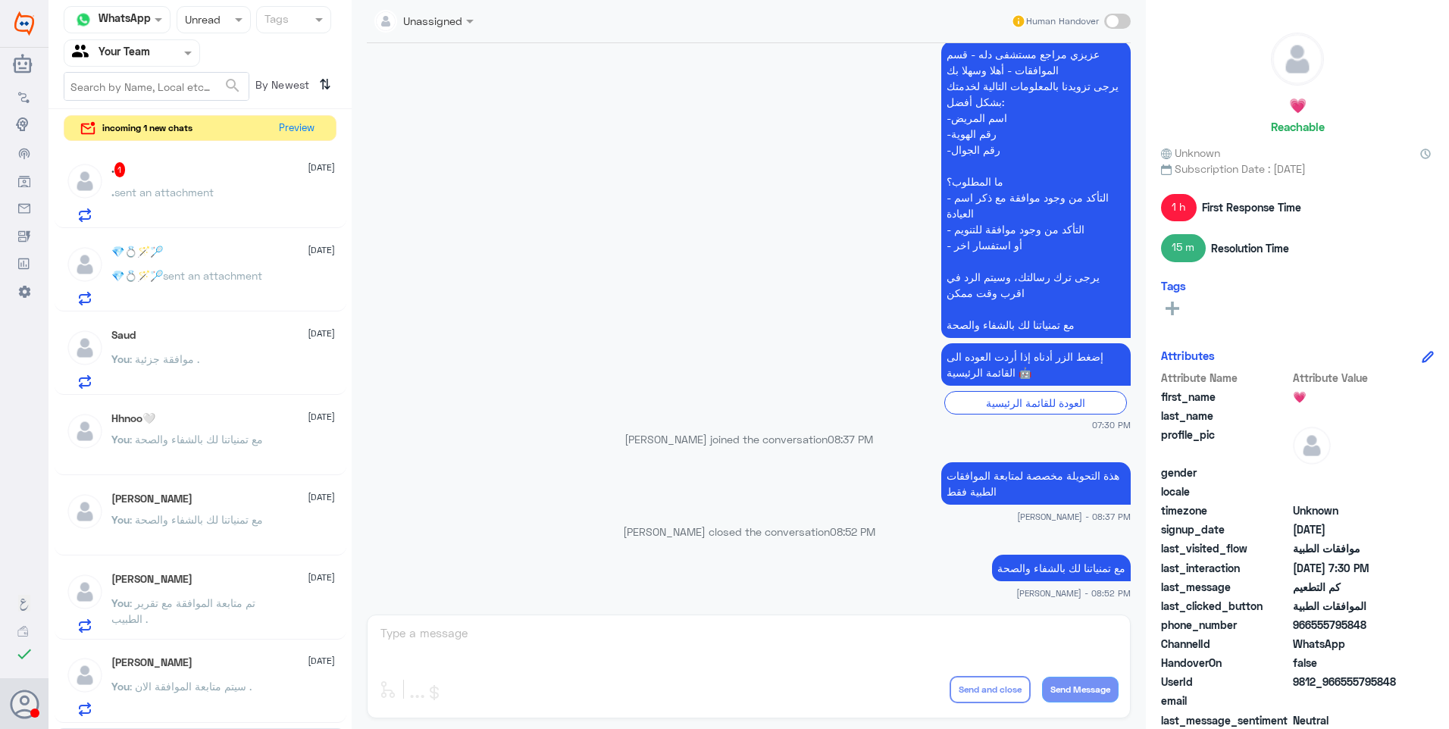
click at [226, 267] on p "💎💍🪄🏸 sent an attachment" at bounding box center [186, 286] width 151 height 38
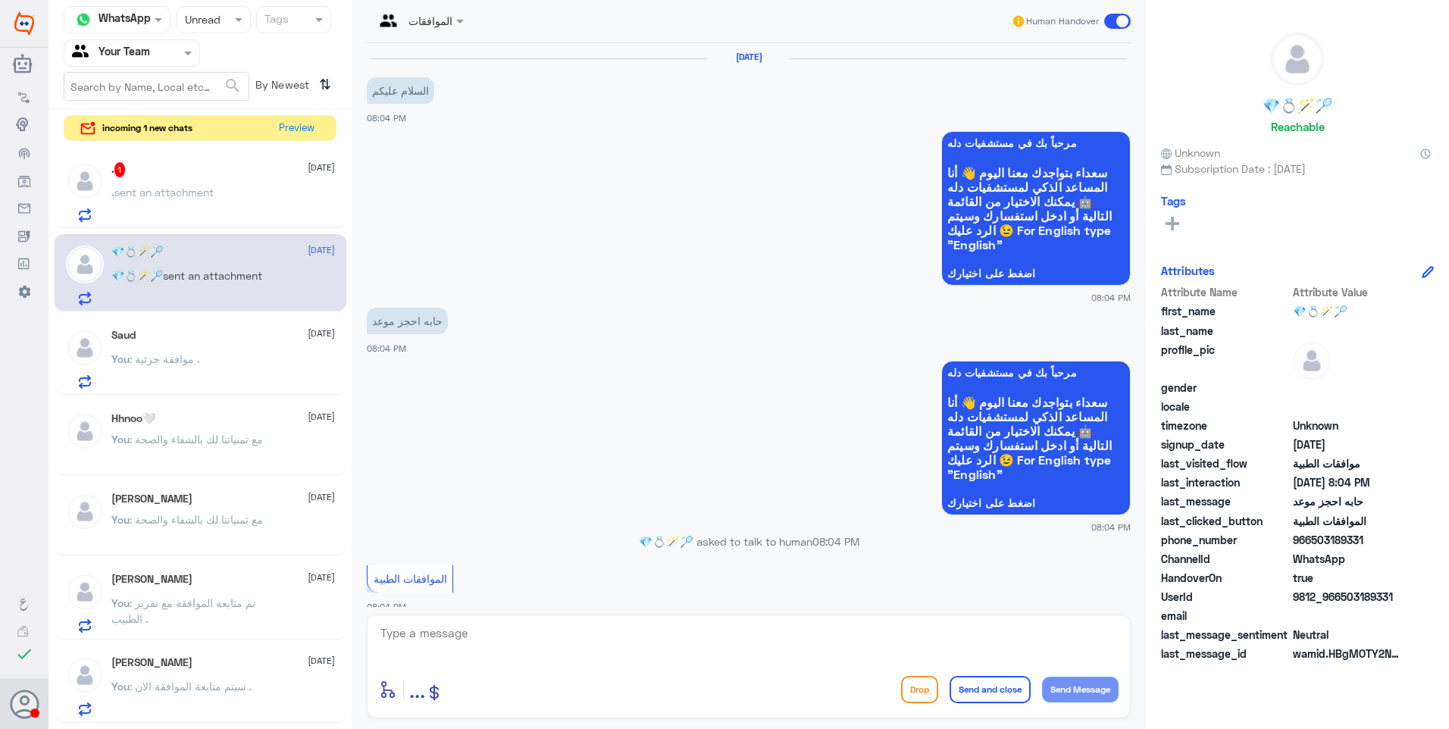
scroll to position [409, 0]
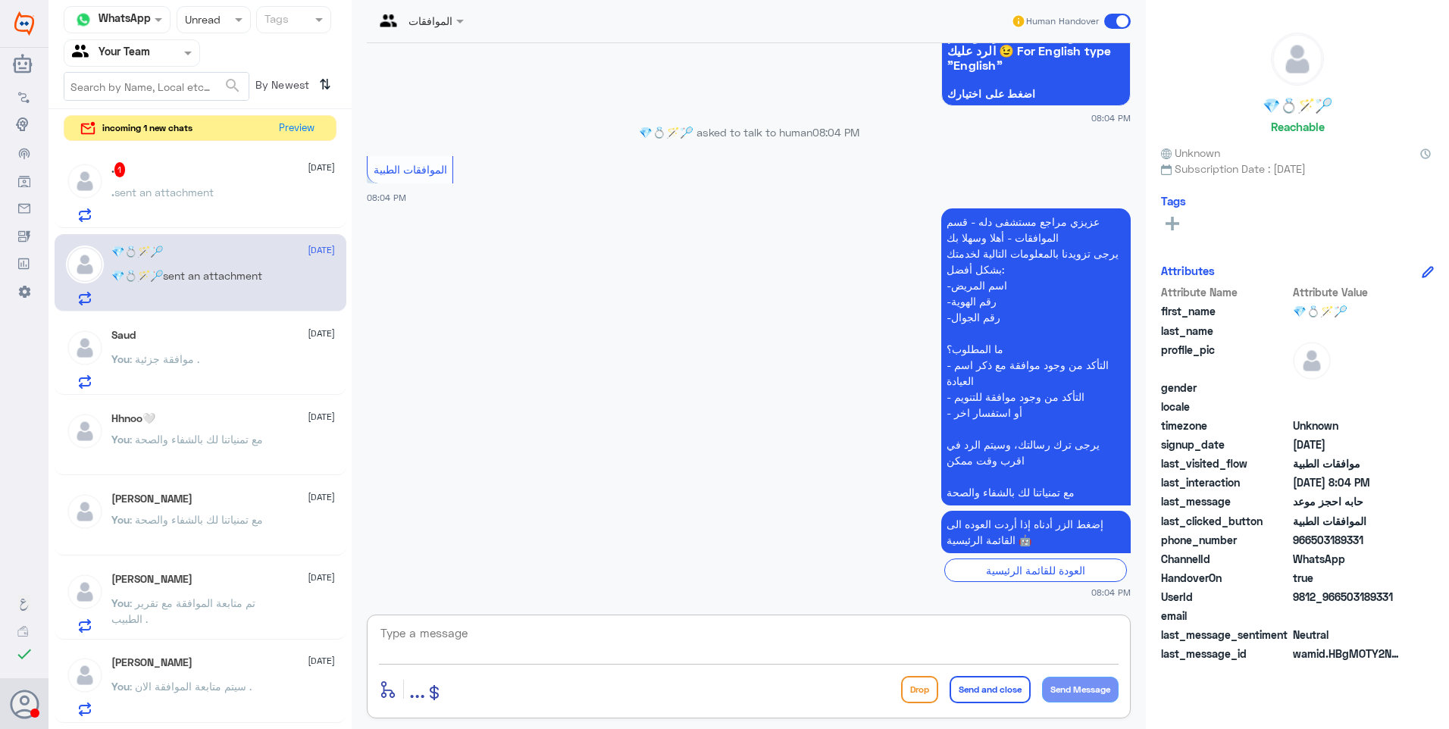
click at [660, 652] on textarea at bounding box center [749, 641] width 740 height 37
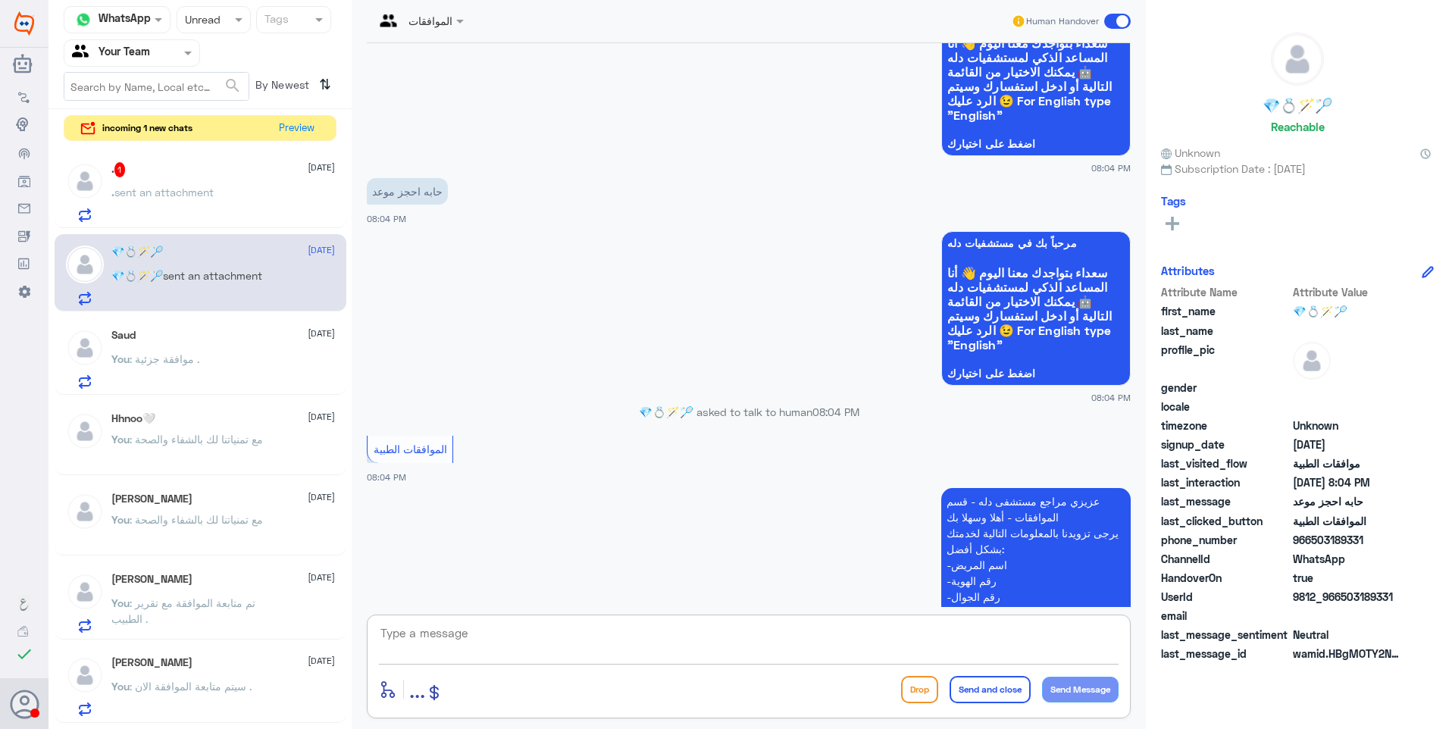
scroll to position [106, 0]
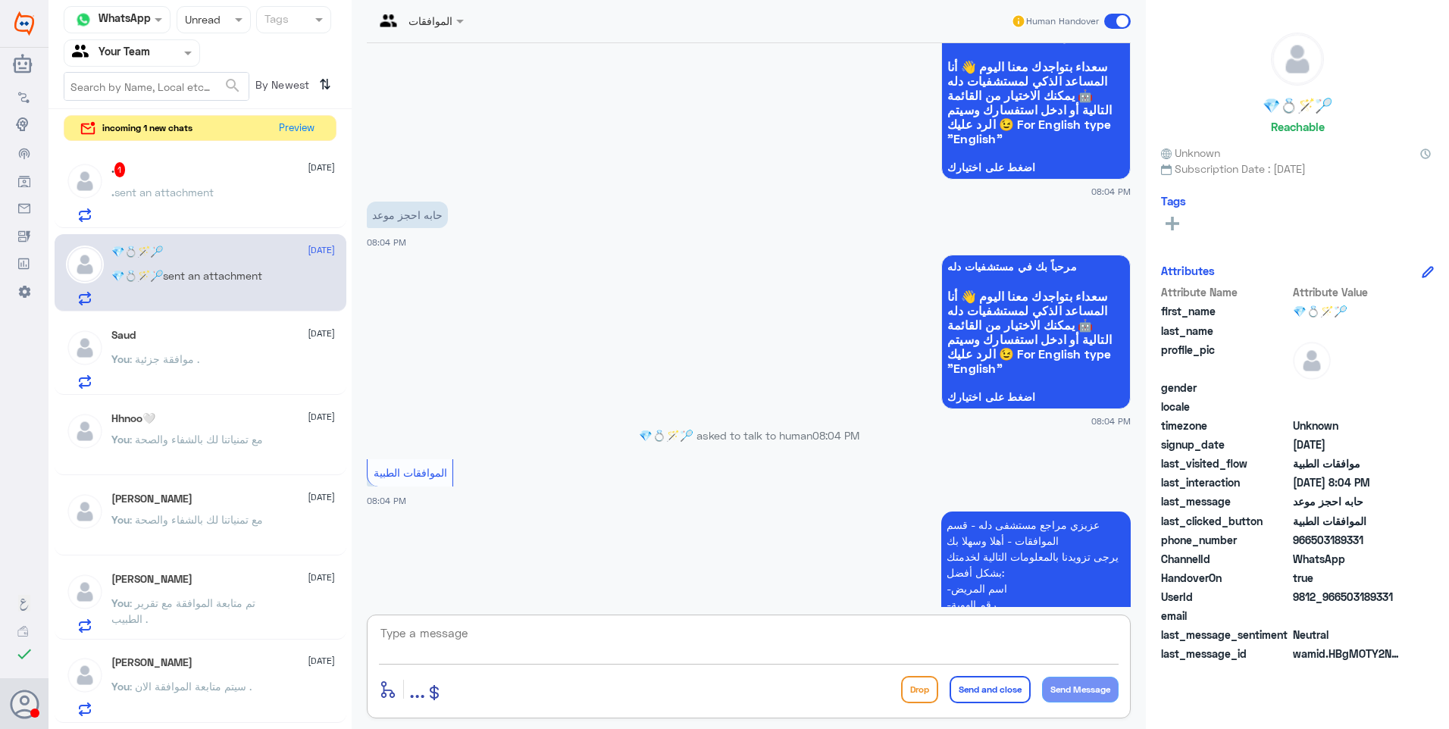
click at [760, 628] on textarea at bounding box center [749, 641] width 740 height 37
paste textarea "هذة التحويلة مخصصة لمتابعة الموافقات الطبية فقط"
type textarea "هذة التحويلة مخصصة لمتابعة الموافقات الطبية فقط"
click at [1078, 686] on button "Send Message" at bounding box center [1080, 690] width 77 height 26
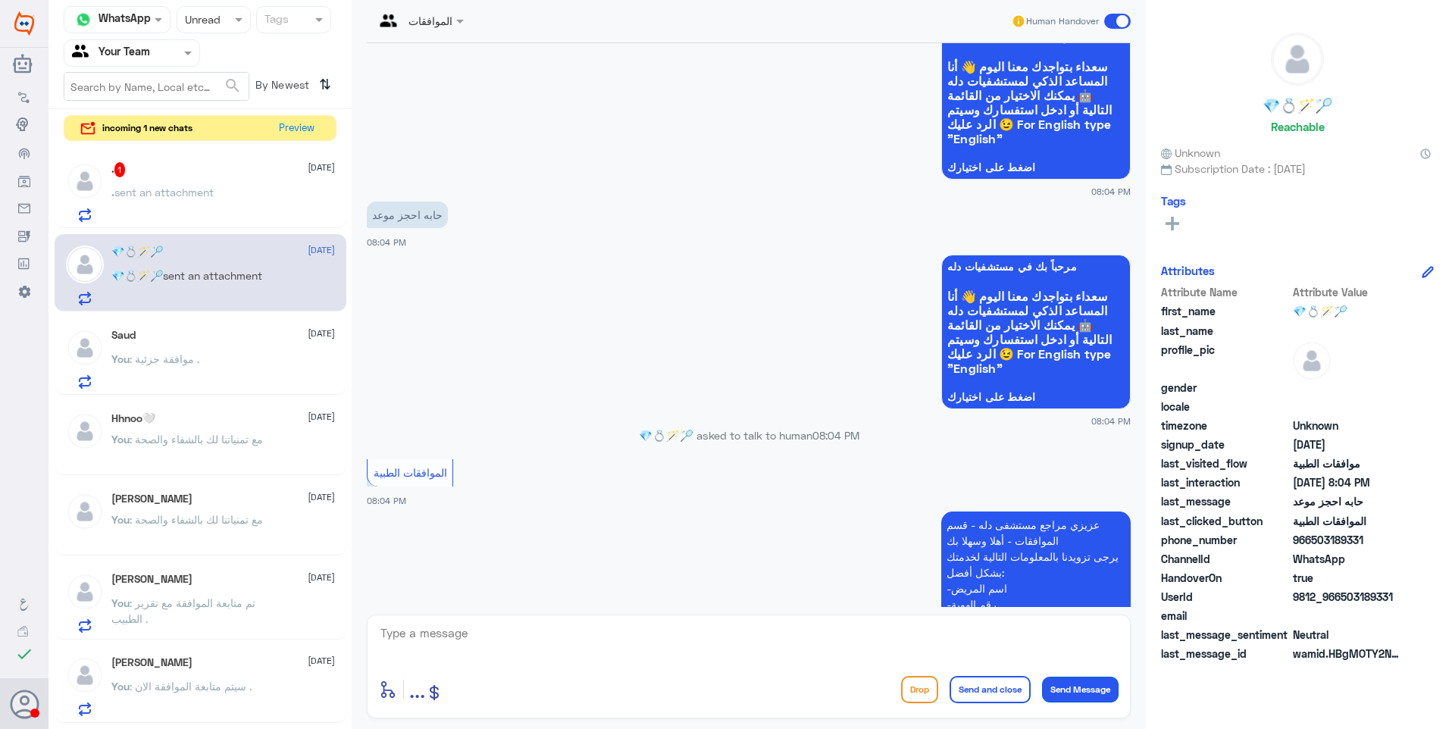
scroll to position [474, 0]
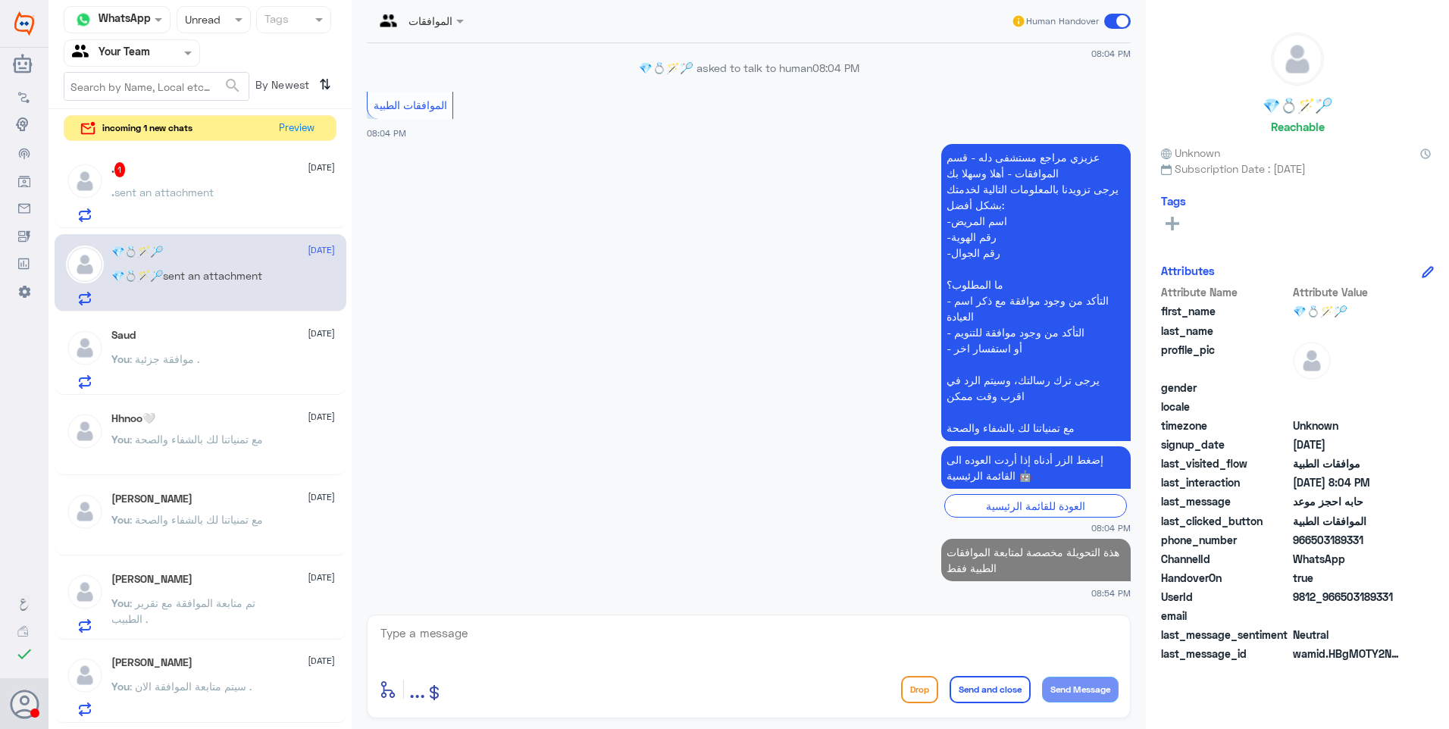
click at [192, 189] on span "sent an attachment" at bounding box center [163, 192] width 99 height 13
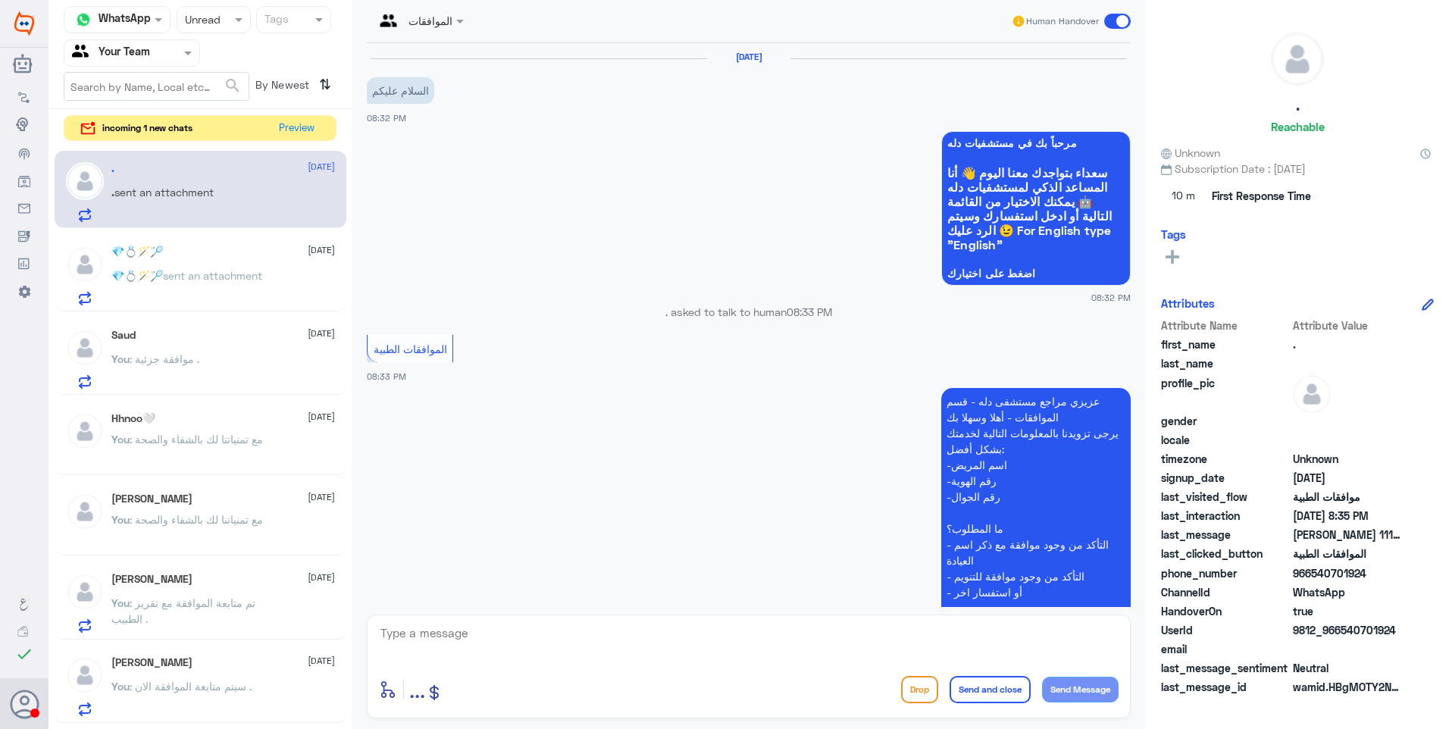
scroll to position [552, 0]
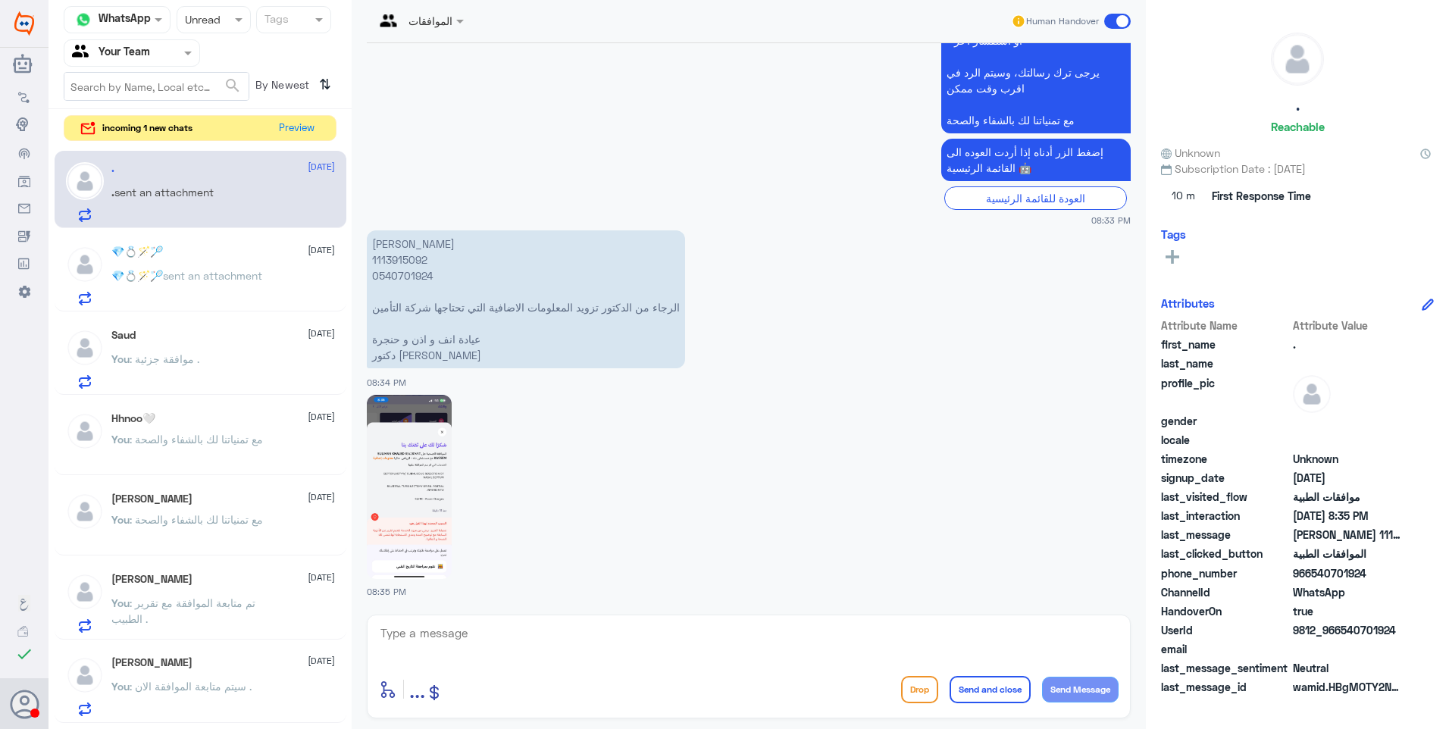
click at [392, 256] on p "[PERSON_NAME] 1113915092 0540701924 الرجاء من الدكتور تزويد المعلومات الاضافية …" at bounding box center [526, 299] width 318 height 138
copy p "1113915092"
click at [427, 625] on textarea at bounding box center [749, 641] width 740 height 37
type textarea "سيتم متابعة الموافقة مع قسم موافقات التنويم"
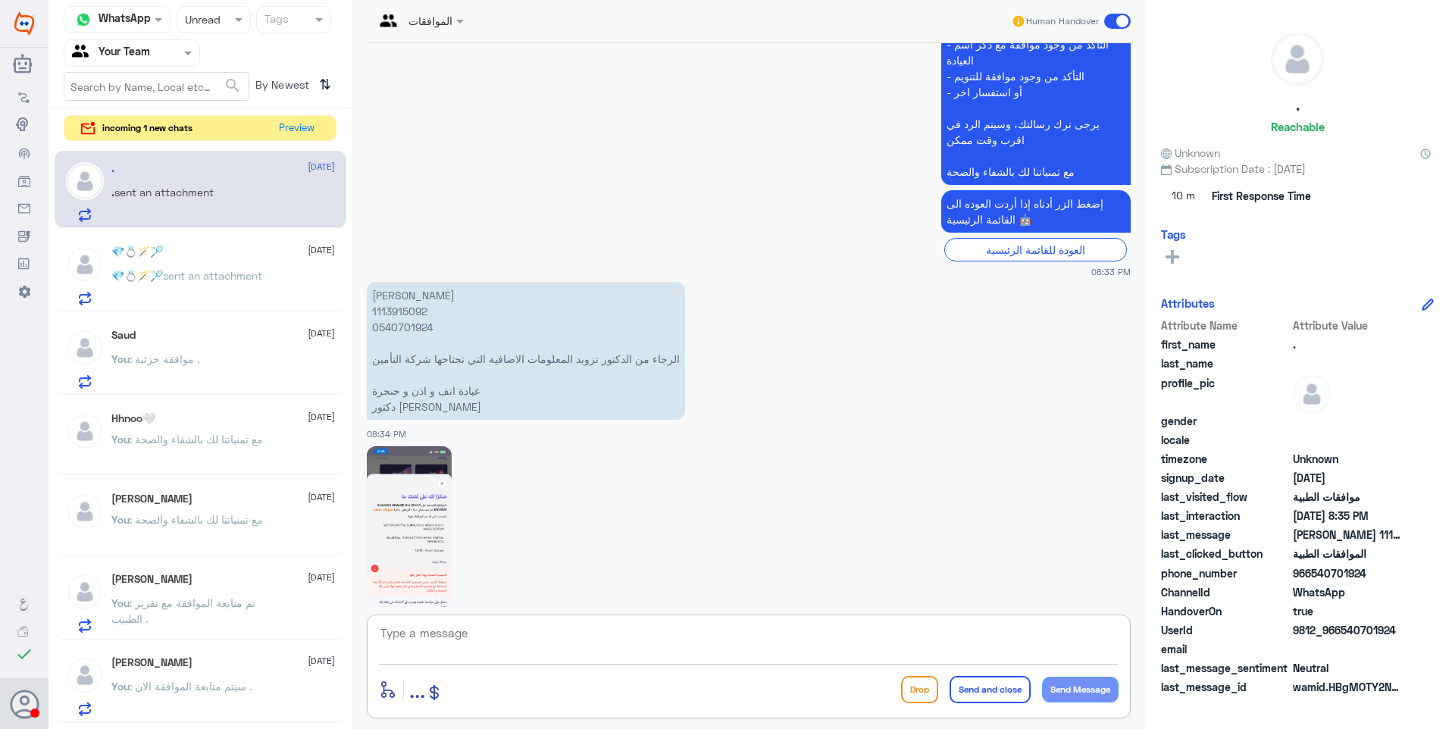
scroll to position [464, 0]
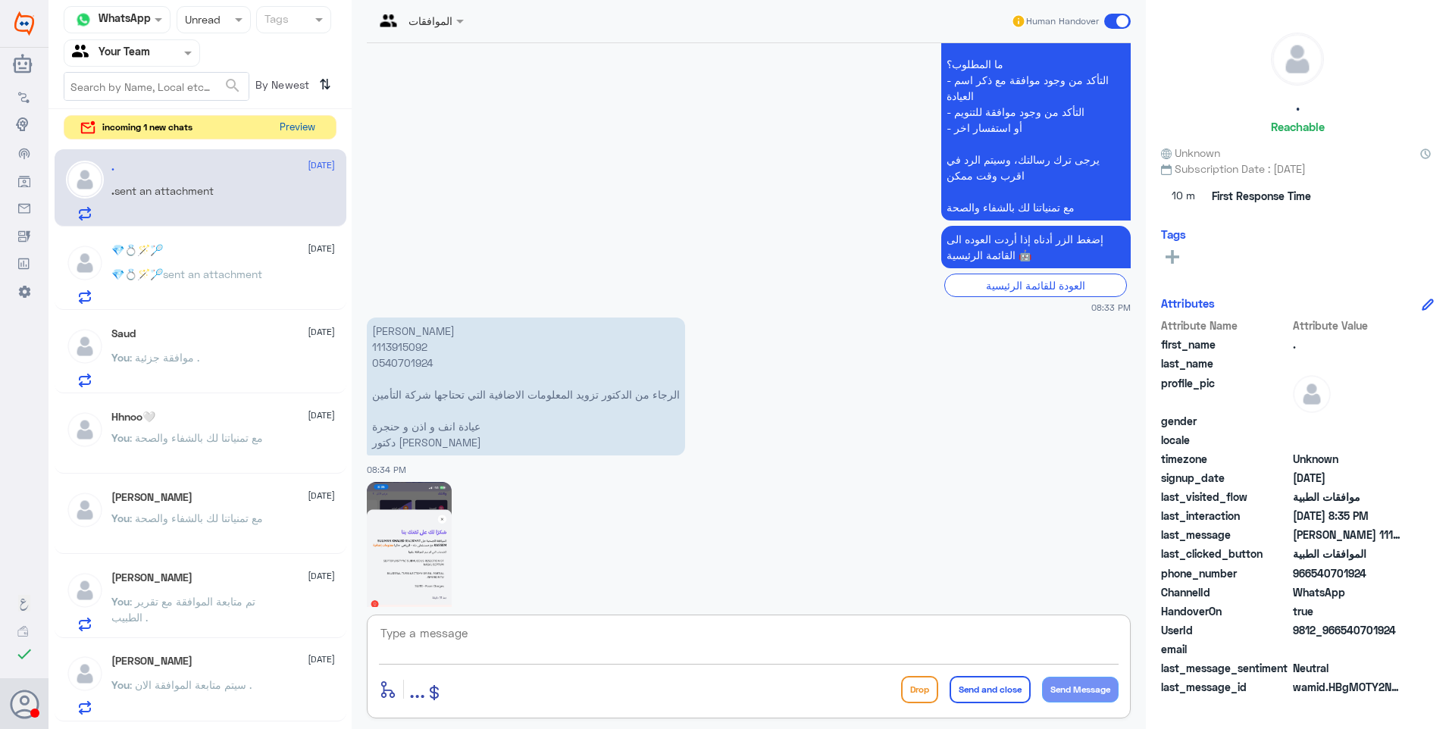
click at [293, 130] on button "Preview" at bounding box center [297, 127] width 47 height 23
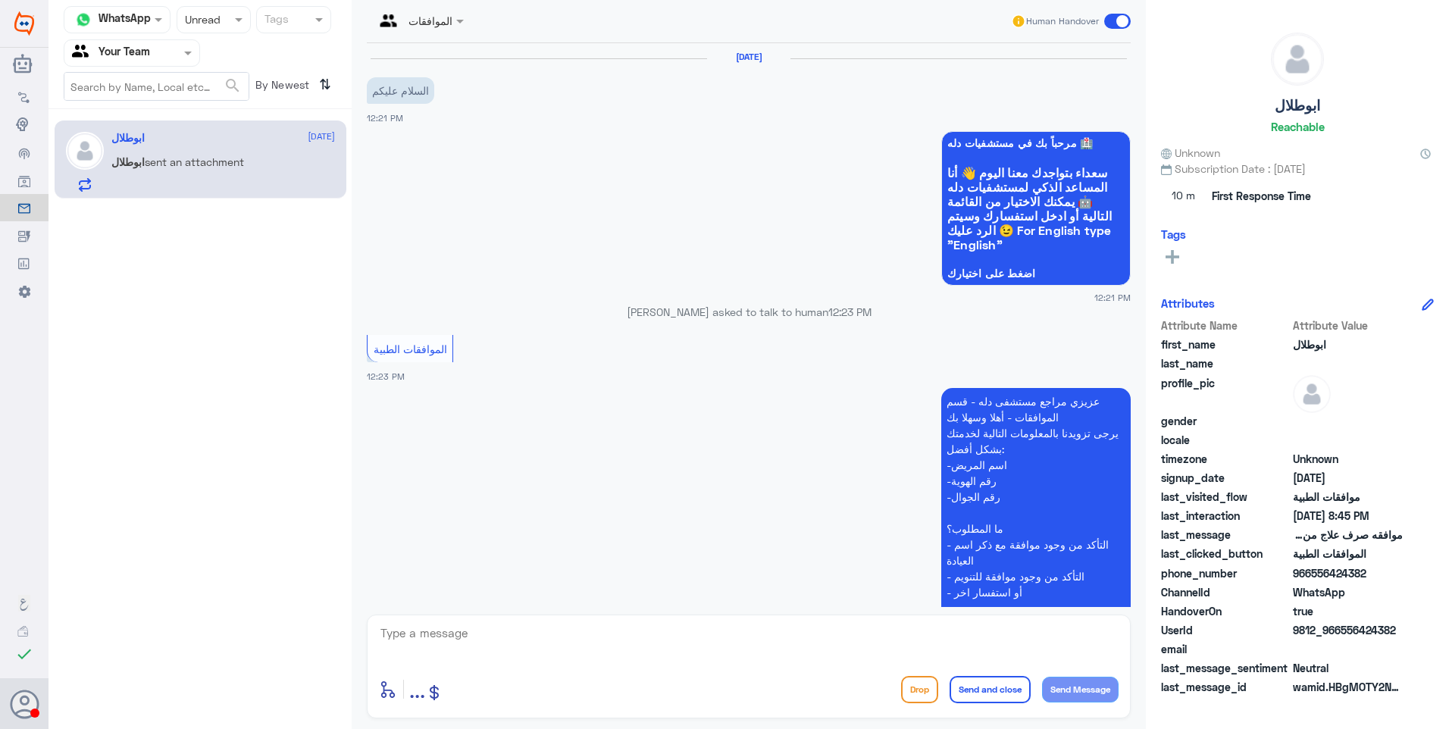
scroll to position [1522, 0]
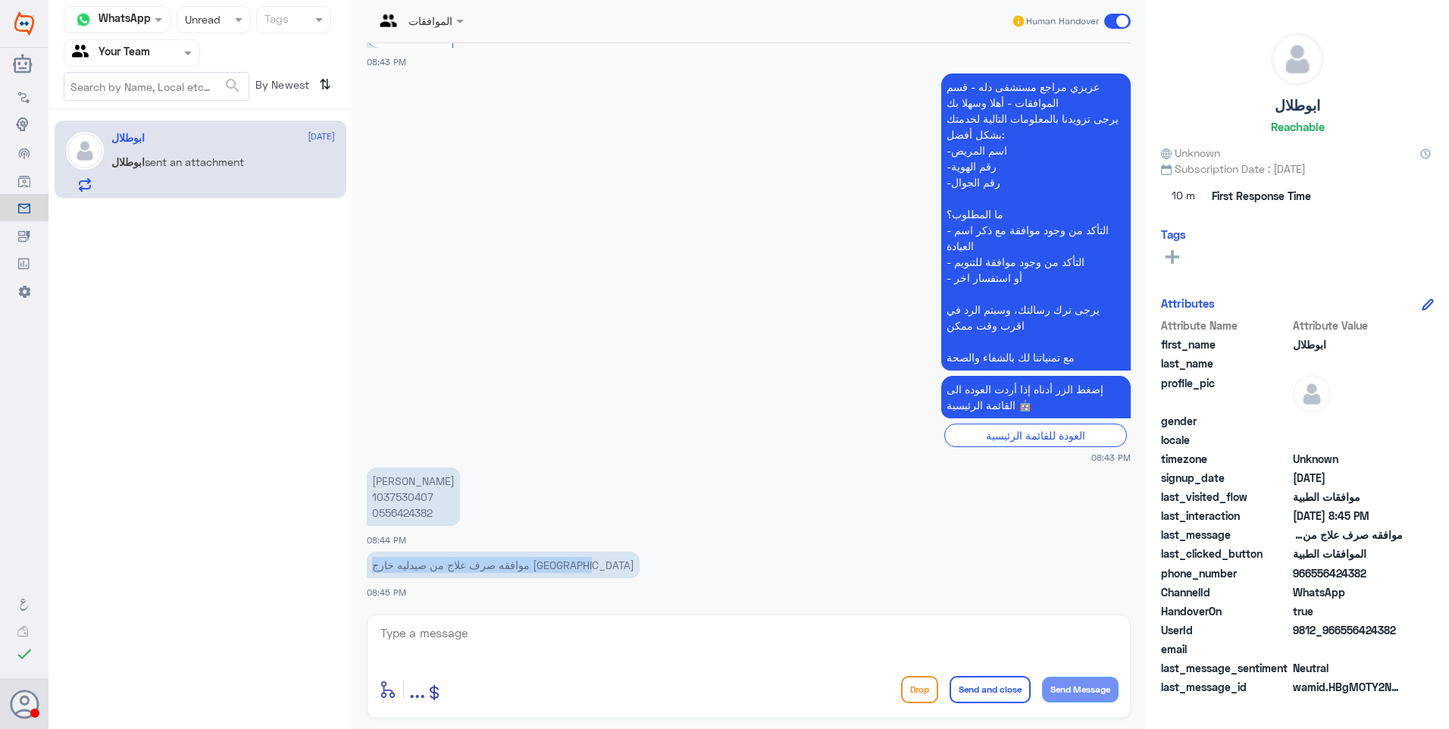
drag, startPoint x: 598, startPoint y: 566, endPoint x: 374, endPoint y: 568, distance: 223.5
click at [374, 568] on p "موافقه صرف علاج من صيدليه خارج [GEOGRAPHIC_DATA]" at bounding box center [503, 565] width 273 height 27
drag, startPoint x: 374, startPoint y: 568, endPoint x: 352, endPoint y: 511, distance: 60.9
click at [352, 511] on div "الموافقات Human Handover [DATE] السلام عليكم 12:21 PM مرحباً بك في مستشفيات دله…" at bounding box center [749, 366] width 794 height 733
click at [494, 640] on textarea at bounding box center [749, 641] width 740 height 37
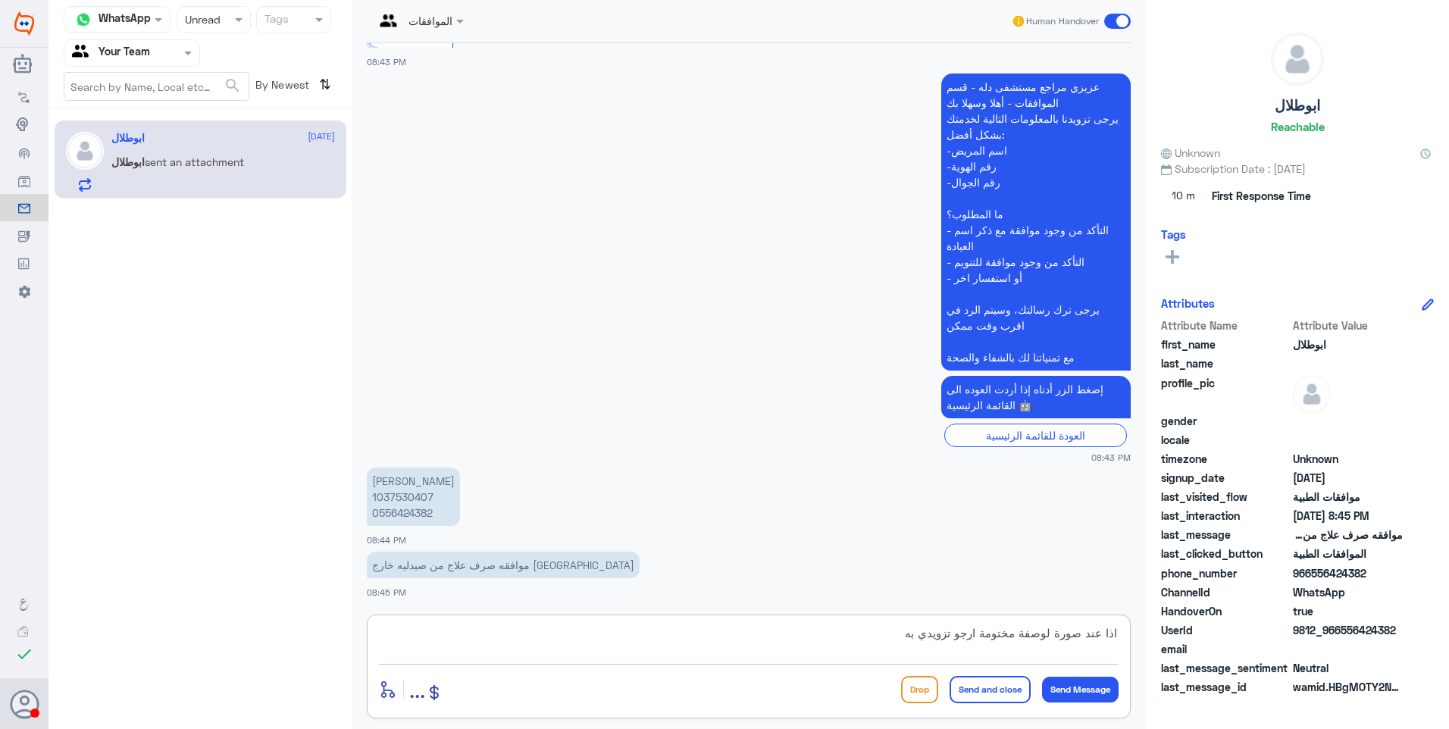
type textarea "اذا عند صورة لوصفة مختومة ارجو تزويدي بها"
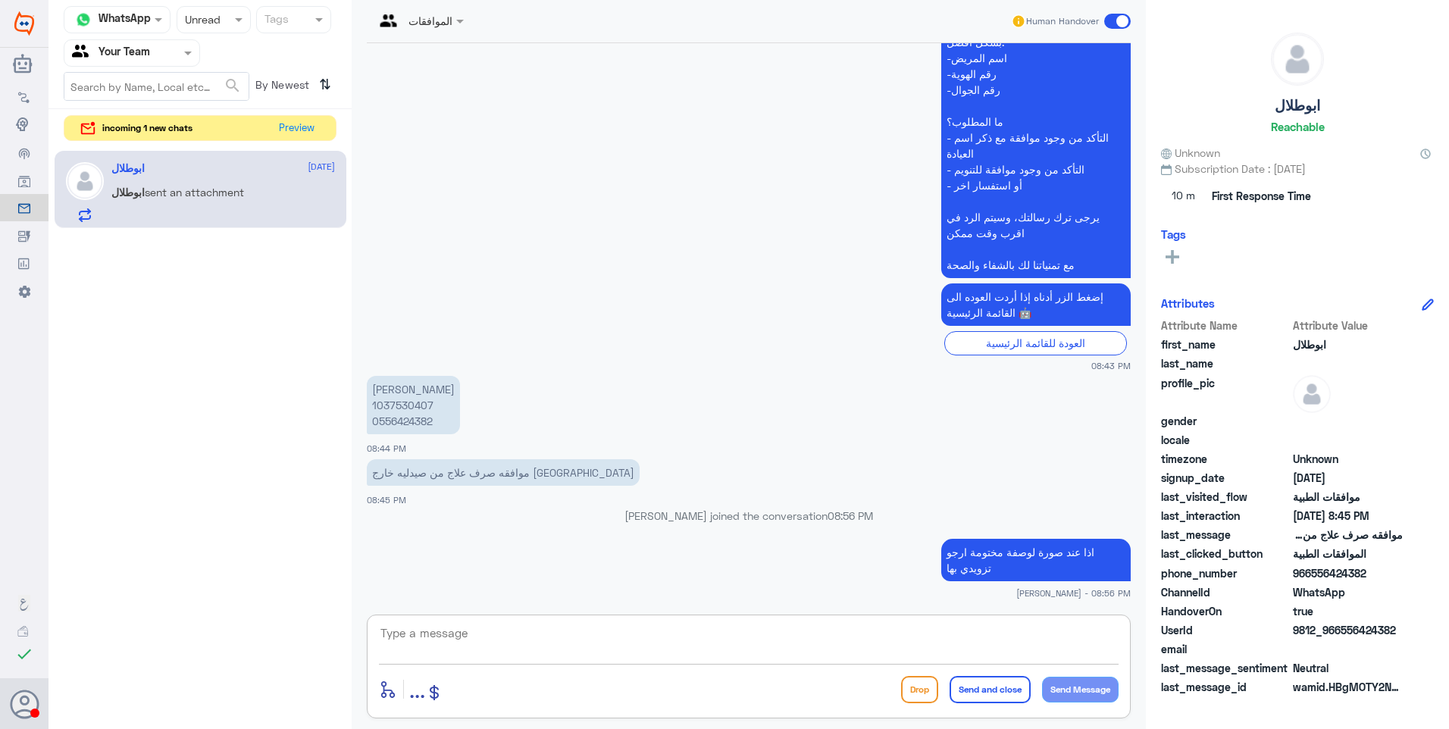
scroll to position [1665, 0]
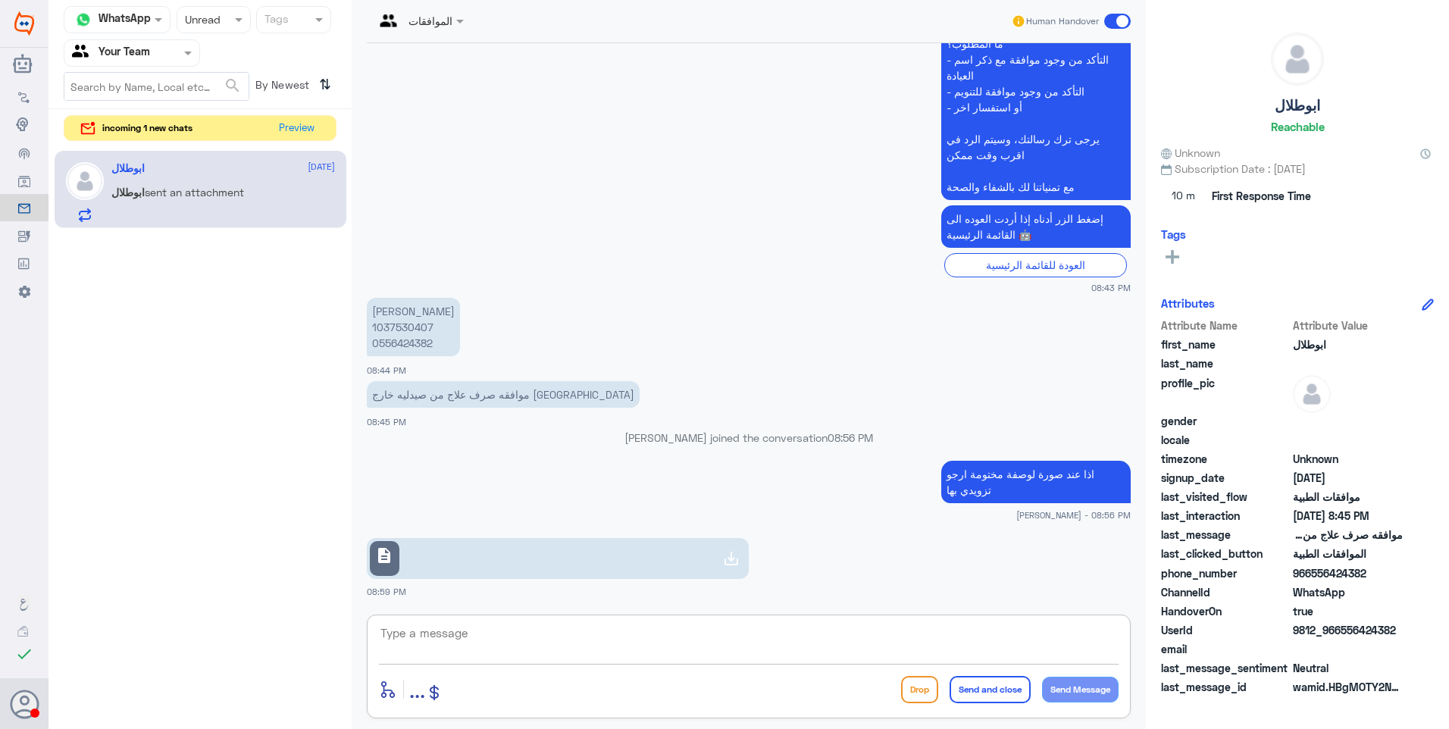
click at [687, 556] on link "description" at bounding box center [558, 558] width 382 height 41
click at [393, 324] on p "[PERSON_NAME] 1037530407 0556424382" at bounding box center [413, 327] width 93 height 58
copy p "1037530407"
click at [490, 552] on link "description" at bounding box center [558, 558] width 382 height 41
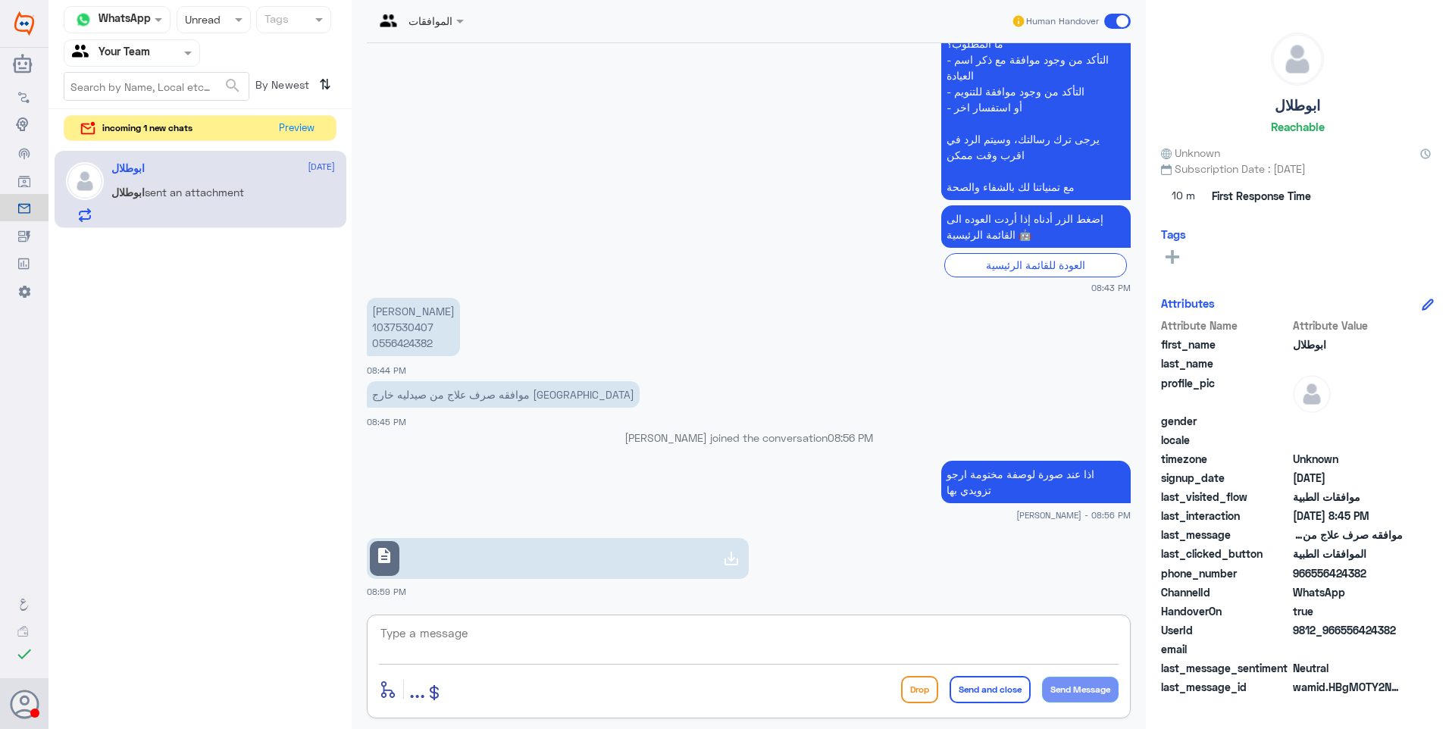
click at [556, 642] on textarea at bounding box center [749, 641] width 740 height 37
paste textarea "Please refer the patient to AL NAHDI / ALDWAA /UNITED /WHITE/"
drag, startPoint x: 525, startPoint y: 649, endPoint x: 280, endPoint y: 627, distance: 245.7
click at [280, 627] on div "Channel WhatsApp Status × Unread Tags Agent Filter Your Team search By Newest ⇅…" at bounding box center [748, 366] width 1400 height 733
click at [871, 647] on textarea "تم تحويلك لاستلام الدواء من احدى الصيدليات AL NAHDI / ALDWAA /UNITED /WHITE/" at bounding box center [749, 641] width 740 height 37
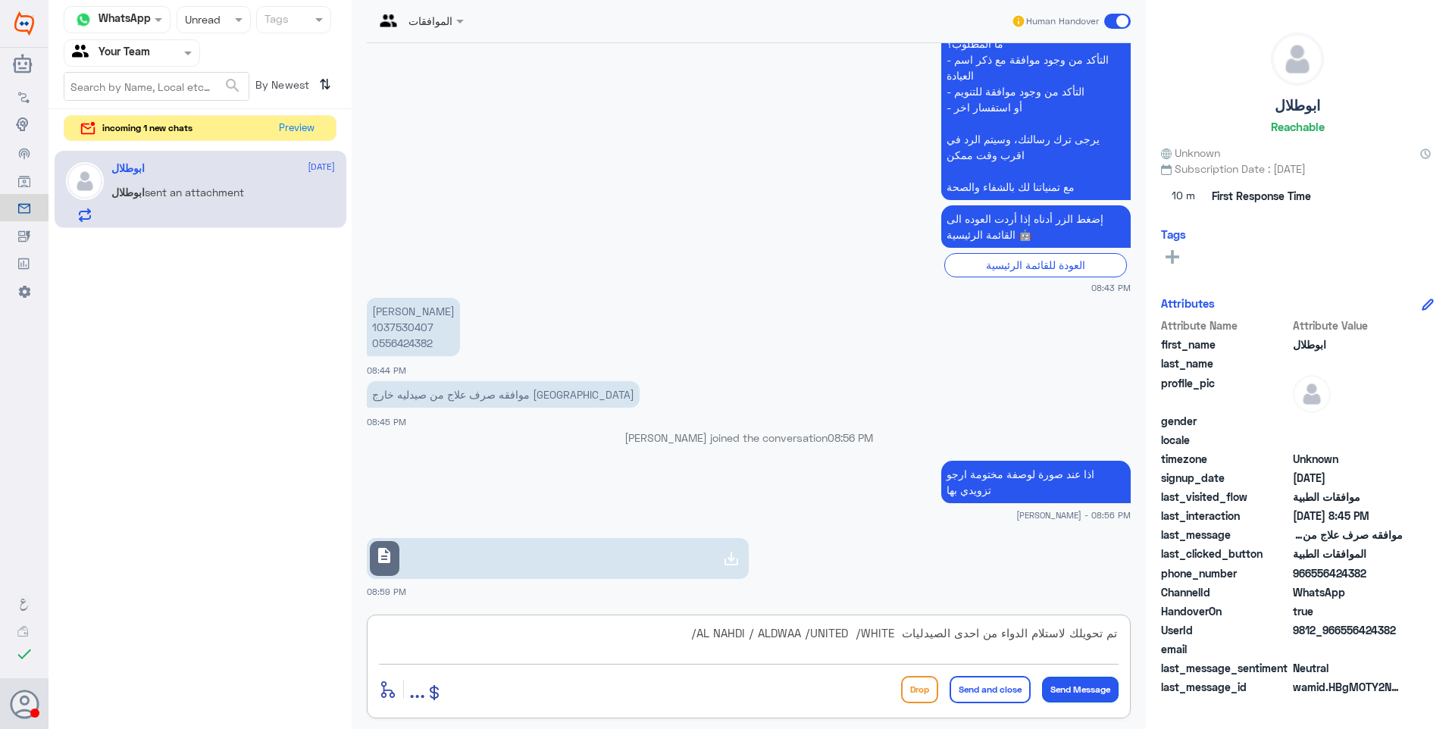
type textarea "تم تحويلك لاستلام الدواء من احدى الصيدليات AL NAHDI / ALDWAA /UNITED /WHITE/"
click at [1083, 695] on button "Send Message" at bounding box center [1080, 690] width 77 height 26
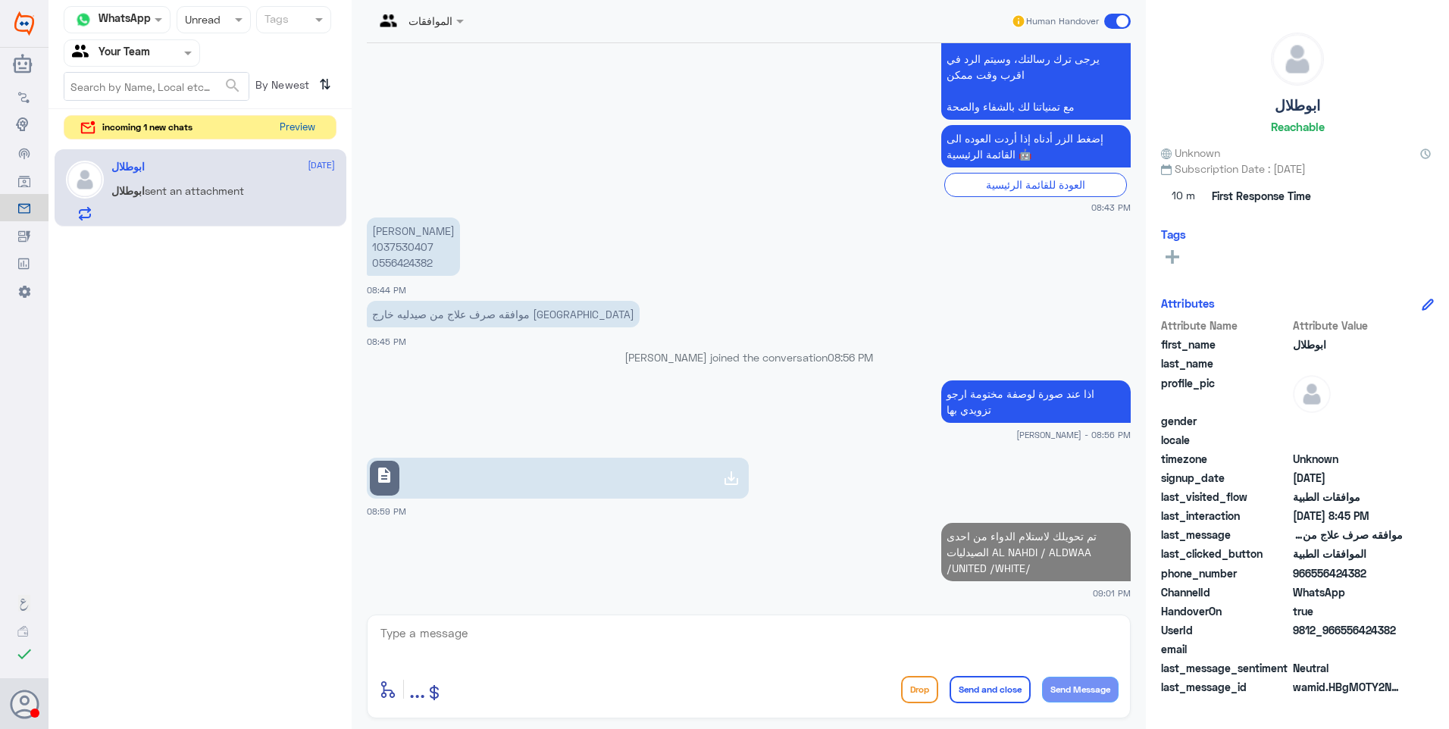
click at [311, 117] on button "Preview" at bounding box center [297, 127] width 47 height 23
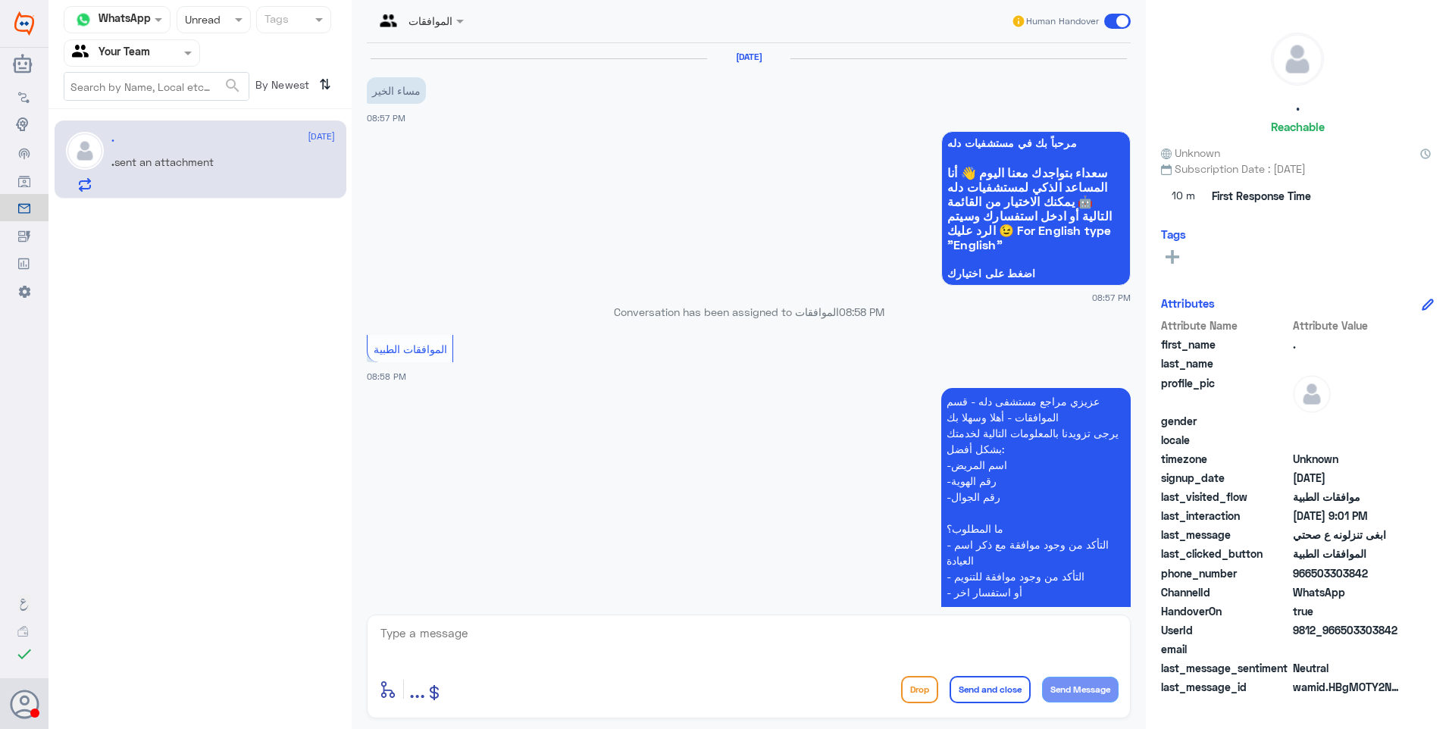
scroll to position [314, 0]
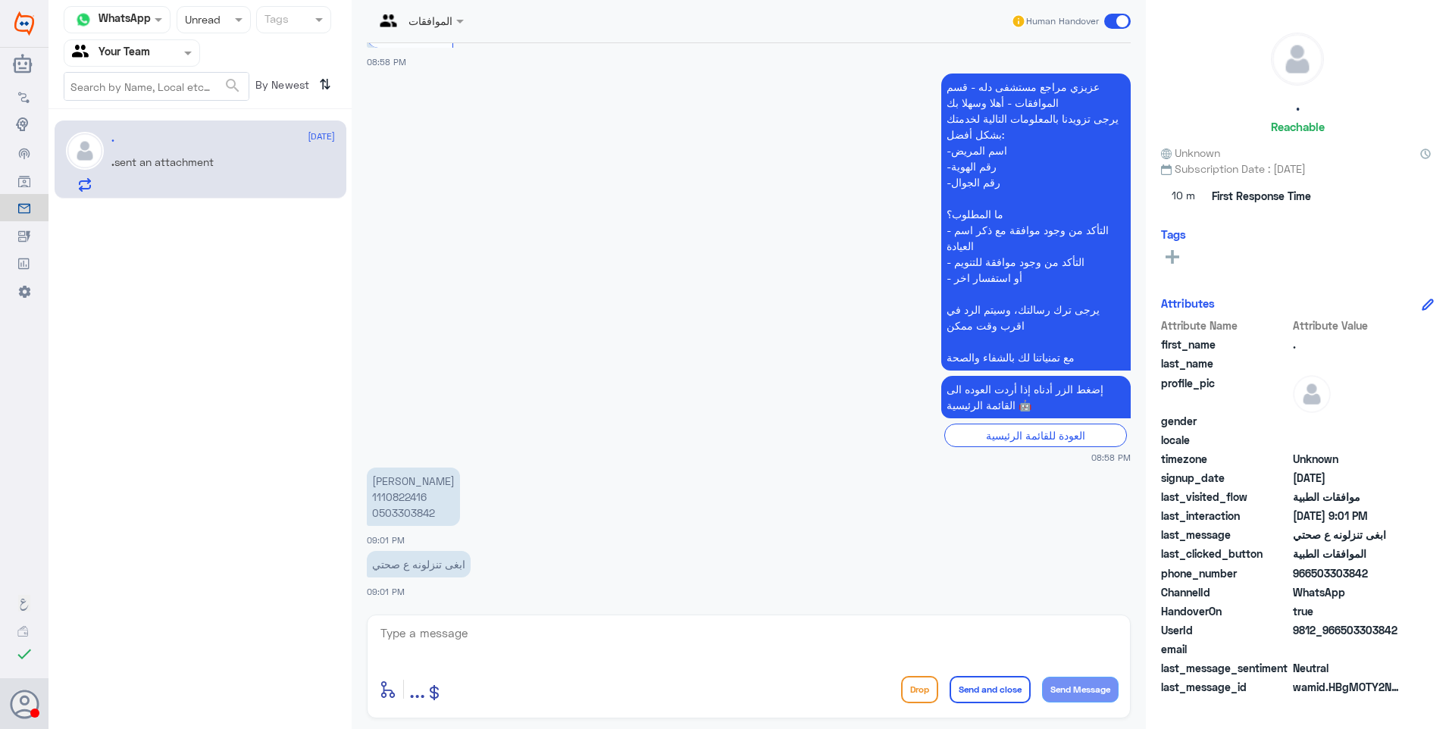
click at [413, 498] on p "[PERSON_NAME] 1110822416 0503303842" at bounding box center [413, 497] width 93 height 58
click at [485, 636] on textarea at bounding box center [749, 641] width 740 height 37
type textarea "ا"
paste textarea "هذة التحويلة مخصصة لمتابعة الموافقات الطبية فقط"
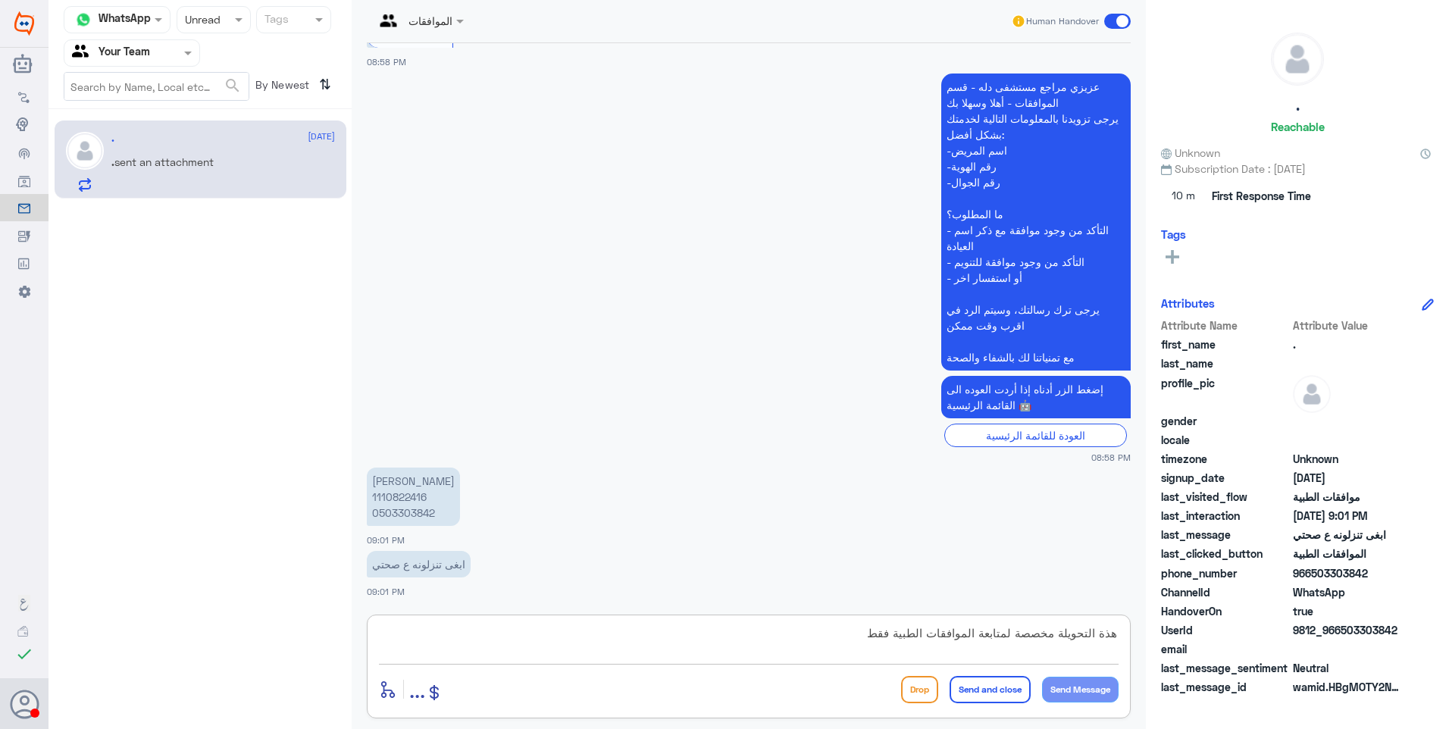
scroll to position [14, 0]
type textarea "هذة التحويلة مخصصة لمتابعة الموافقات الطبية فقط 3"
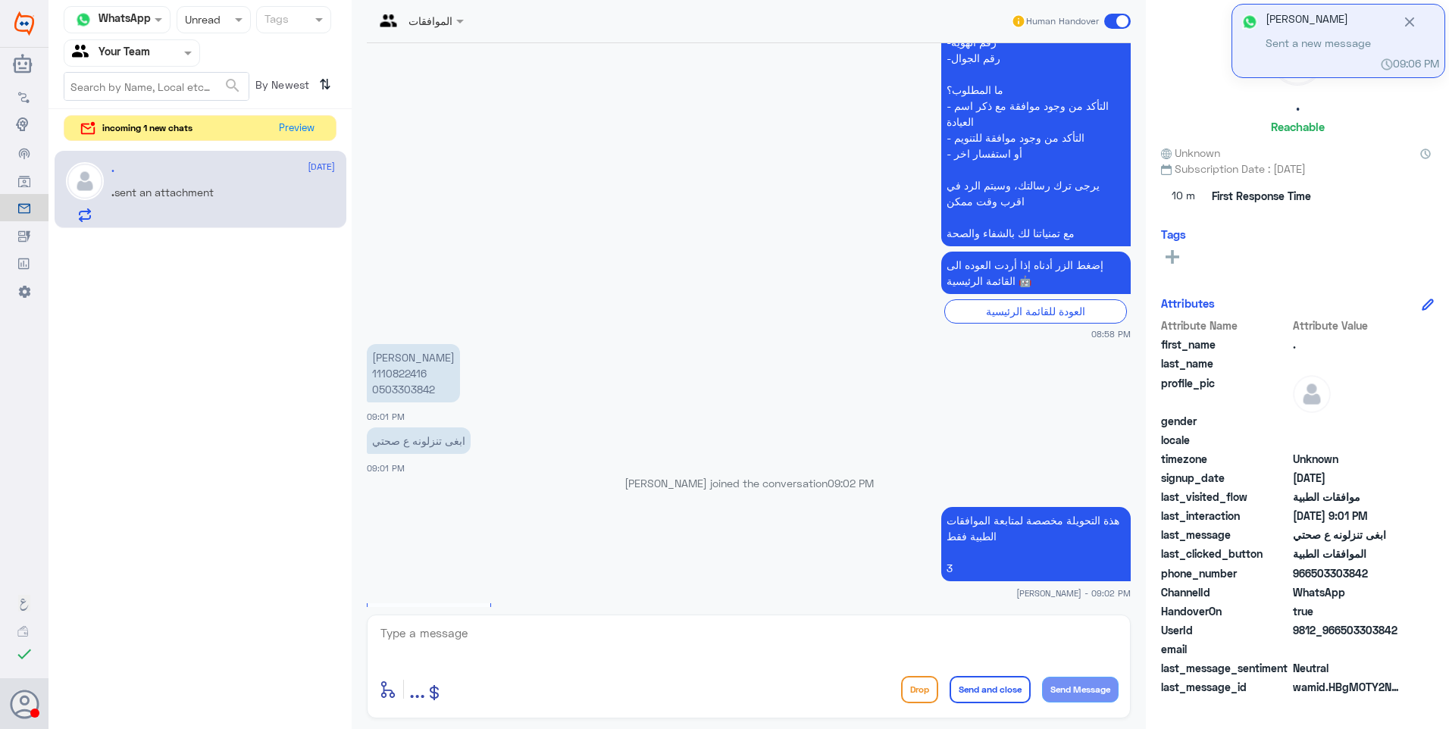
scroll to position [1275, 0]
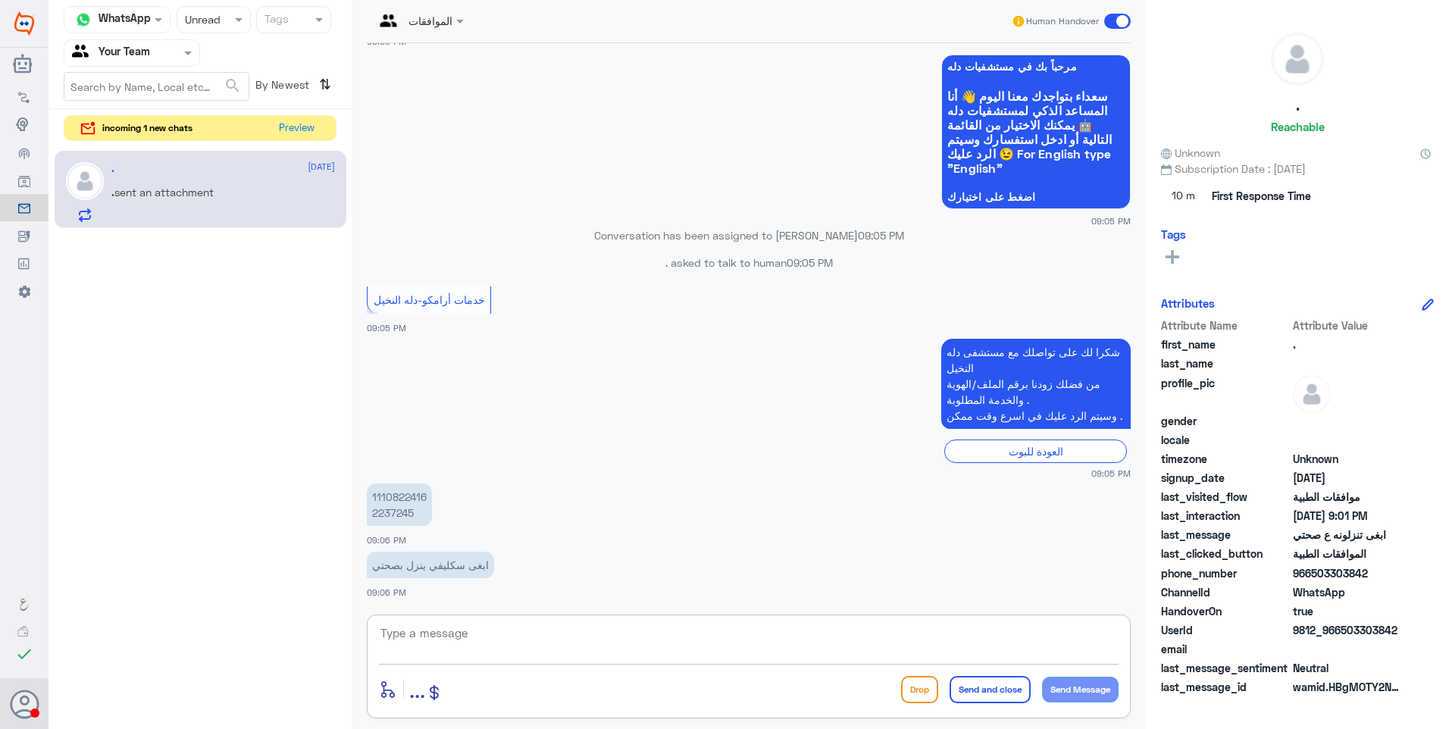
click at [473, 635] on textarea at bounding box center [749, 641] width 740 height 37
paste textarea "هذة التحويلة مخصصة لمتابعة الموافقات الطبية فقط"
click at [842, 639] on textarea "هذة التحويلة مخصصة لمتابعة الموافقات الطبية فقط" at bounding box center [749, 641] width 740 height 37
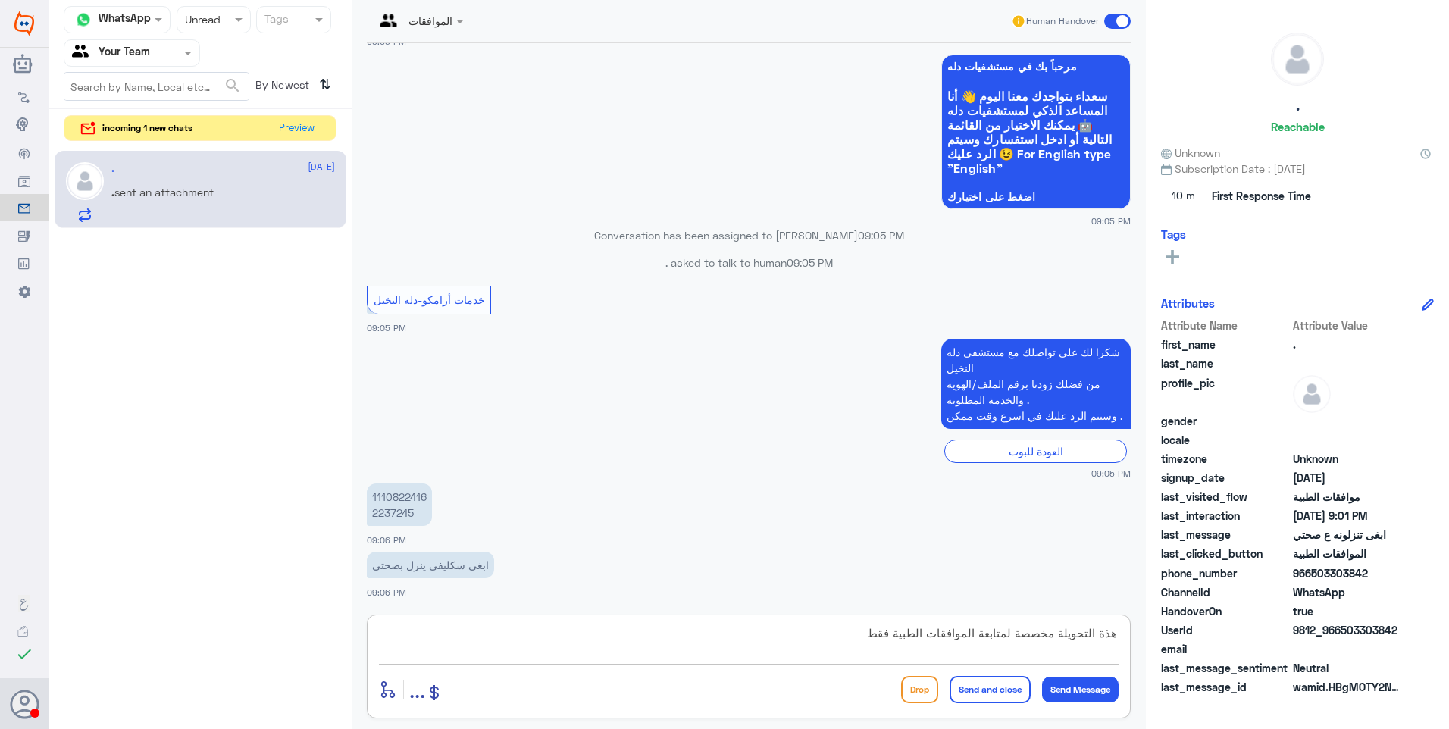
click at [843, 640] on textarea "هذة التحويلة مخصصة لمتابعة الموافقات الطبية فقط" at bounding box center [749, 641] width 740 height 37
click at [1033, 648] on textarea "هذة التحويلة مخصصة لمتابعة الموافقات الطبية فقط ارجو اختيار تحويلة التقارير لخد…" at bounding box center [749, 641] width 740 height 37
type textarea "هذة التحويلة مخصصة لمتابعة الموافقات الطبية فقط ارجو اختيار تحويلة قسم التقارير…"
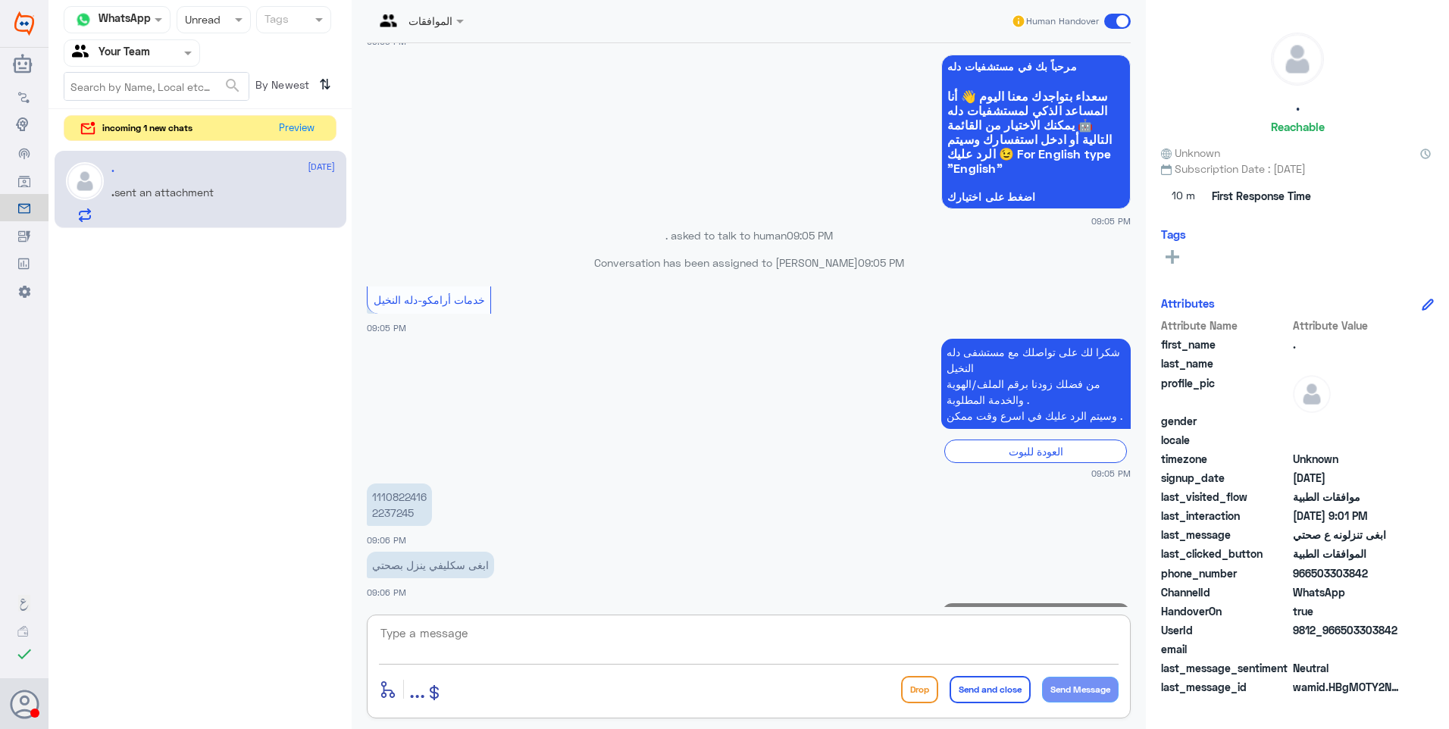
scroll to position [1371, 0]
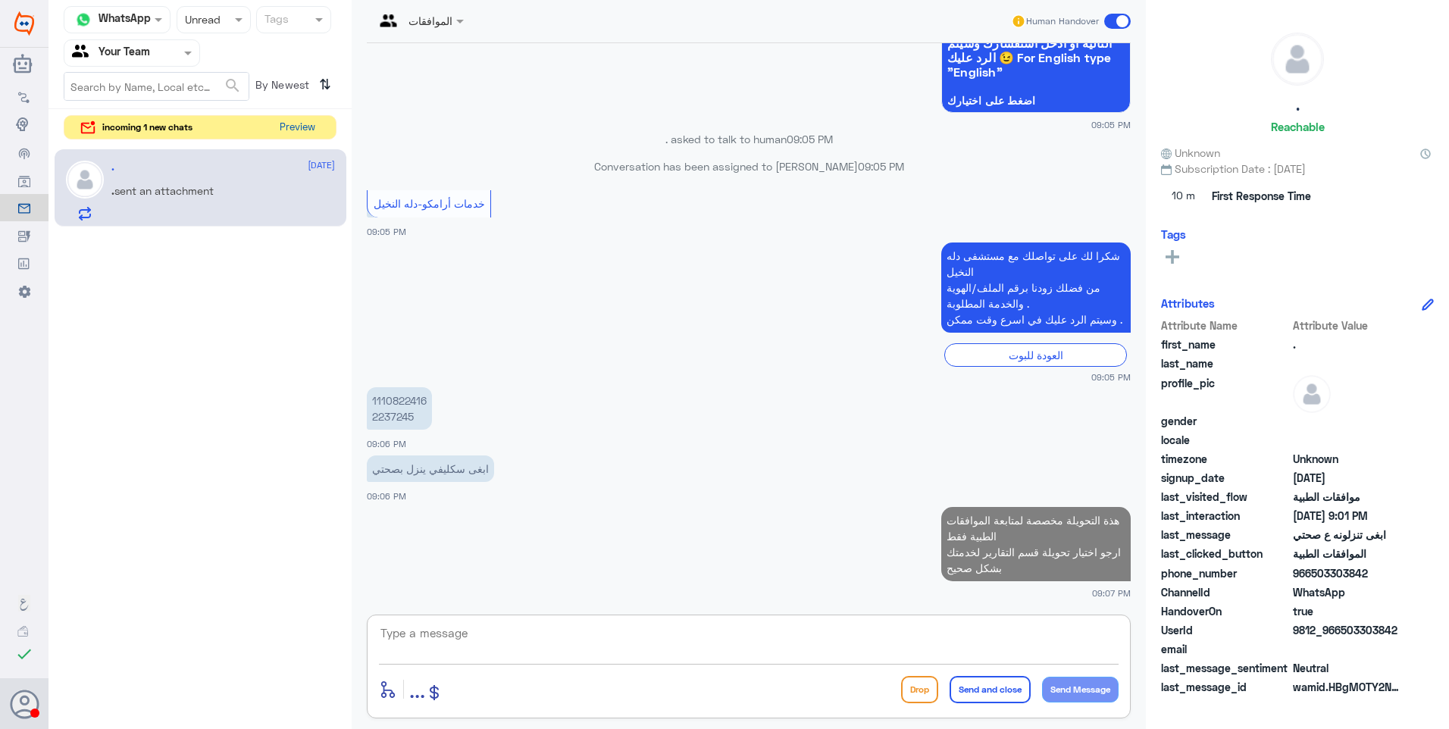
click at [294, 124] on button "Preview" at bounding box center [297, 127] width 47 height 23
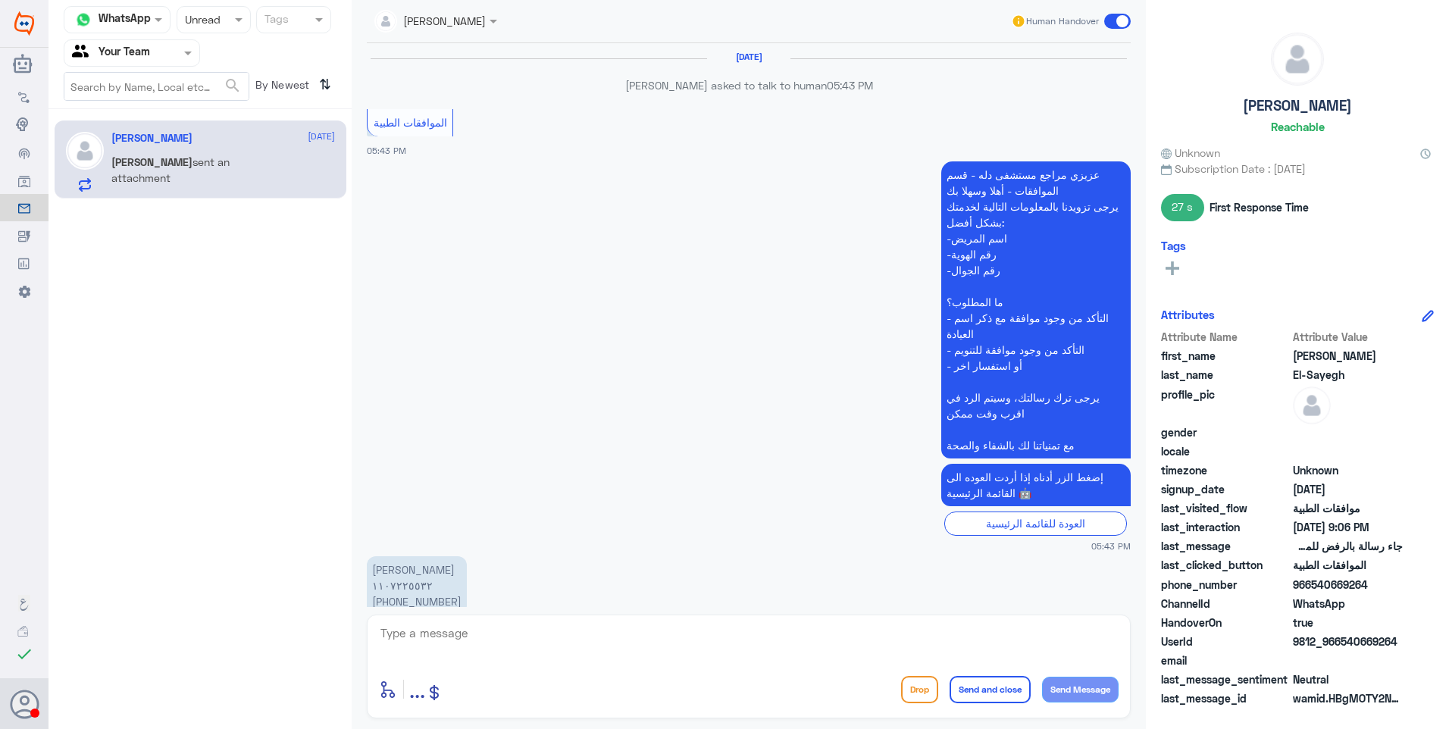
scroll to position [1228, 0]
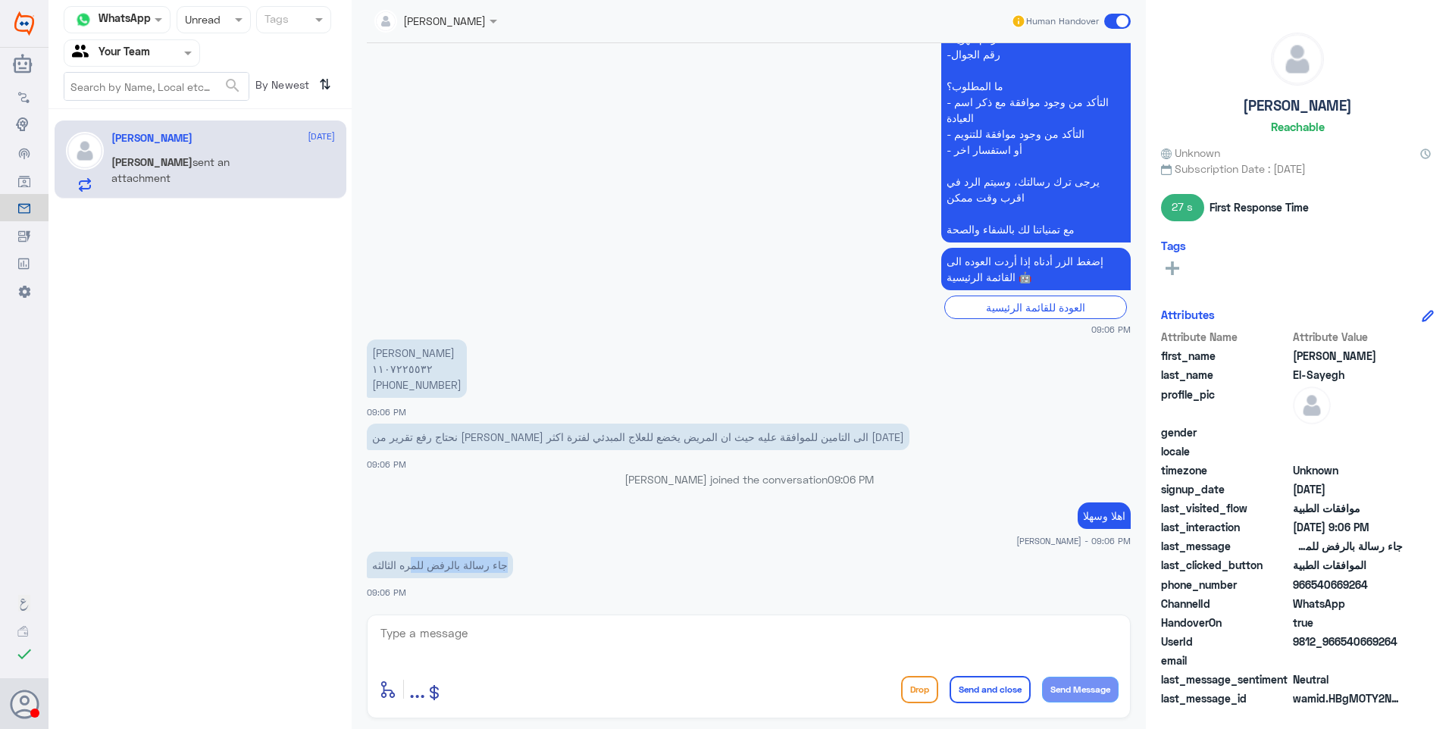
drag, startPoint x: 508, startPoint y: 569, endPoint x: 411, endPoint y: 558, distance: 97.6
click at [411, 558] on app-msgs-text "جاء رسالة بالرفض للمره الثالثه" at bounding box center [749, 566] width 764 height 28
click at [411, 558] on p "جاء رسالة بالرفض للمره الثالثه" at bounding box center [440, 565] width 146 height 27
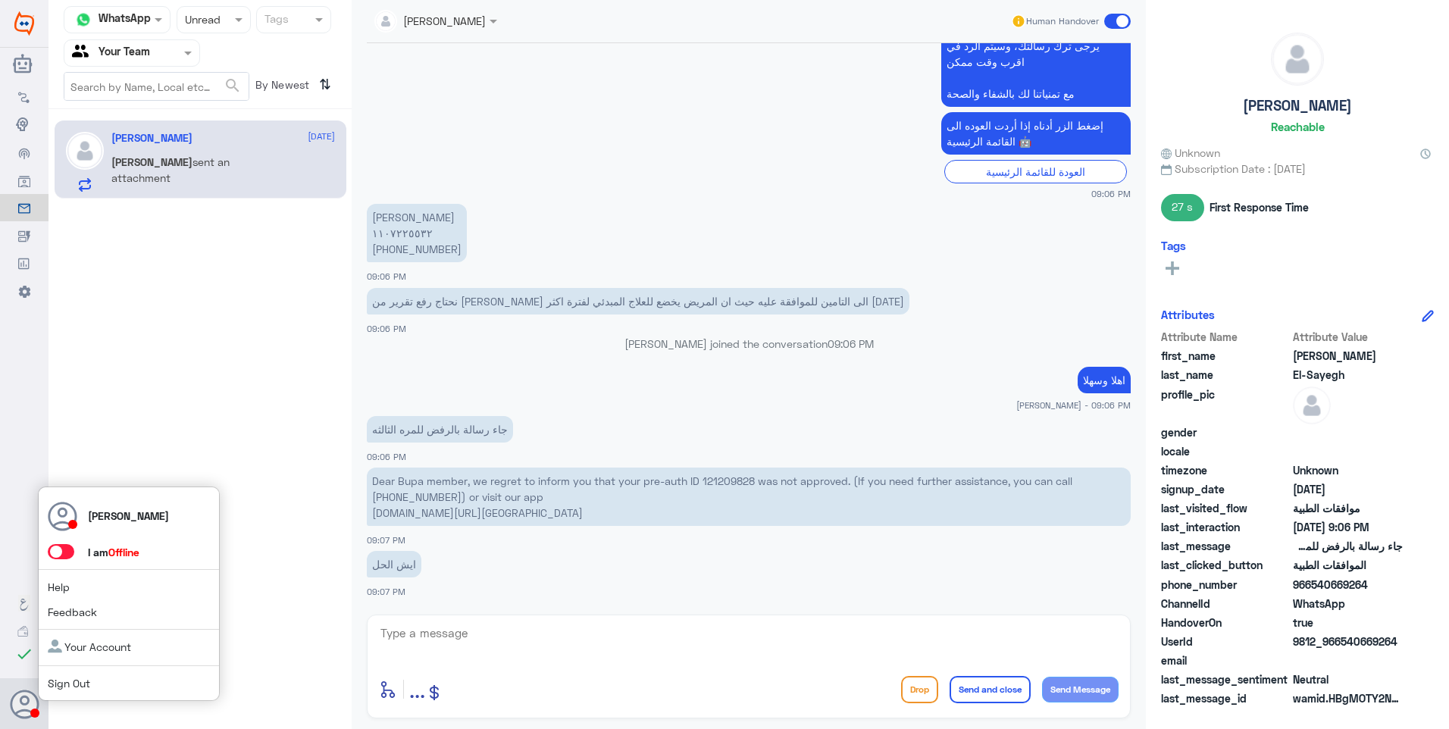
click at [58, 546] on span at bounding box center [61, 551] width 27 height 15
click at [0, 0] on input "checkbox" at bounding box center [0, 0] width 0 height 0
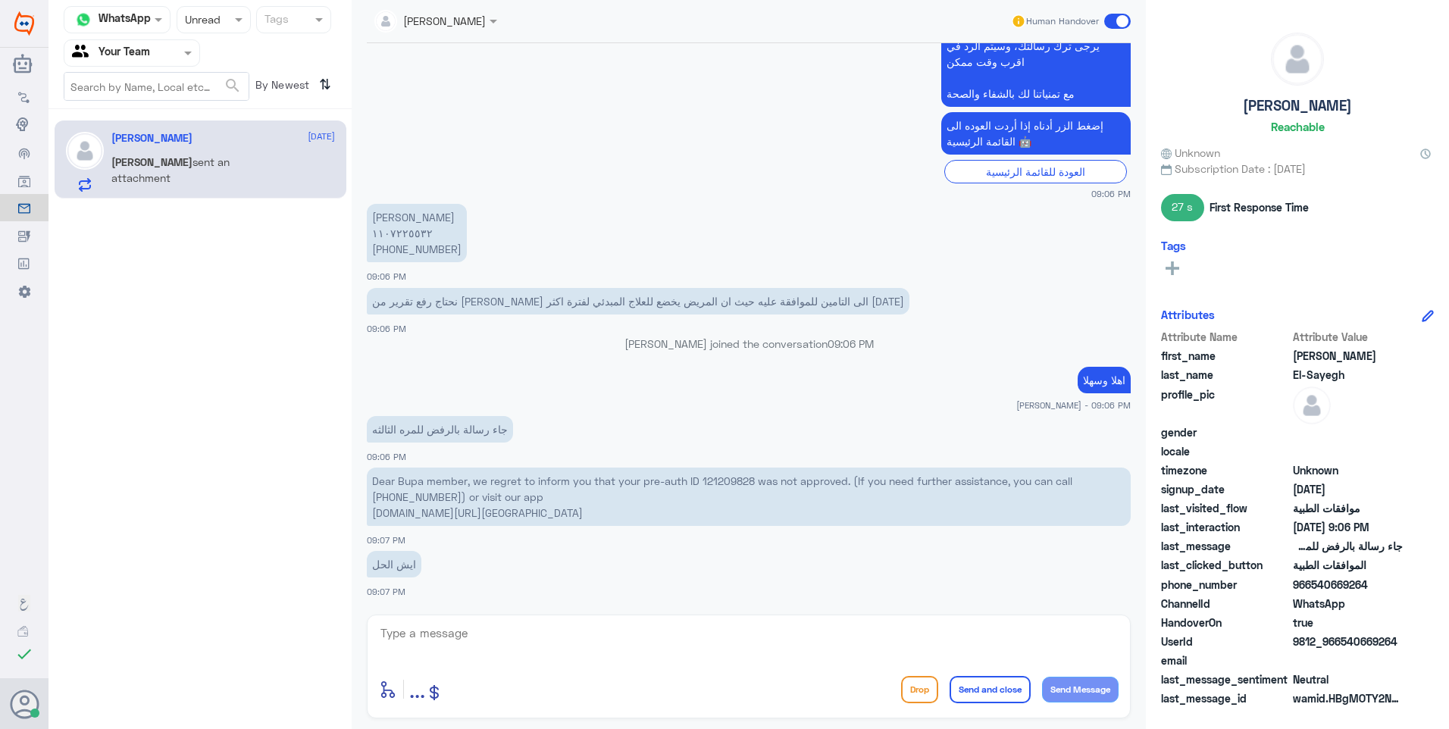
click at [205, 374] on div "Channel WhatsApp Status × Unread Tags Agent Filter Your Team search By Newest ⇅…" at bounding box center [199, 366] width 303 height 733
click at [220, 25] on div at bounding box center [213, 19] width 73 height 17
click at [213, 110] on span "Closed" at bounding box center [201, 111] width 34 height 13
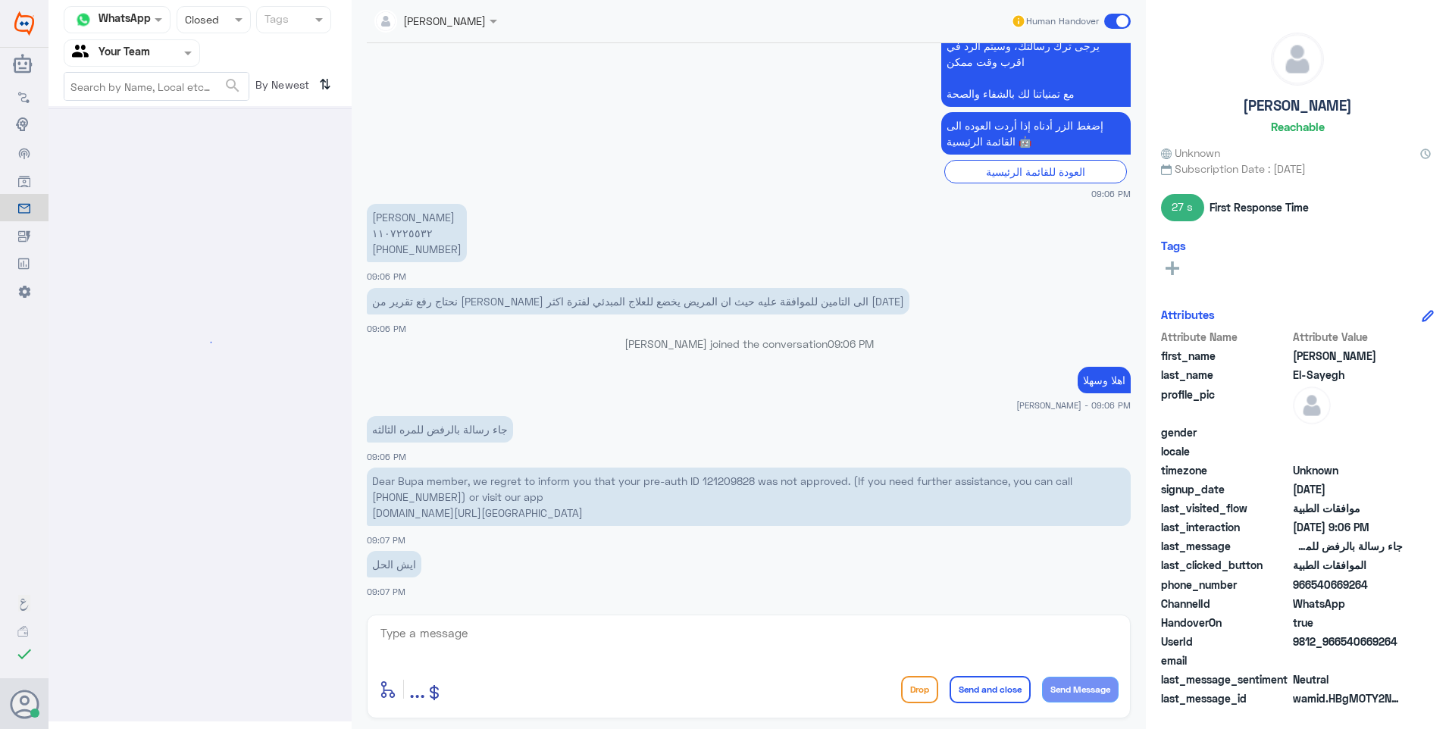
click at [211, 29] on div "Status × Closed" at bounding box center [214, 19] width 74 height 27
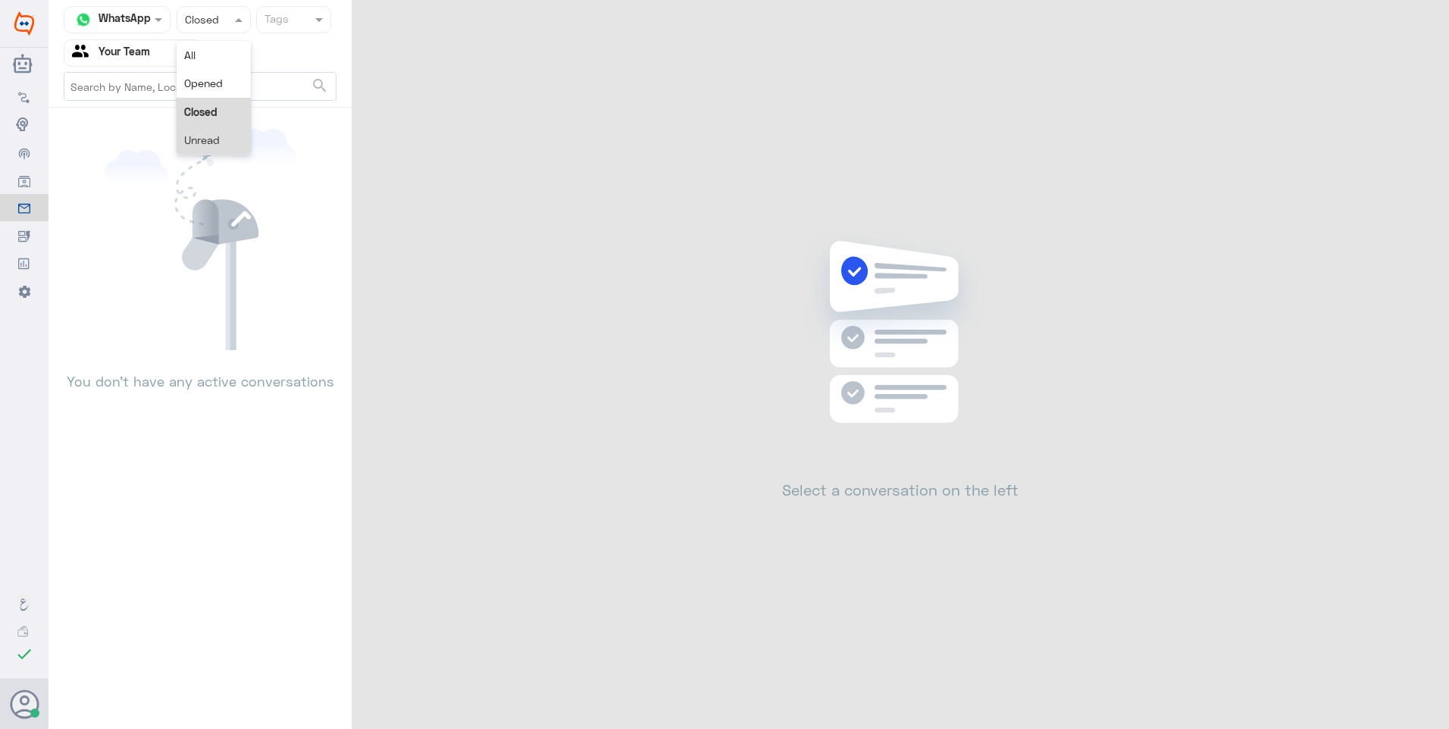
click at [213, 146] on span "Unread" at bounding box center [202, 139] width 36 height 13
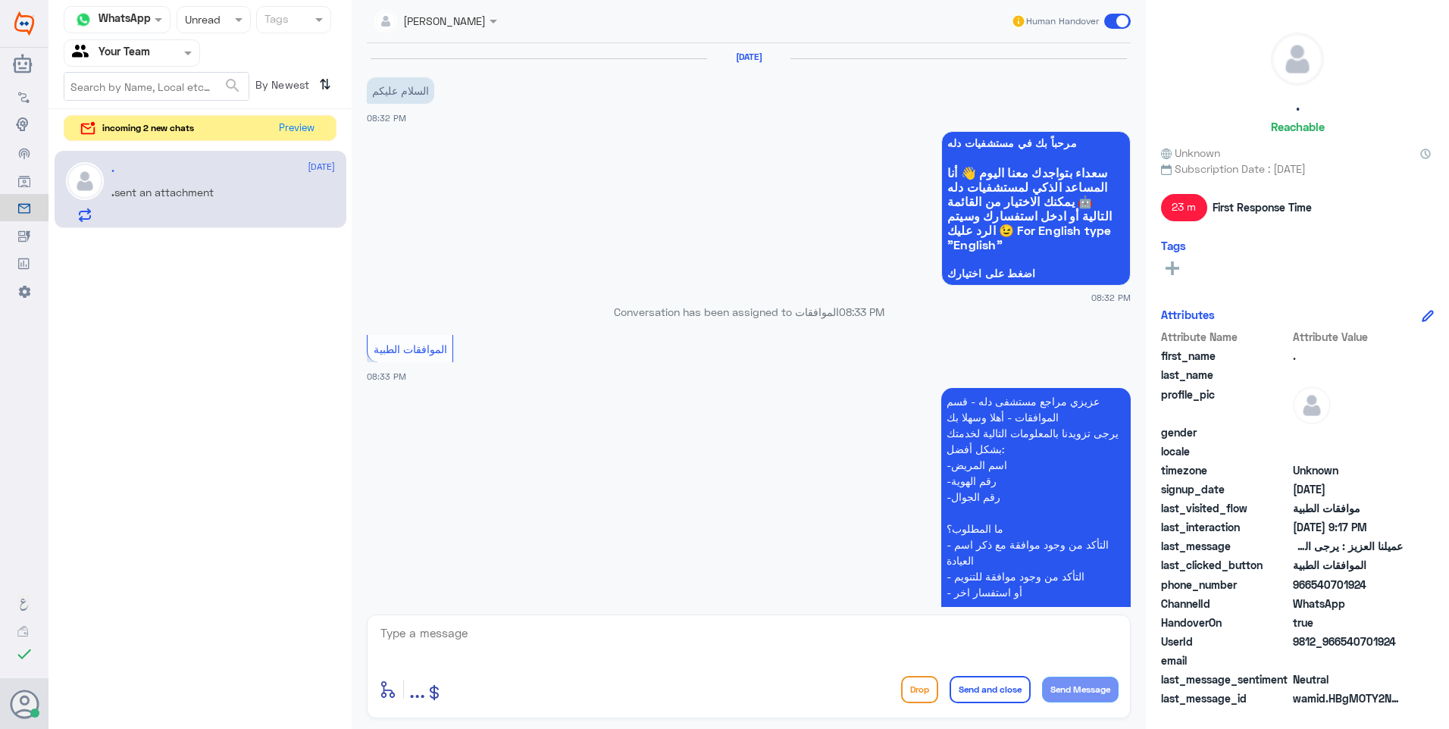
scroll to position [921, 0]
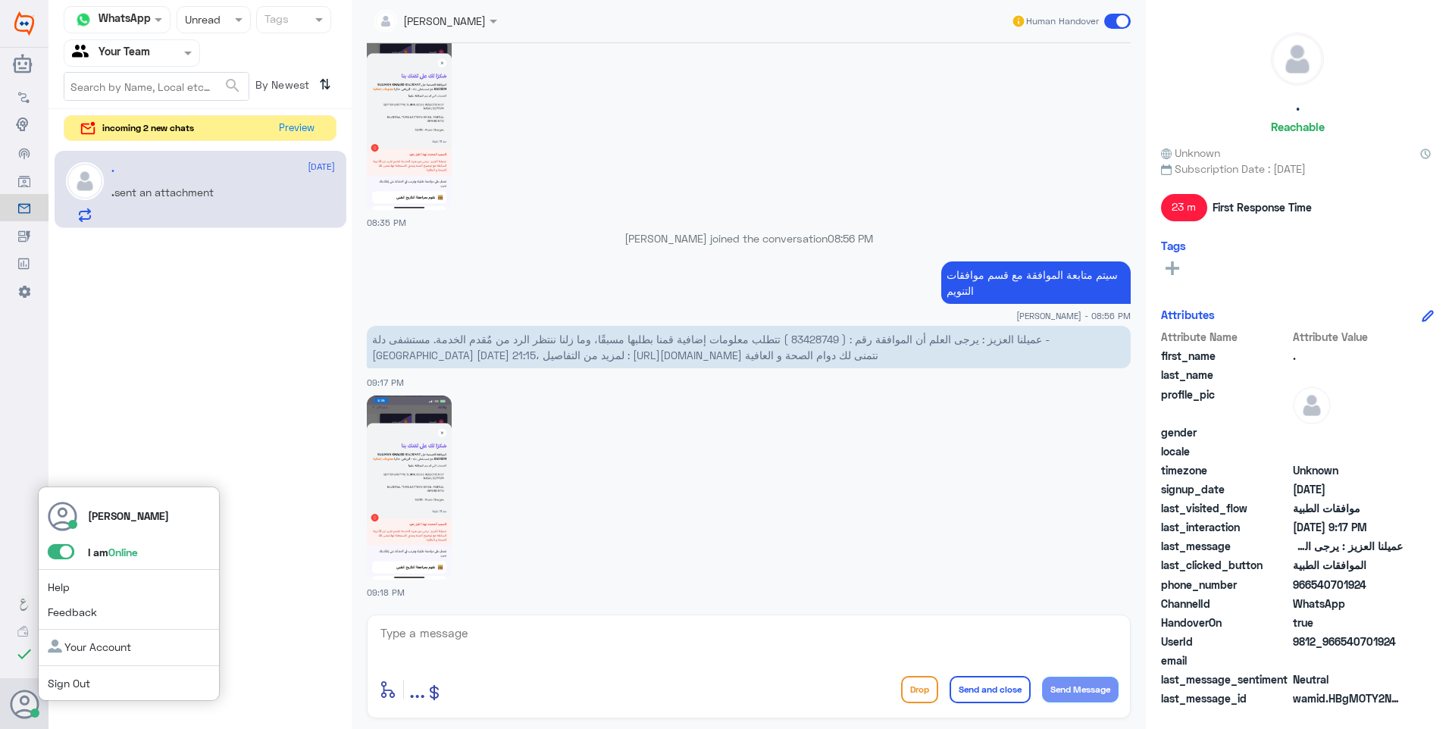
click at [62, 555] on span at bounding box center [61, 551] width 27 height 15
click at [0, 0] on input "checkbox" at bounding box center [0, 0] width 0 height 0
click at [53, 548] on span at bounding box center [61, 551] width 27 height 15
click at [0, 0] on input "checkbox" at bounding box center [0, 0] width 0 height 0
click at [293, 126] on button "Preview" at bounding box center [297, 127] width 47 height 23
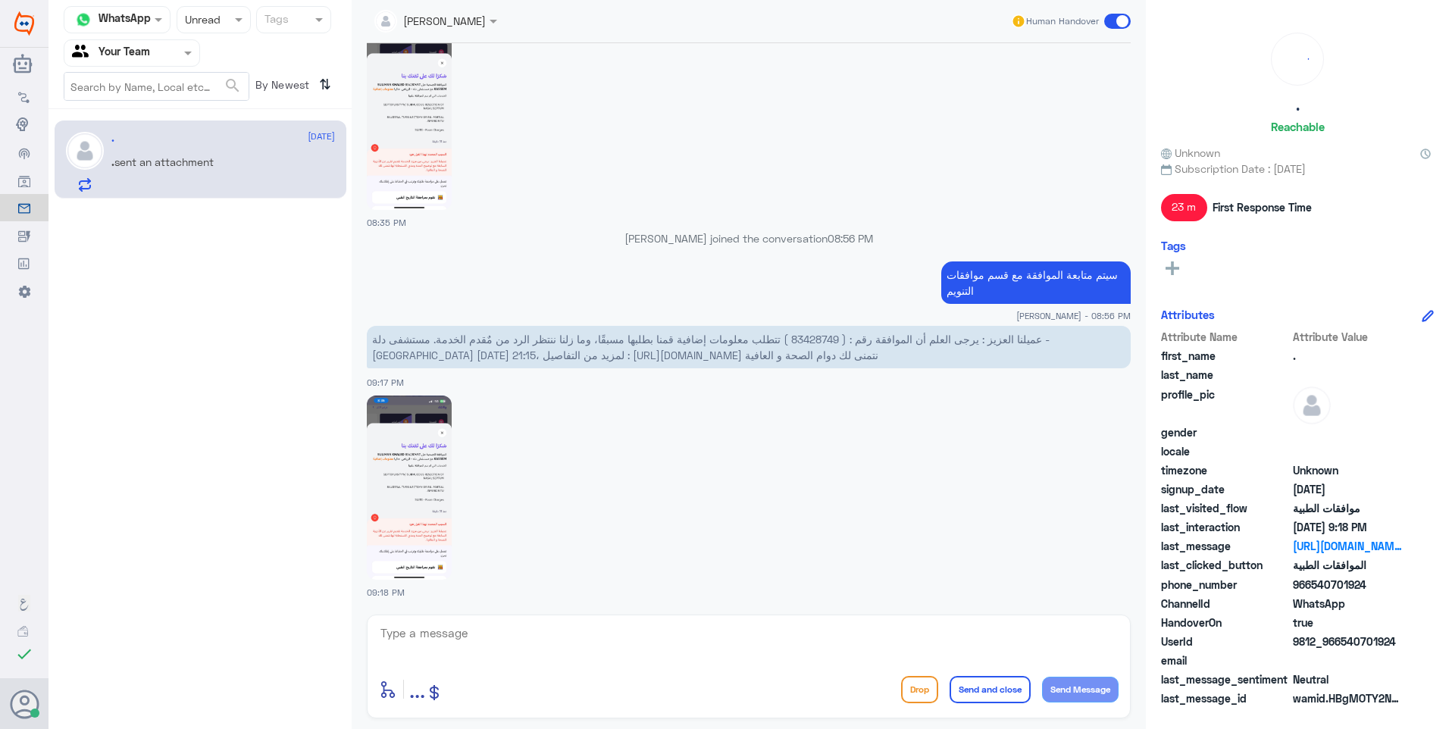
click at [167, 52] on div at bounding box center [131, 52] width 135 height 17
click at [155, 164] on div "Your Team" at bounding box center [132, 170] width 136 height 35
click at [199, 11] on input "text" at bounding box center [199, 19] width 28 height 17
click at [206, 132] on div "Unread" at bounding box center [214, 140] width 74 height 28
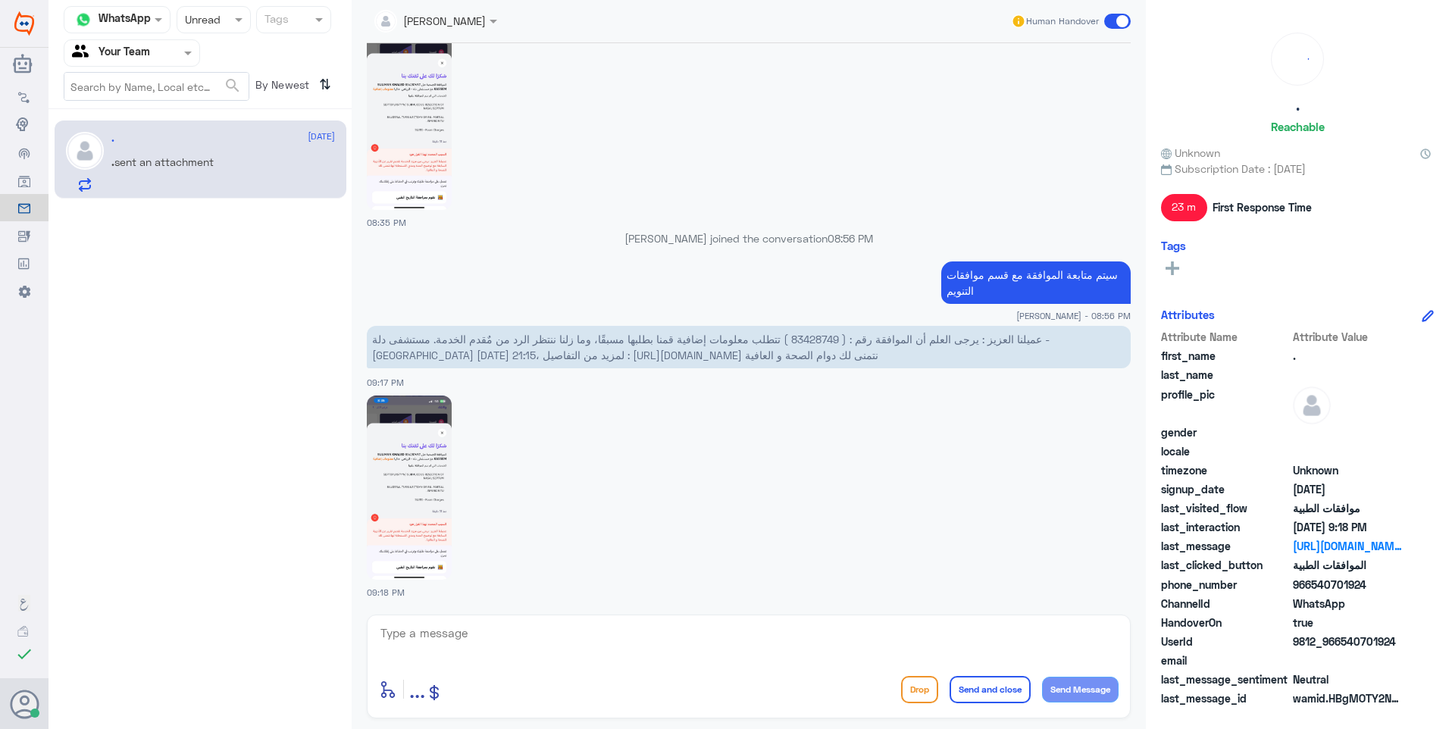
click at [962, 283] on p "سيتم متابعة الموافقة مع قسم موافقات التنويم" at bounding box center [1035, 282] width 189 height 42
copy div "سيتم متابعة الموافقة مع قسم موافقات التنويم"
click at [749, 633] on textarea at bounding box center [749, 641] width 740 height 37
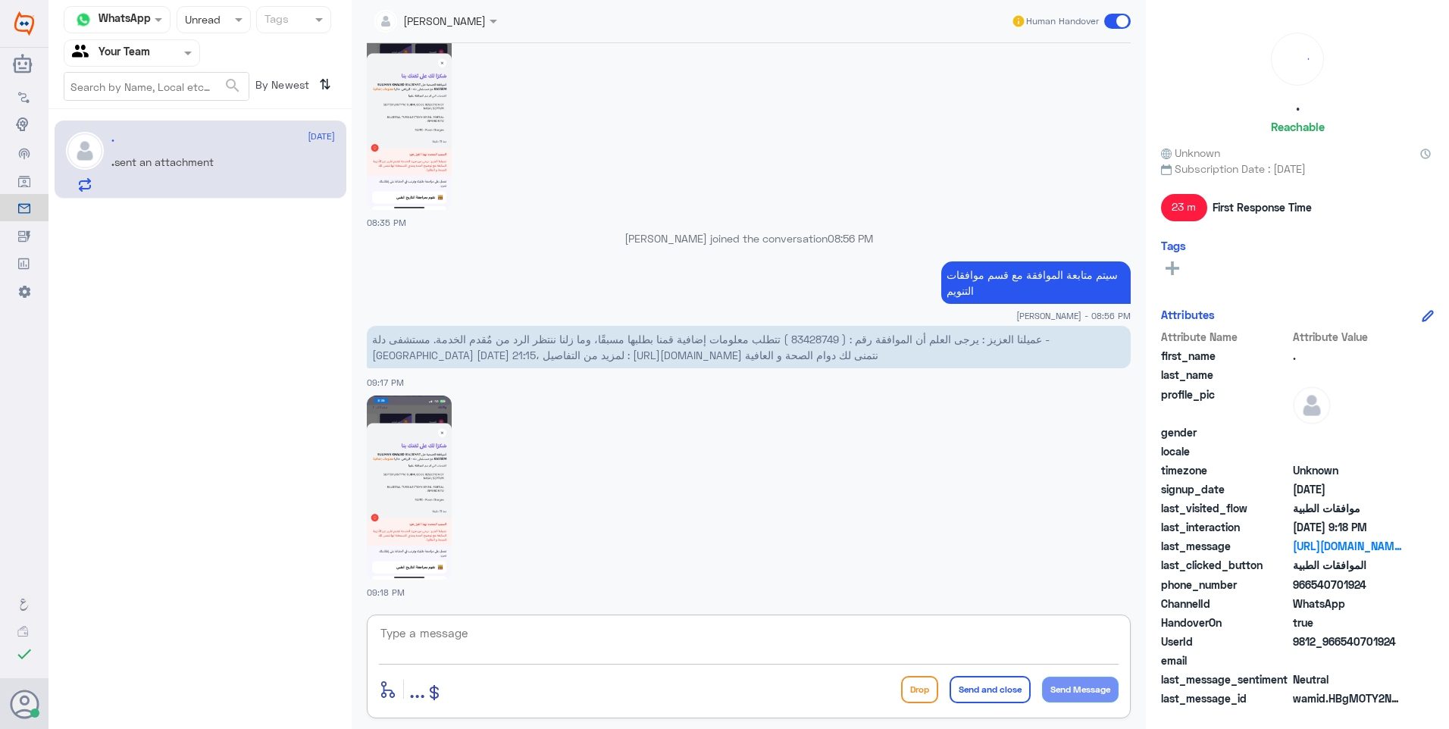
paste textarea "سيتم متابعة الموافقة مع قسم موافقات التنويم"
drag, startPoint x: 1089, startPoint y: 634, endPoint x: 1167, endPoint y: 627, distance: 78.3
click at [1167, 627] on div "Channel WhatsApp Status × Unread Tags Agent Filter Your Team search By Newest ⇅…" at bounding box center [748, 366] width 1400 height 733
click at [889, 637] on textarea "تم متابعة الموافقة مع قسم موافقات التنويم" at bounding box center [749, 641] width 740 height 37
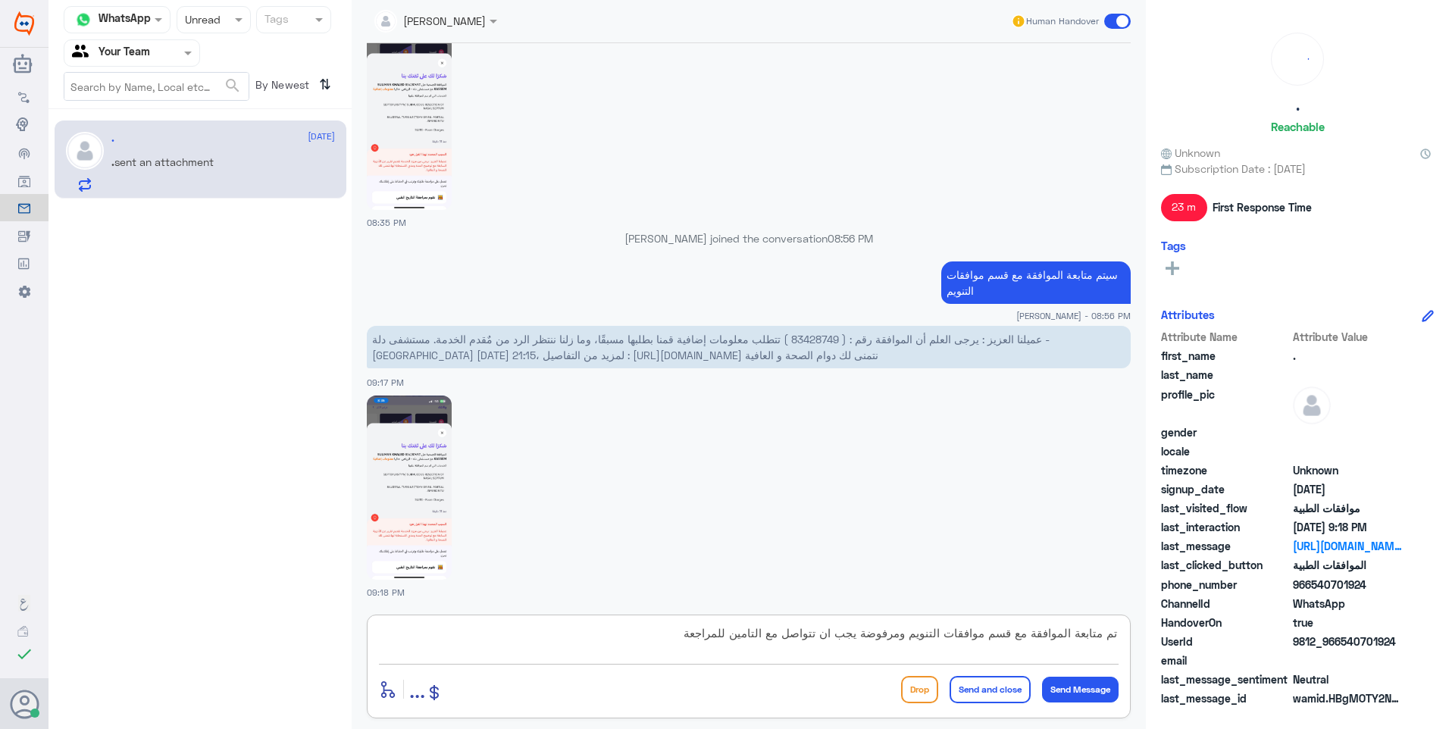
type textarea "تم متابعة الموافقة مع قسم موافقات التنويم ومرفوضة يجب ان تتواصل مع التامين للمر…"
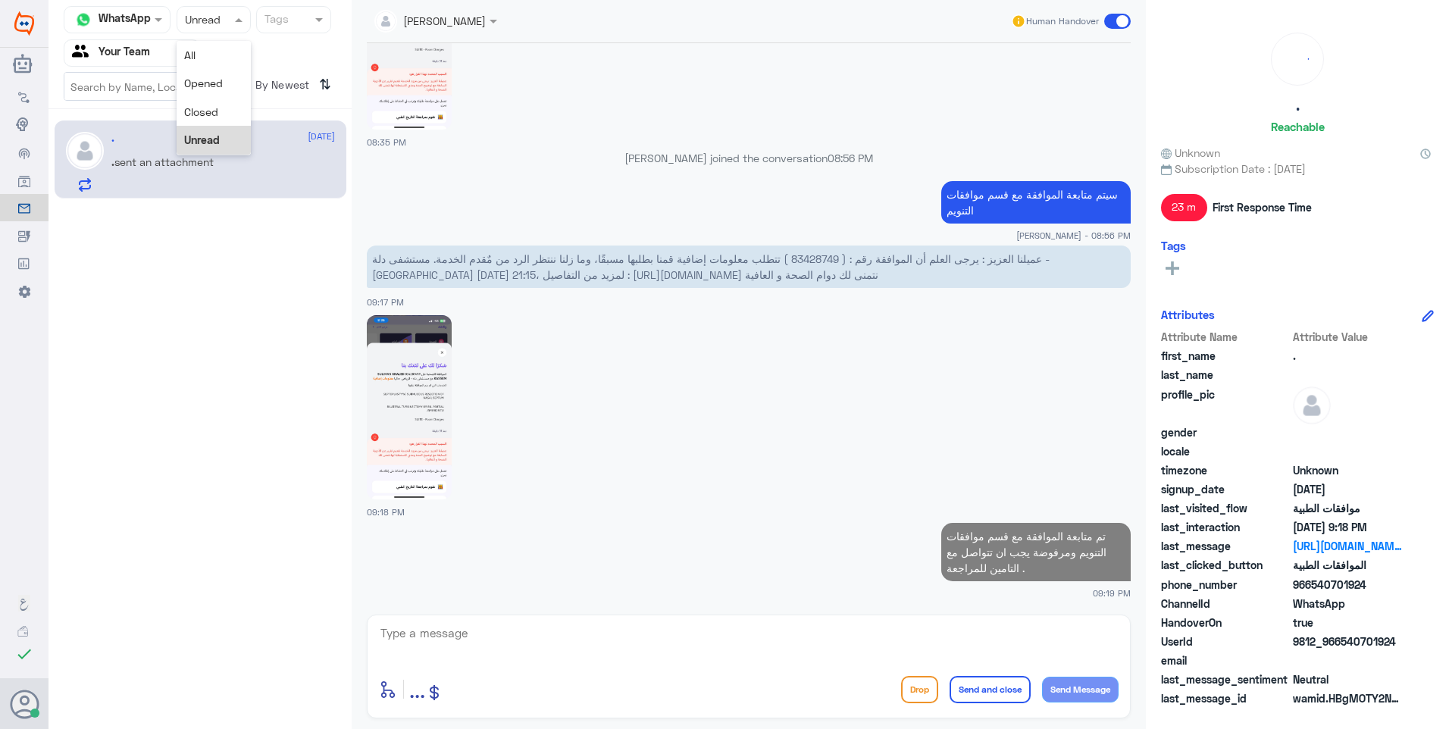
click at [214, 28] on div at bounding box center [213, 19] width 73 height 17
click at [208, 83] on span "Opened" at bounding box center [203, 83] width 39 height 13
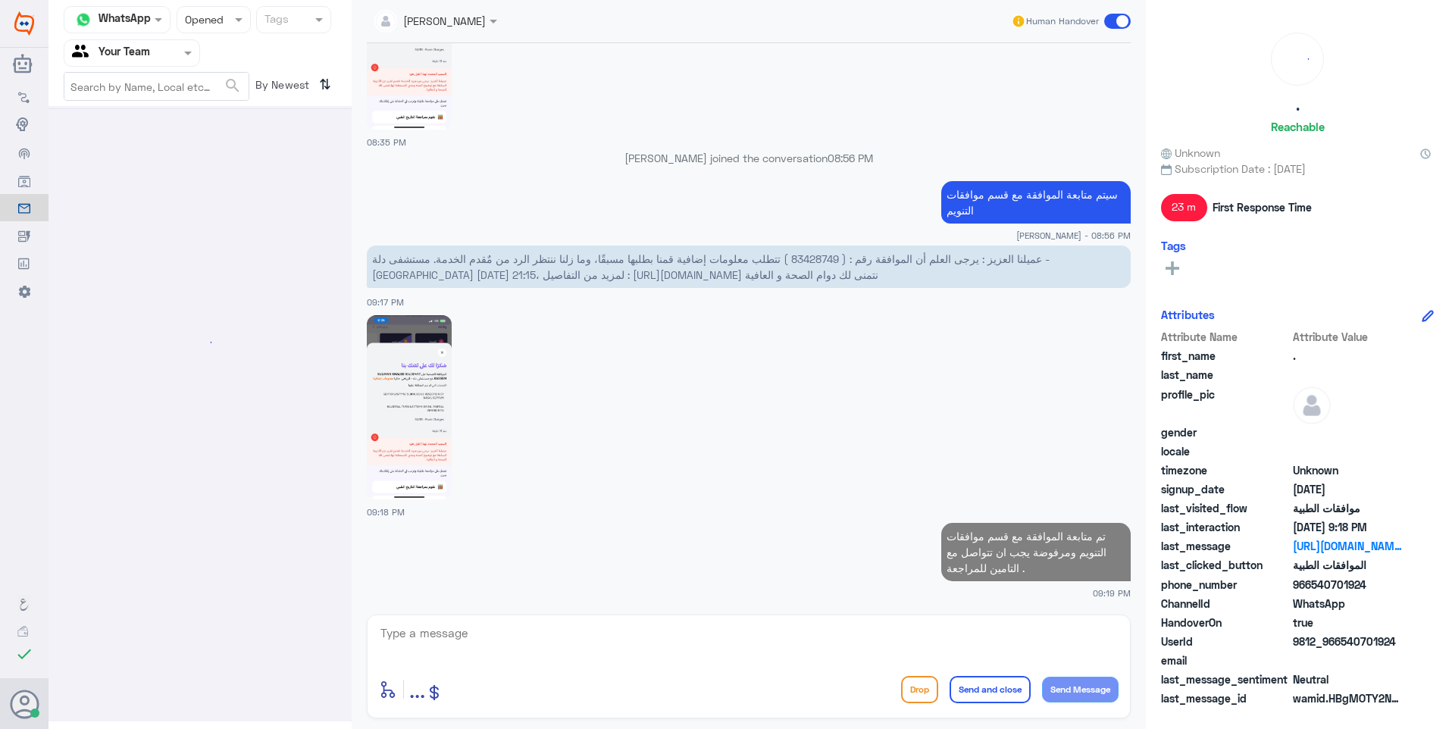
click at [217, 6] on div "Status × Opened" at bounding box center [214, 19] width 74 height 27
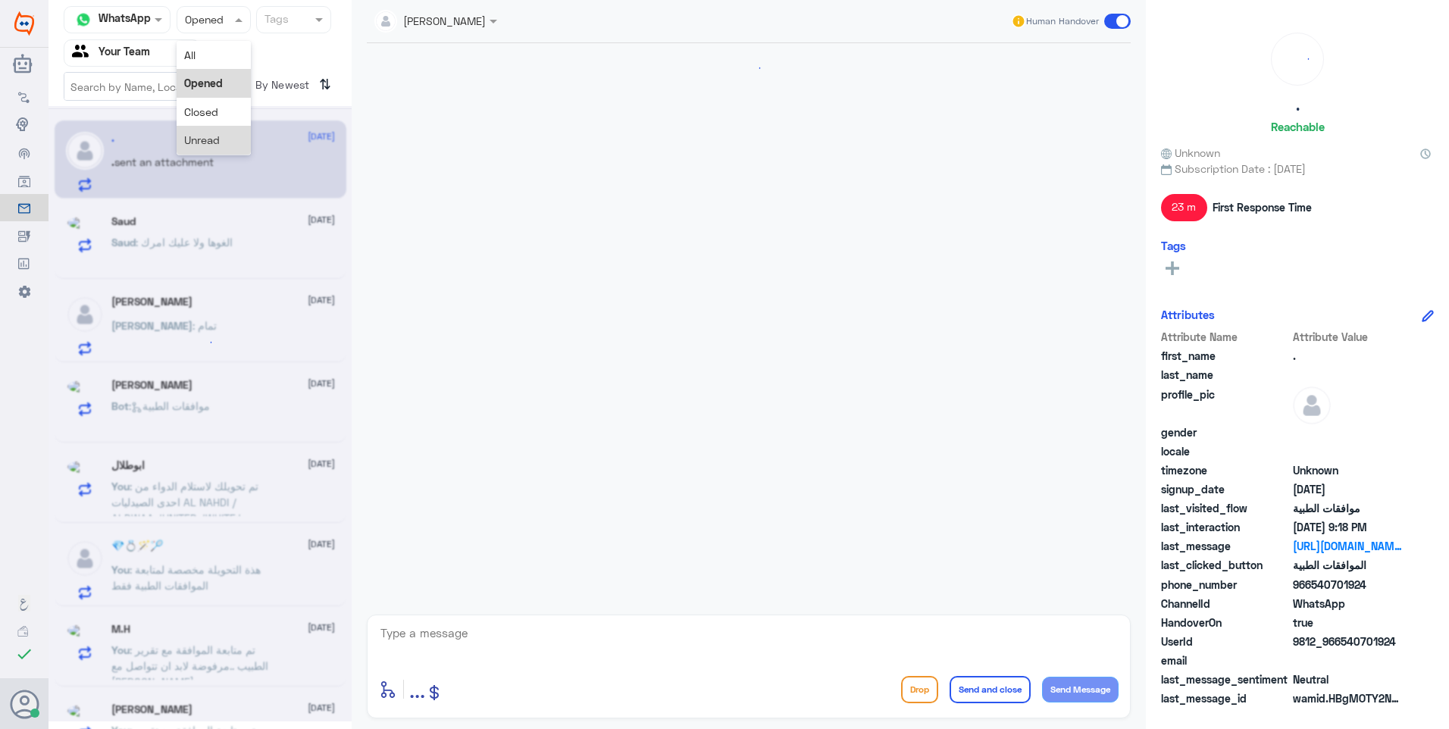
scroll to position [921, 0]
click at [217, 136] on span "Unread" at bounding box center [202, 139] width 36 height 13
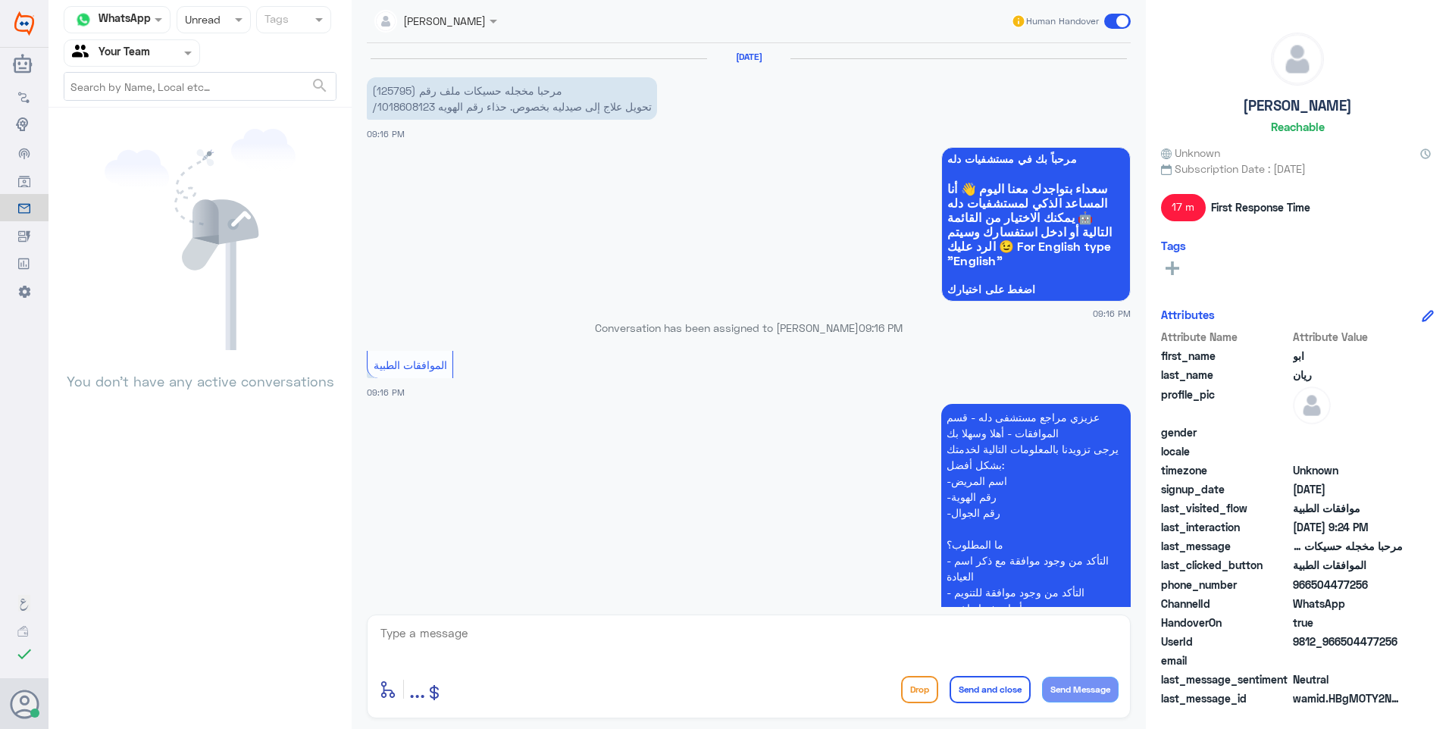
scroll to position [452, 0]
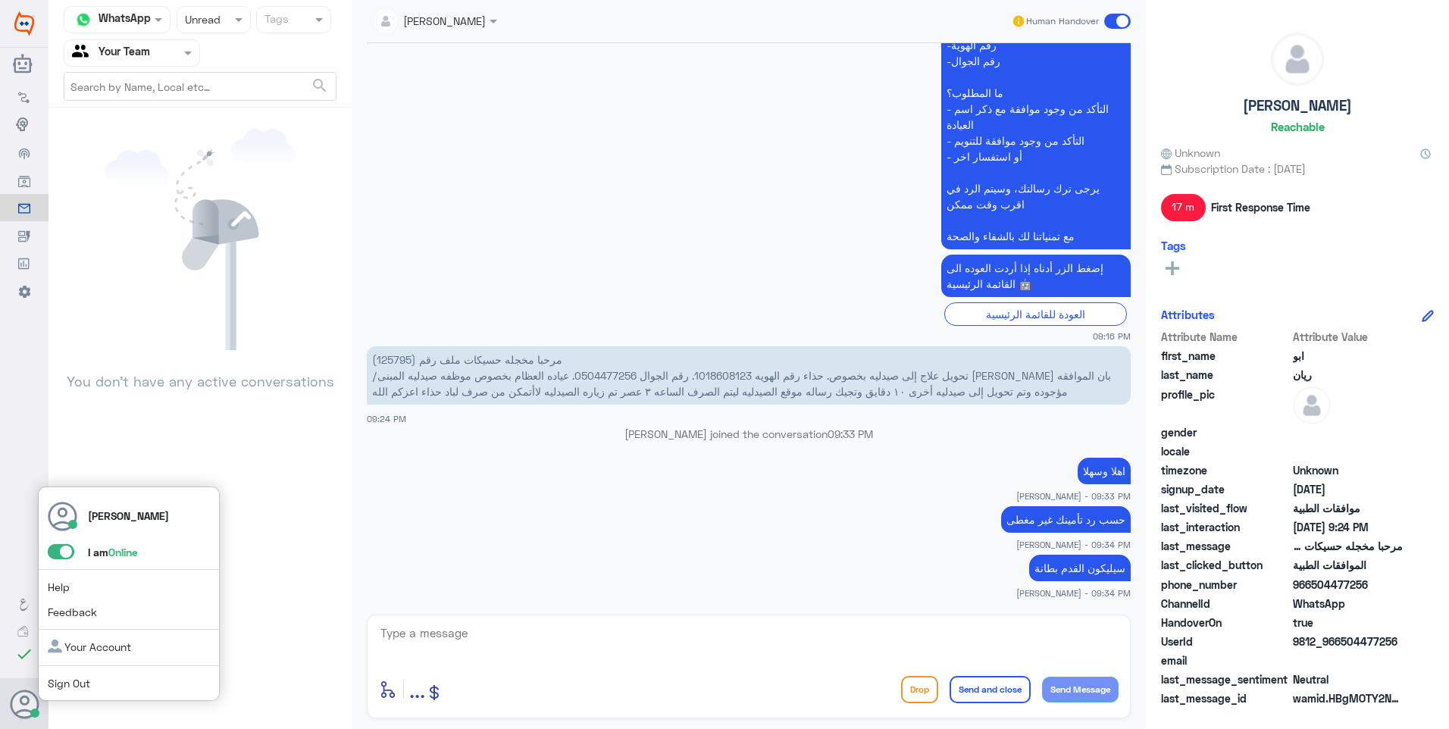
click at [48, 550] on span at bounding box center [61, 551] width 27 height 15
click at [0, 0] on input "checkbox" at bounding box center [0, 0] width 0 height 0
click at [48, 550] on span at bounding box center [61, 551] width 27 height 15
click at [0, 0] on input "checkbox" at bounding box center [0, 0] width 0 height 0
click at [648, 218] on app-msgs-text "عزيزي مراجع مستشفى دله - قسم الموافقات - أهلا وسهلا بك يرجى تزويدنا بالمعلومات …" at bounding box center [749, 101] width 764 height 299
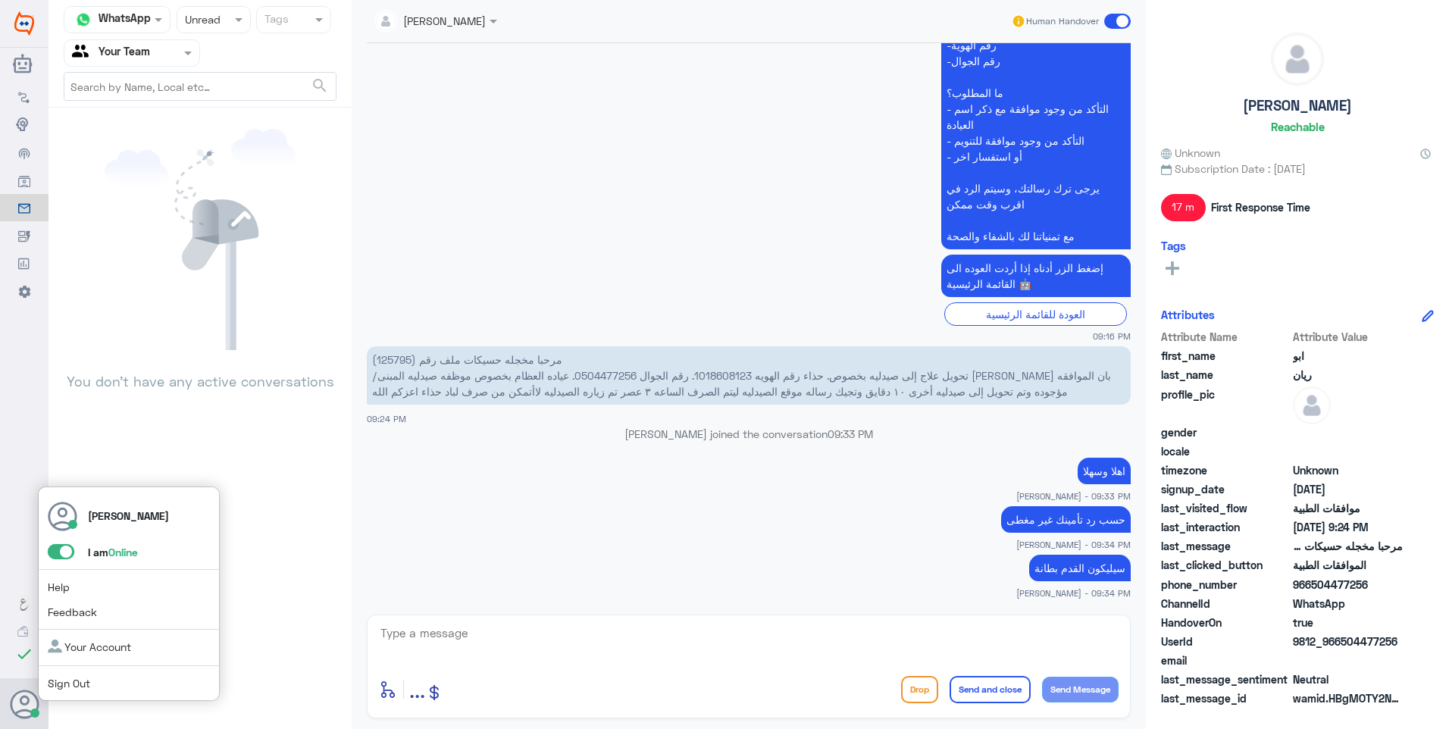
click at [60, 552] on span at bounding box center [61, 551] width 27 height 15
click at [0, 0] on input "checkbox" at bounding box center [0, 0] width 0 height 0
